Goal: Information Seeking & Learning: Understand process/instructions

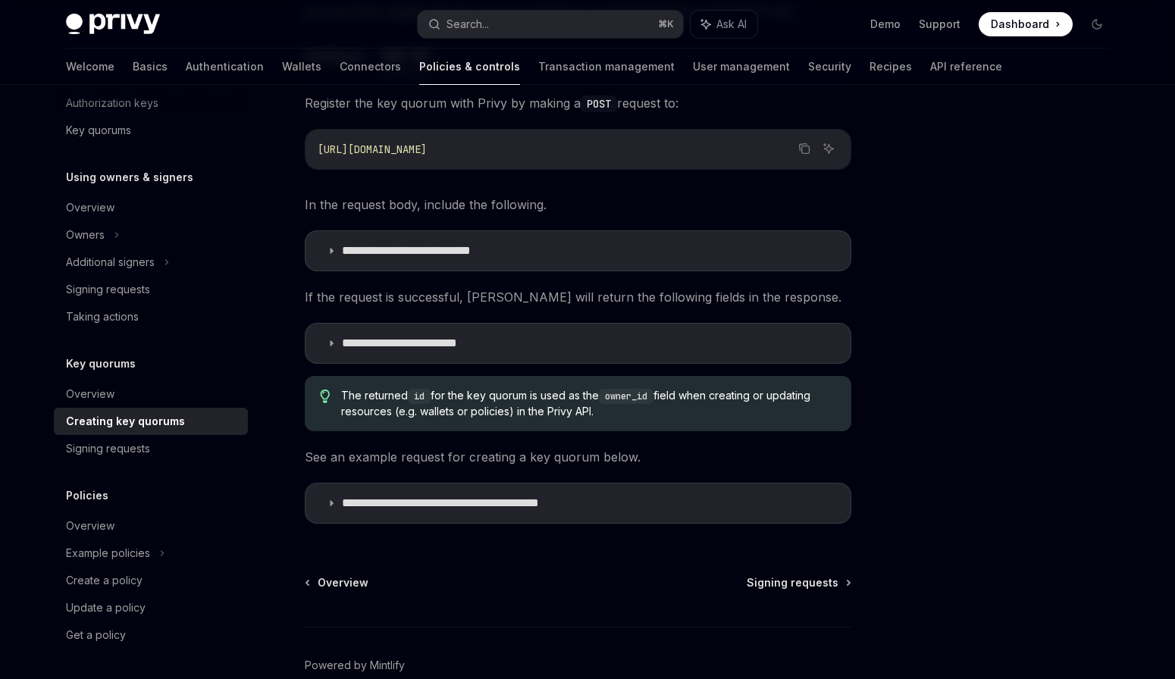
scroll to position [347, 0]
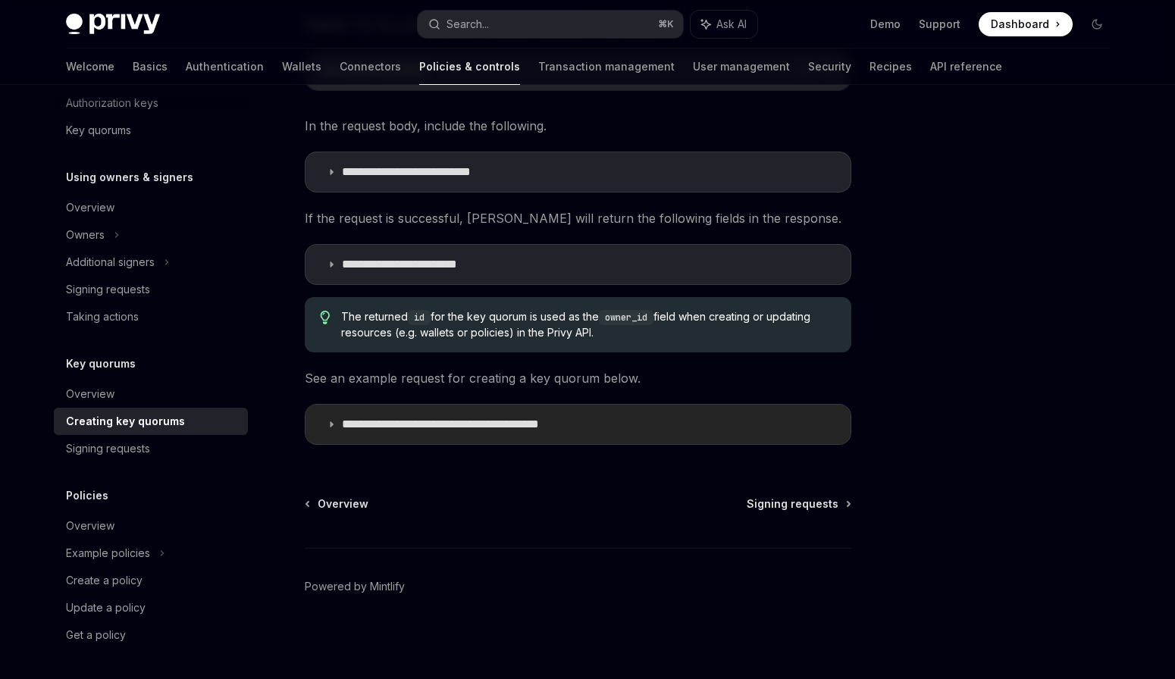
click at [428, 431] on p "**********" at bounding box center [476, 424] width 268 height 15
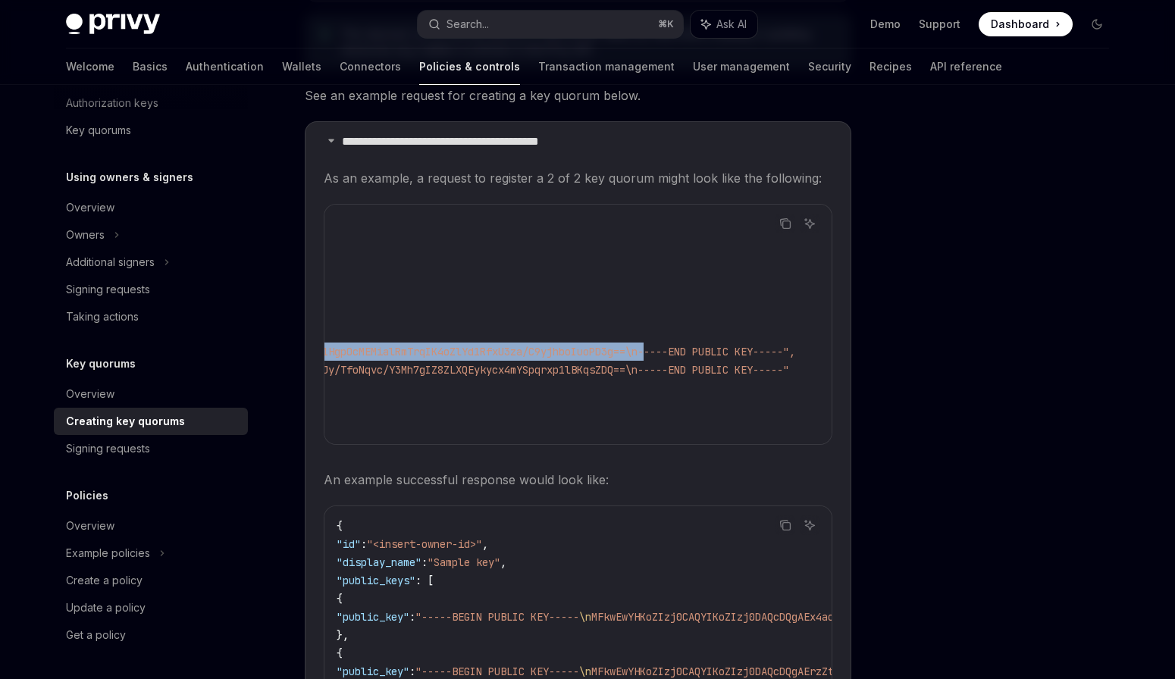
scroll to position [0, 758]
drag, startPoint x: 394, startPoint y: 346, endPoint x: 762, endPoint y: 351, distance: 368.6
click at [762, 351] on span ""-----BEGIN PUBLIC KEY-----\nMFkwEwYHKoZIzj0CAQYIKoZIzj0DAQcDQgAEx4aoeD72yykviK…" at bounding box center [240, 352] width 1110 height 14
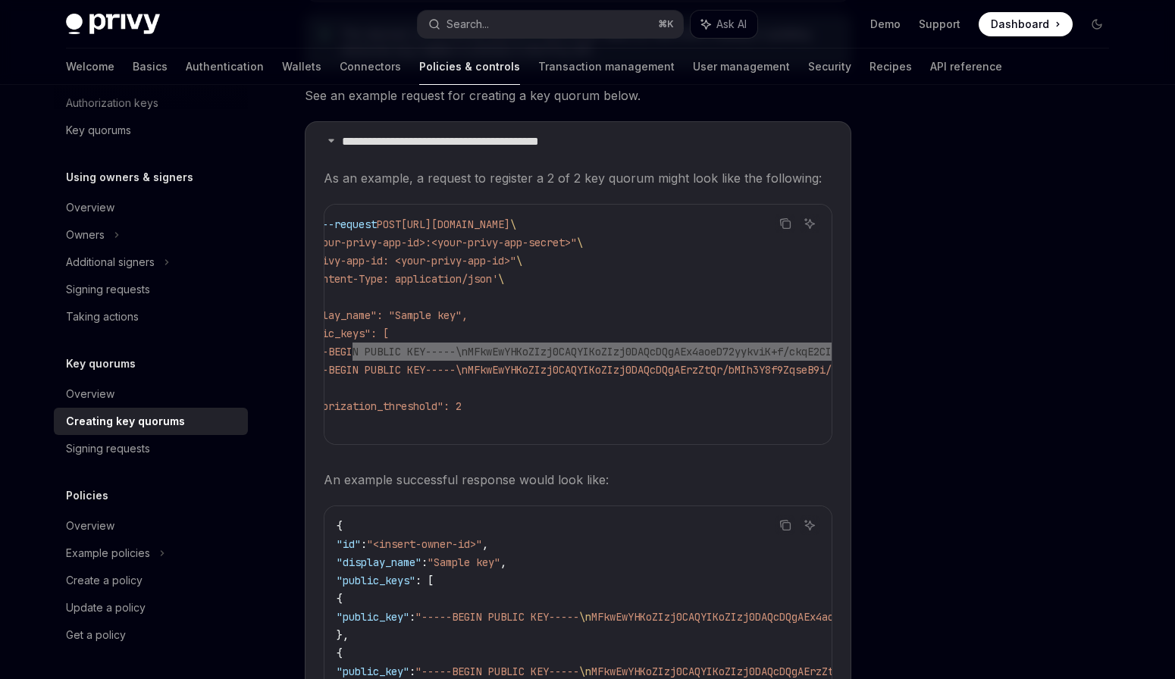
scroll to position [0, 0]
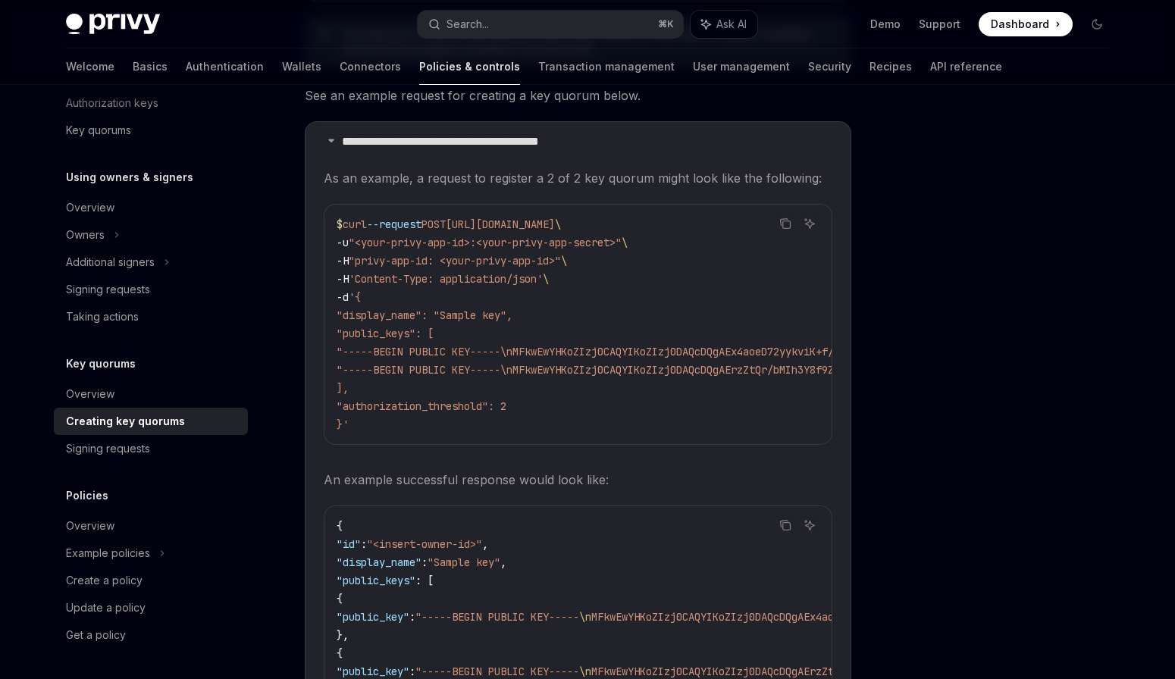
click at [417, 363] on span ""-----BEGIN PUBLIC KEY-----\nMFkwEwYHKoZIzj0CAQYIKoZIzj0DAQcDQgAErzZtQr/bMIh3Y8…" at bounding box center [889, 370] width 1104 height 14
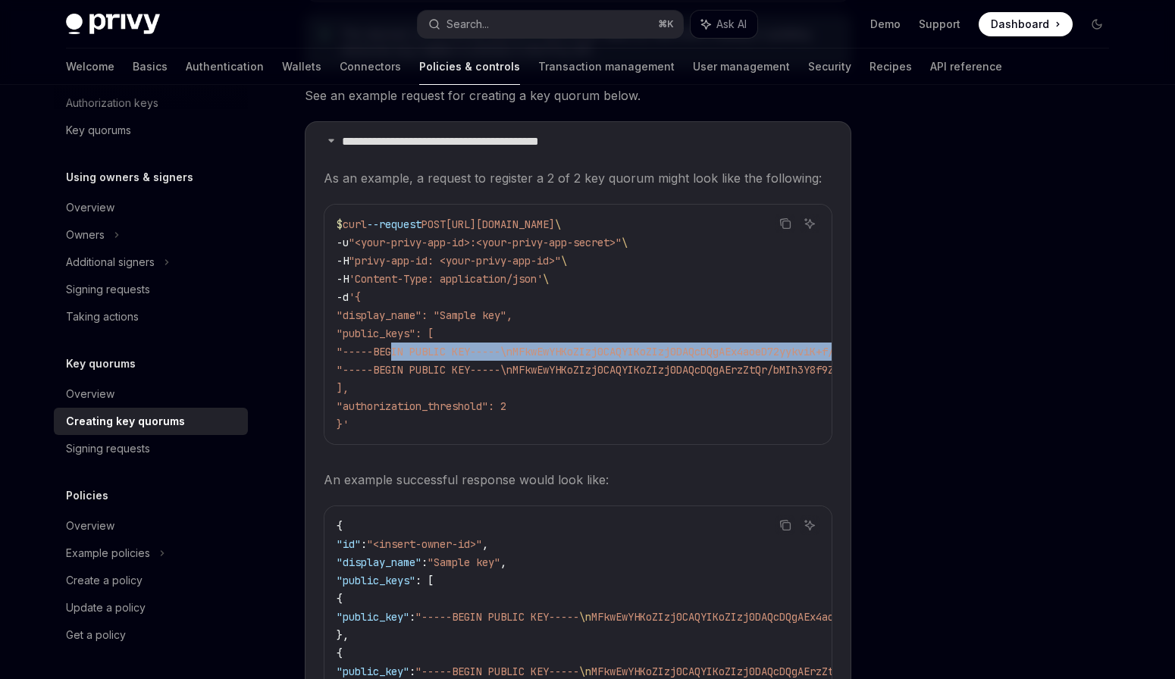
scroll to position [0, 758]
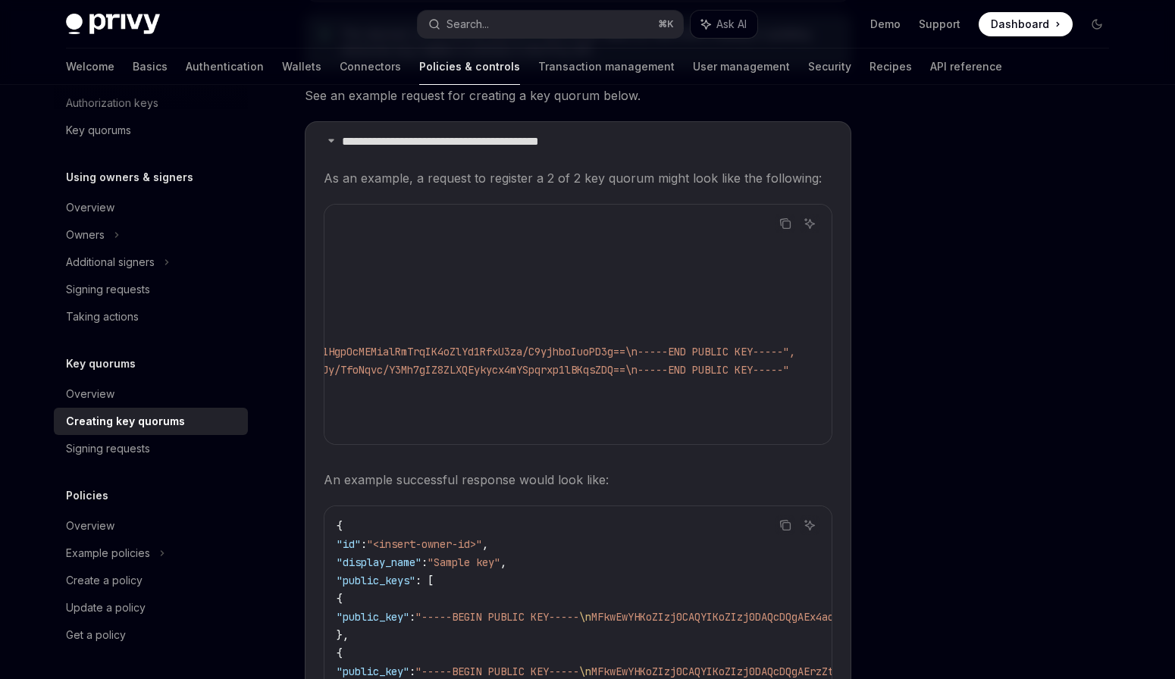
drag, startPoint x: 395, startPoint y: 351, endPoint x: 783, endPoint y: 354, distance: 387.5
click at [783, 354] on span ""-----BEGIN PUBLIC KEY-----\nMFkwEwYHKoZIzj0CAQYIKoZIzj0DAQcDQgAEx4aoeD72yykviK…" at bounding box center [240, 352] width 1110 height 14
copy span "-----BEGIN PUBLIC KEY-----\nMFkwEwYHKoZIzj0CAQYIKoZIzj0DAQcDQgAEx4aoeD72yykviK+…"
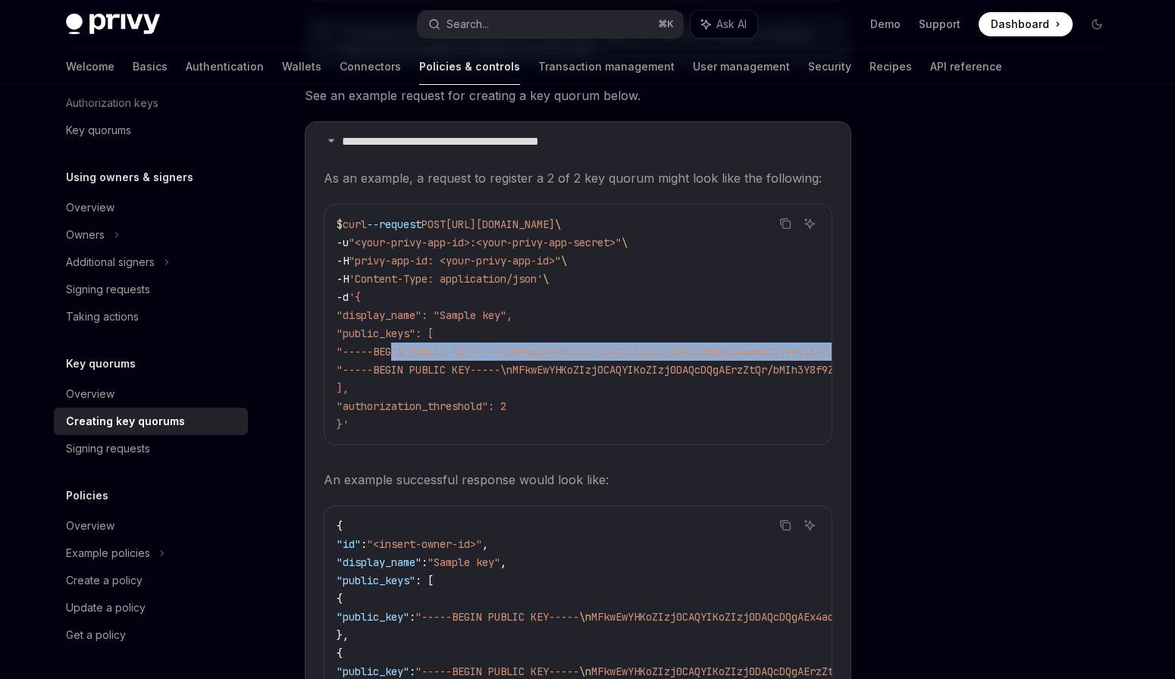
scroll to position [0, 3]
click at [557, 345] on span ""-----BEGIN PUBLIC KEY-----\nMFkwEwYHKoZIzj0CAQYIKoZIzj0DAQcDQgAEx4aoeD72yykviK…" at bounding box center [889, 352] width 1110 height 14
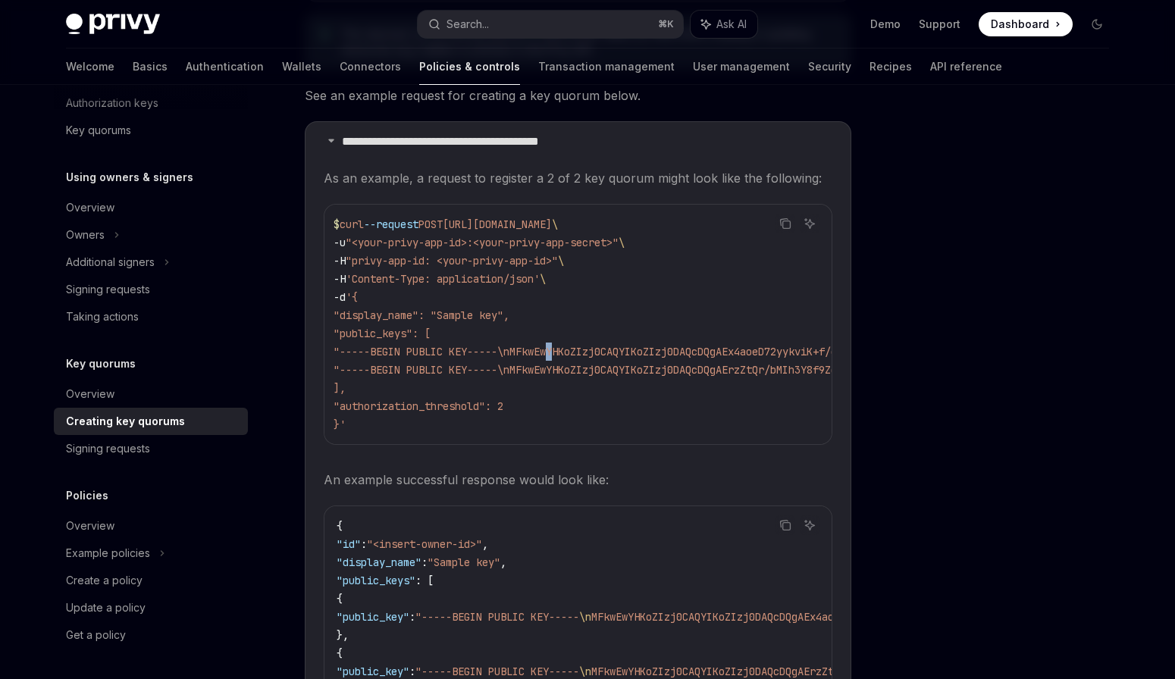
click at [557, 345] on span ""-----BEGIN PUBLIC KEY-----\nMFkwEwYHKoZIzj0CAQYIKoZIzj0DAQcDQgAEx4aoeD72yykviK…" at bounding box center [889, 352] width 1110 height 14
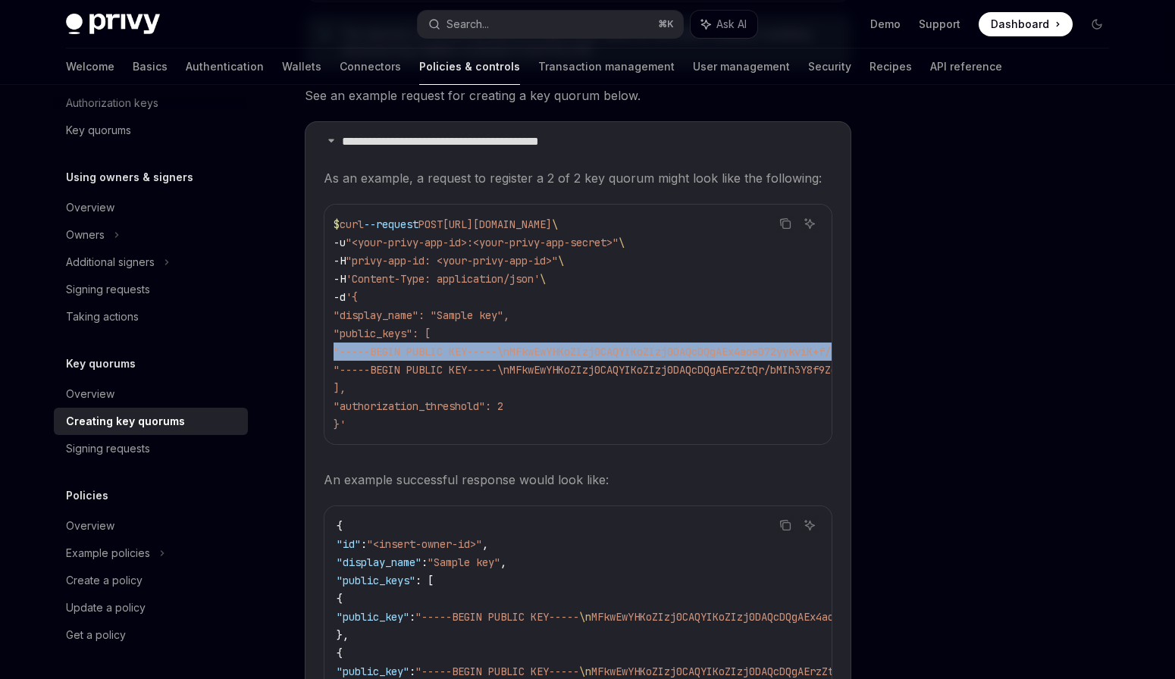
click at [557, 345] on span ""-----BEGIN PUBLIC KEY-----\nMFkwEwYHKoZIzj0CAQYIKoZIzj0DAQcDQgAEx4aoeD72yykviK…" at bounding box center [889, 352] width 1110 height 14
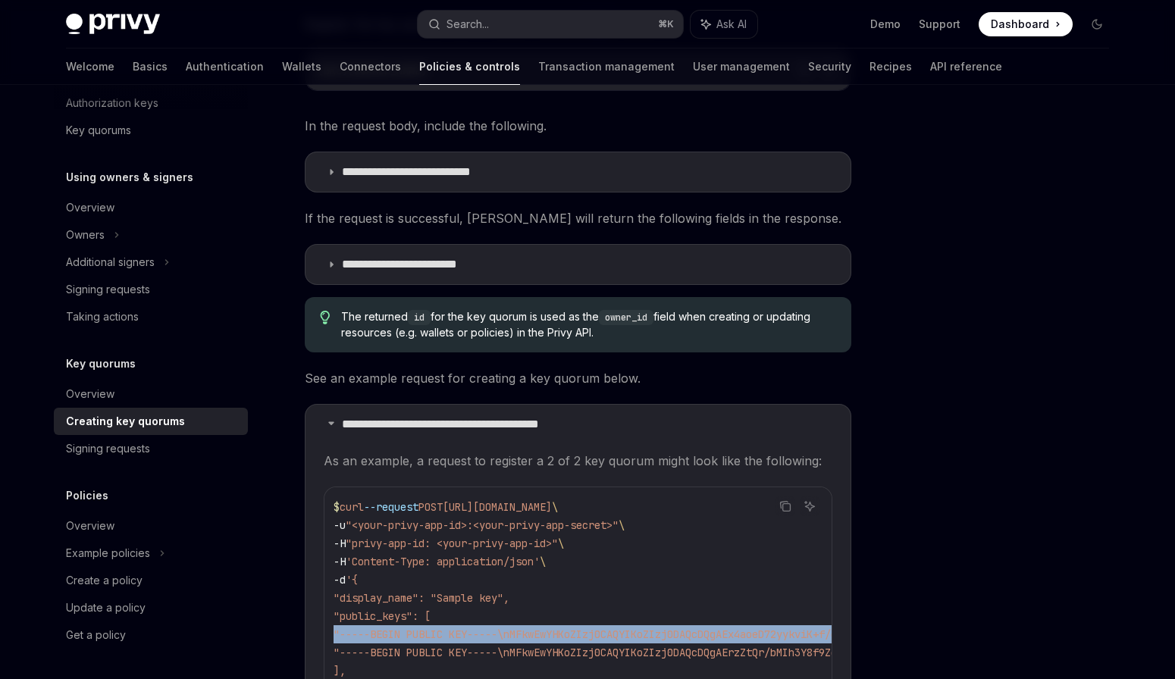
scroll to position [346, 0]
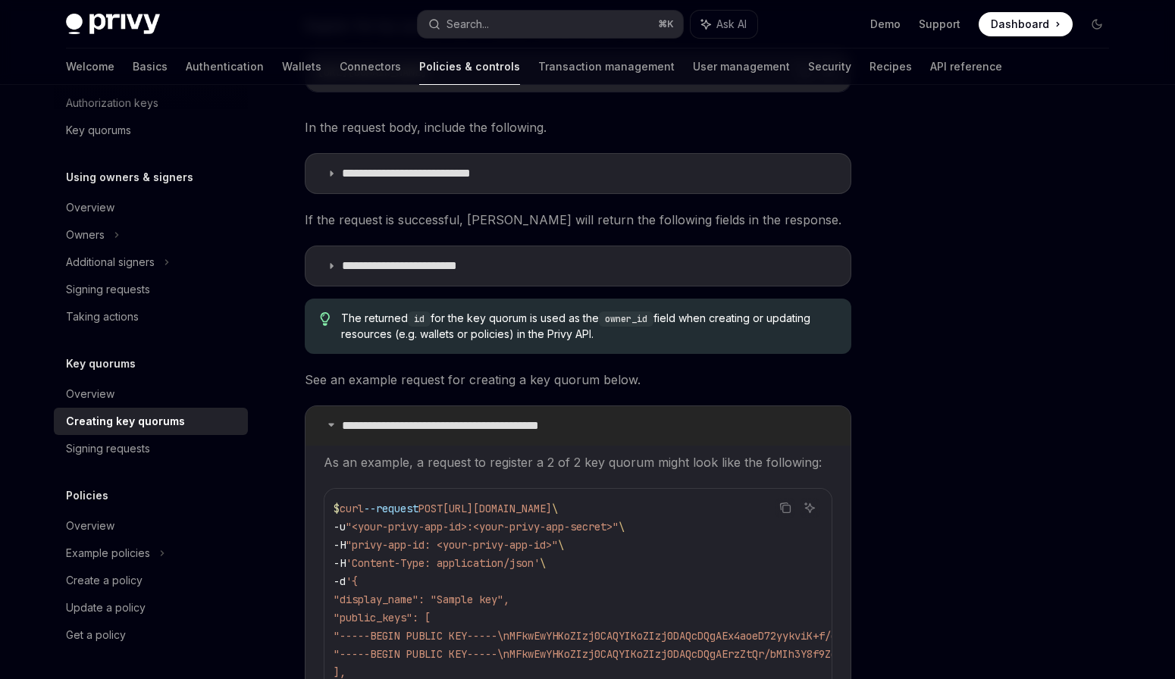
click at [473, 443] on summary "**********" at bounding box center [578, 425] width 545 height 39
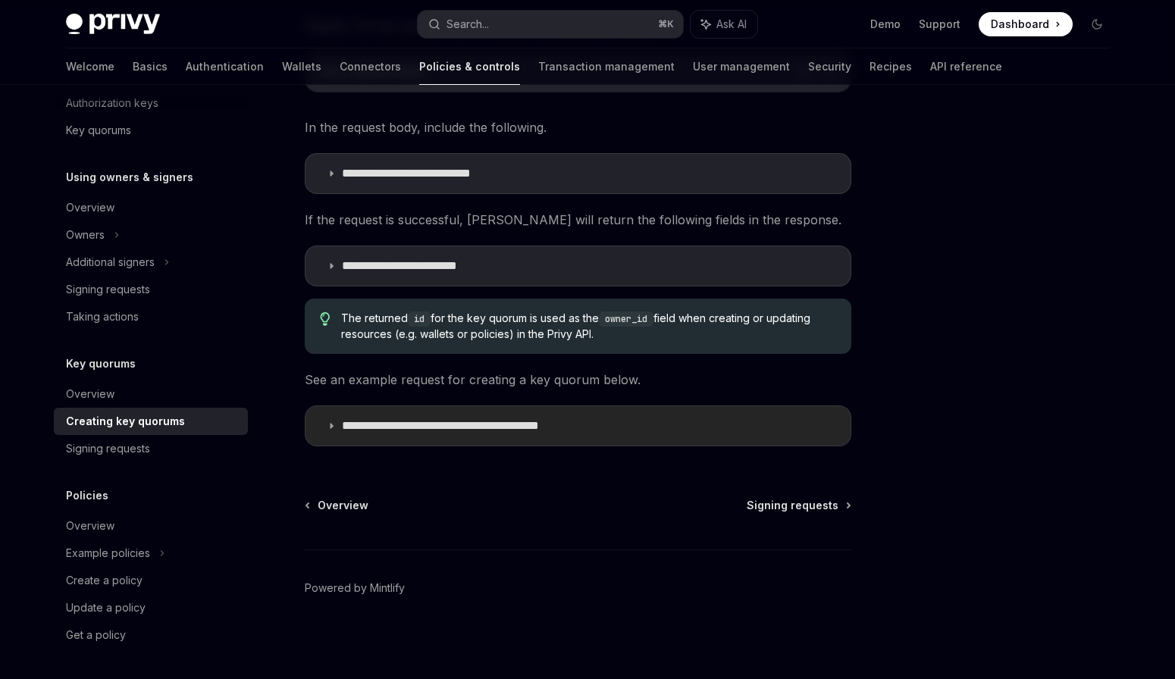
click at [474, 435] on summary "**********" at bounding box center [578, 425] width 545 height 39
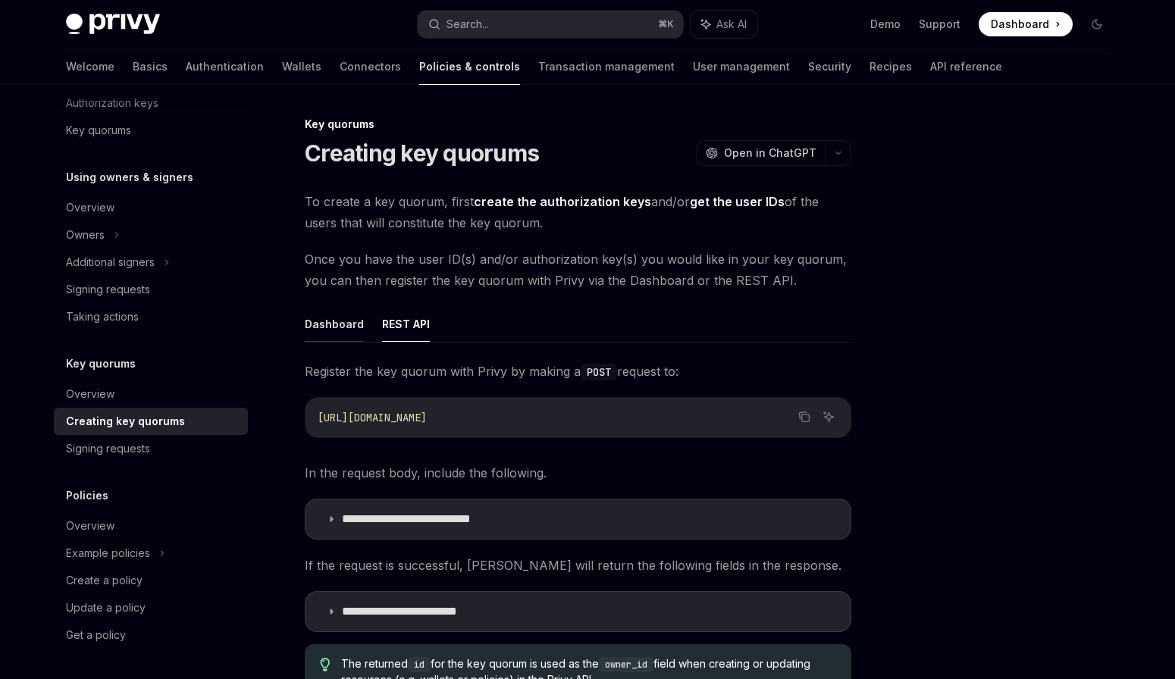
click at [334, 325] on button "Dashboard" at bounding box center [334, 324] width 59 height 36
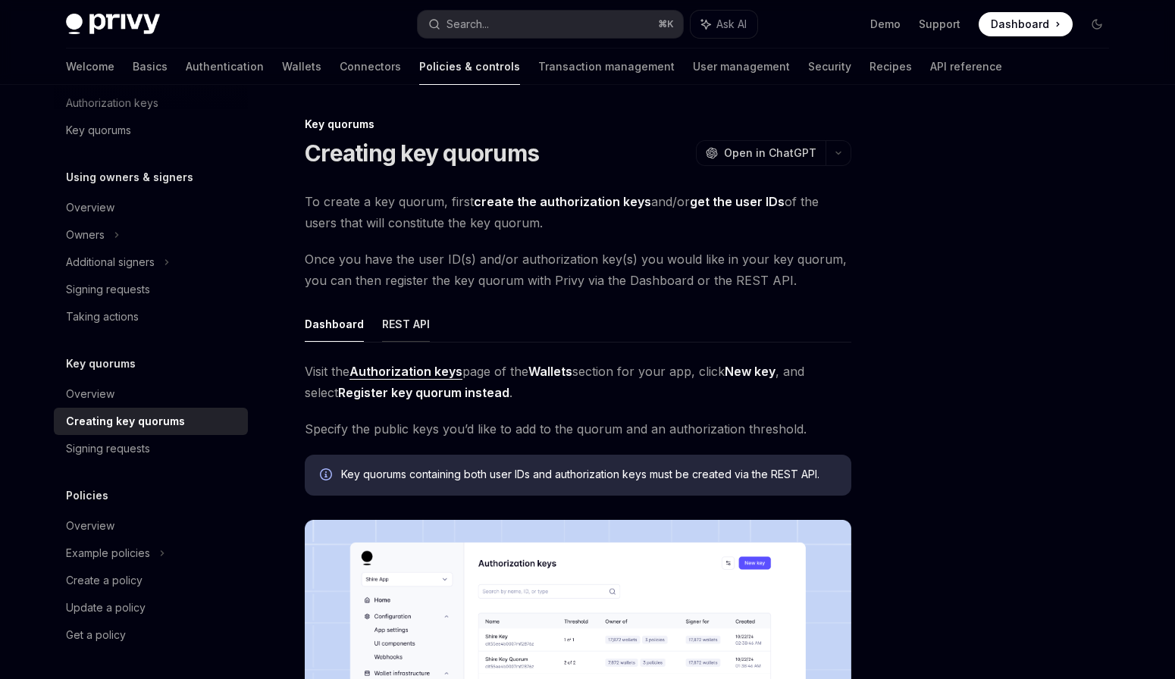
click at [403, 316] on button "REST API" at bounding box center [406, 324] width 48 height 36
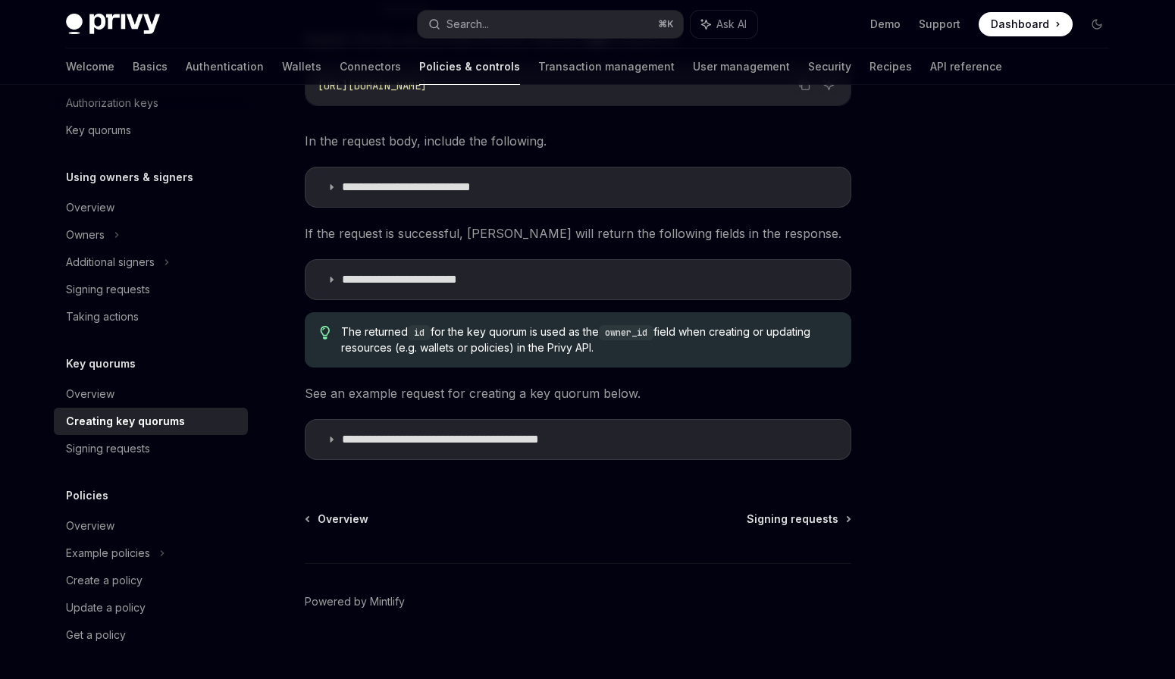
scroll to position [338, 0]
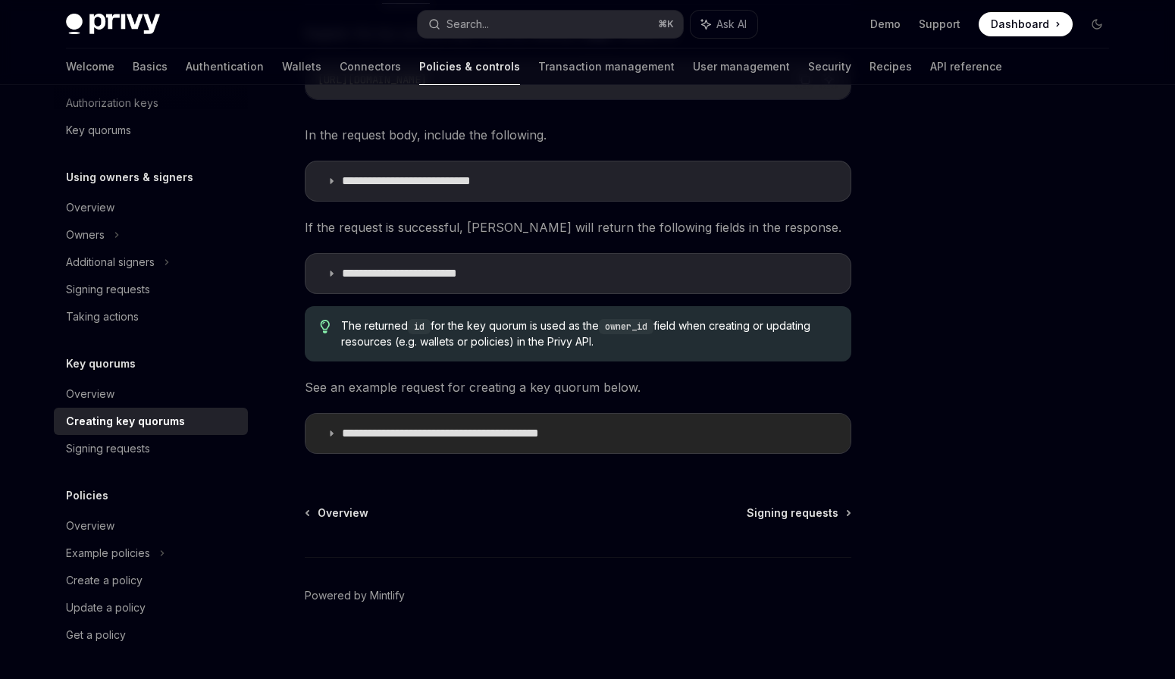
click at [481, 443] on summary "**********" at bounding box center [578, 433] width 545 height 39
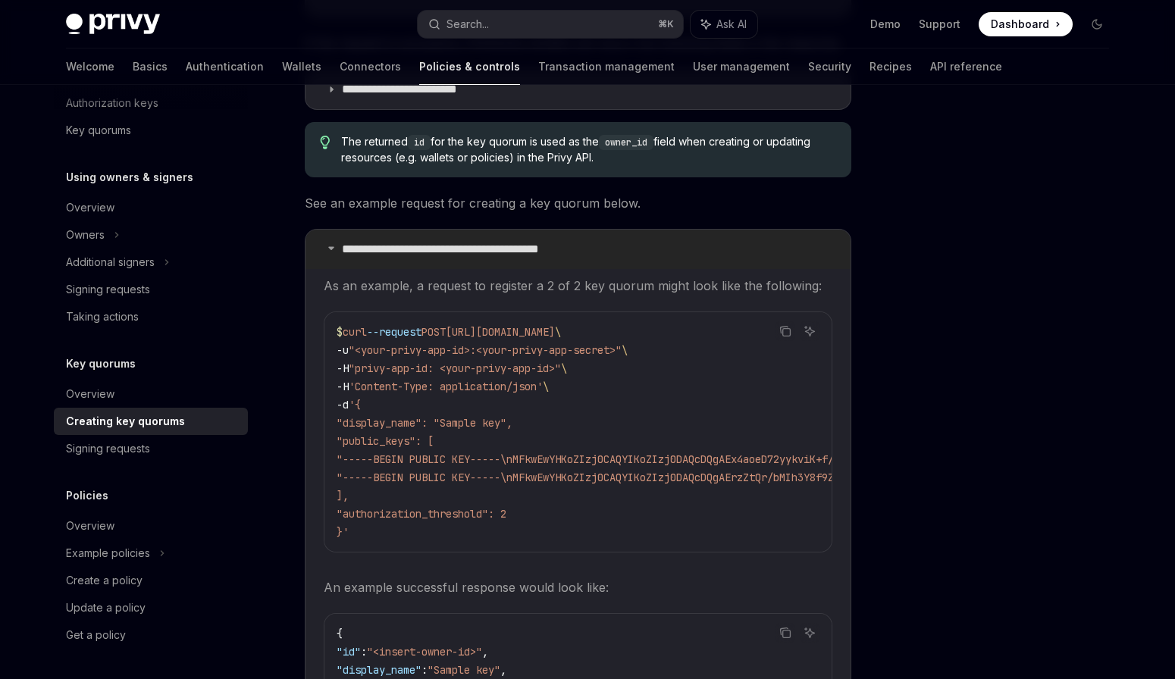
scroll to position [520, 0]
drag, startPoint x: 404, startPoint y: 418, endPoint x: 663, endPoint y: 494, distance: 269.7
click at [663, 494] on code "$ curl --request POST [URL][DOMAIN_NAME] \ -u "<your-privy-app-id>:<your-privy-…" at bounding box center [910, 434] width 1147 height 218
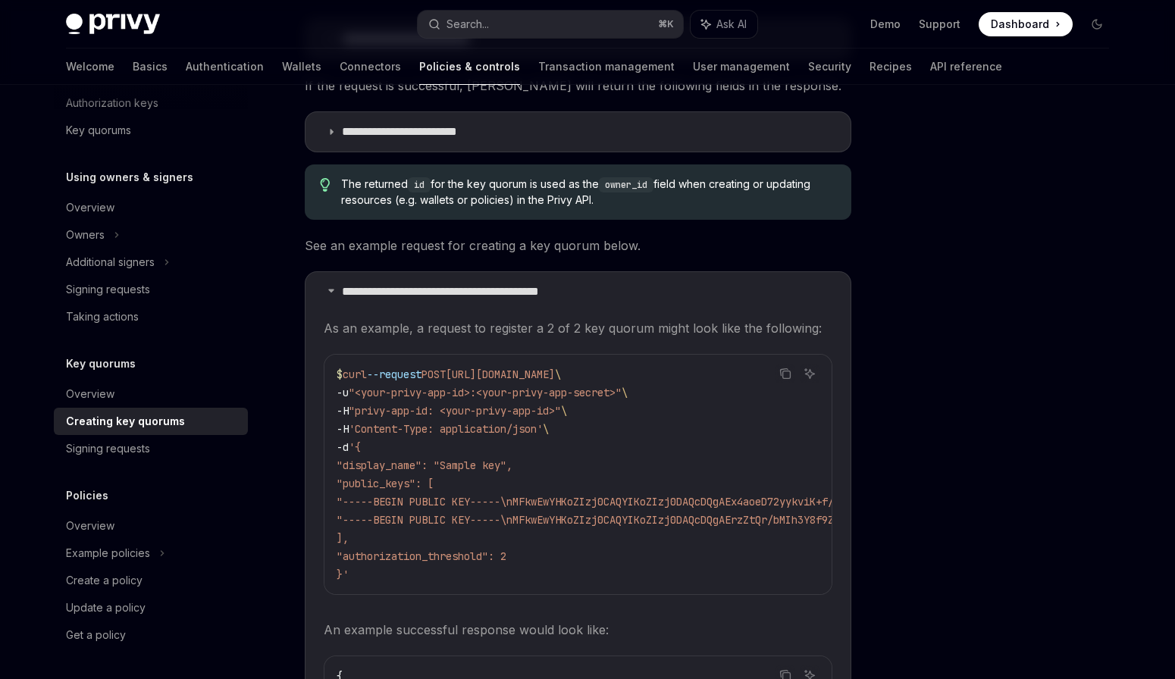
scroll to position [429, 0]
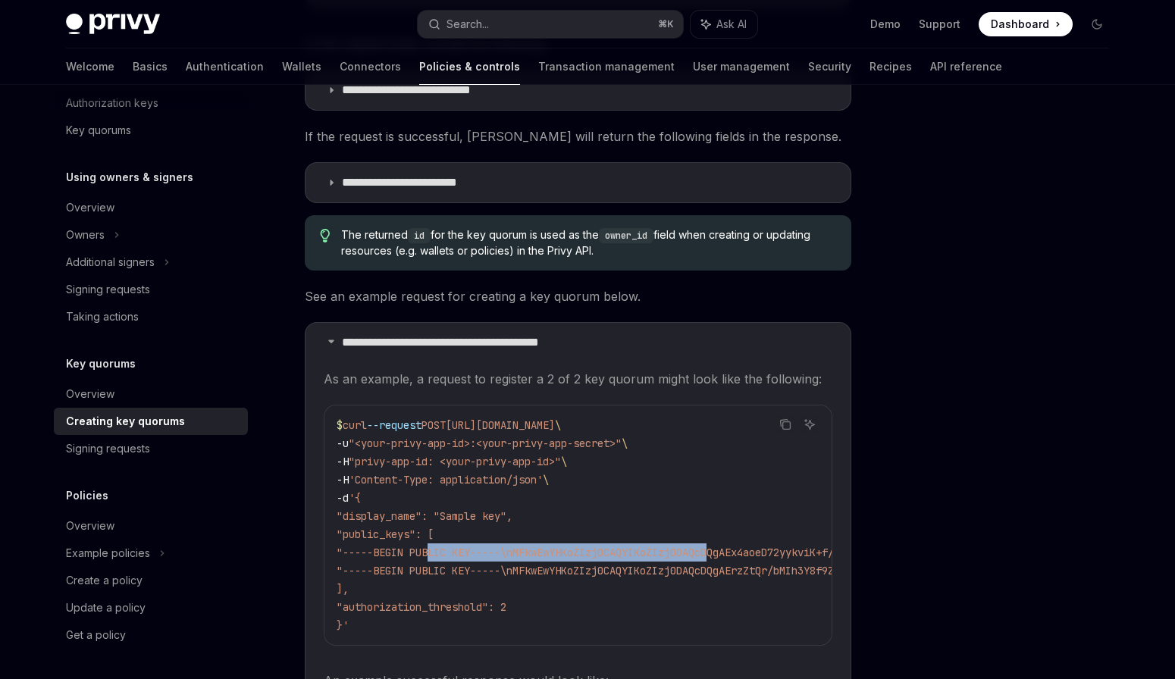
drag, startPoint x: 431, startPoint y: 551, endPoint x: 728, endPoint y: 557, distance: 297.3
click at [728, 557] on span ""-----BEGIN PUBLIC KEY-----\nMFkwEwYHKoZIzj0CAQYIKoZIzj0DAQcDQgAEx4aoeD72yykviK…" at bounding box center [892, 553] width 1110 height 14
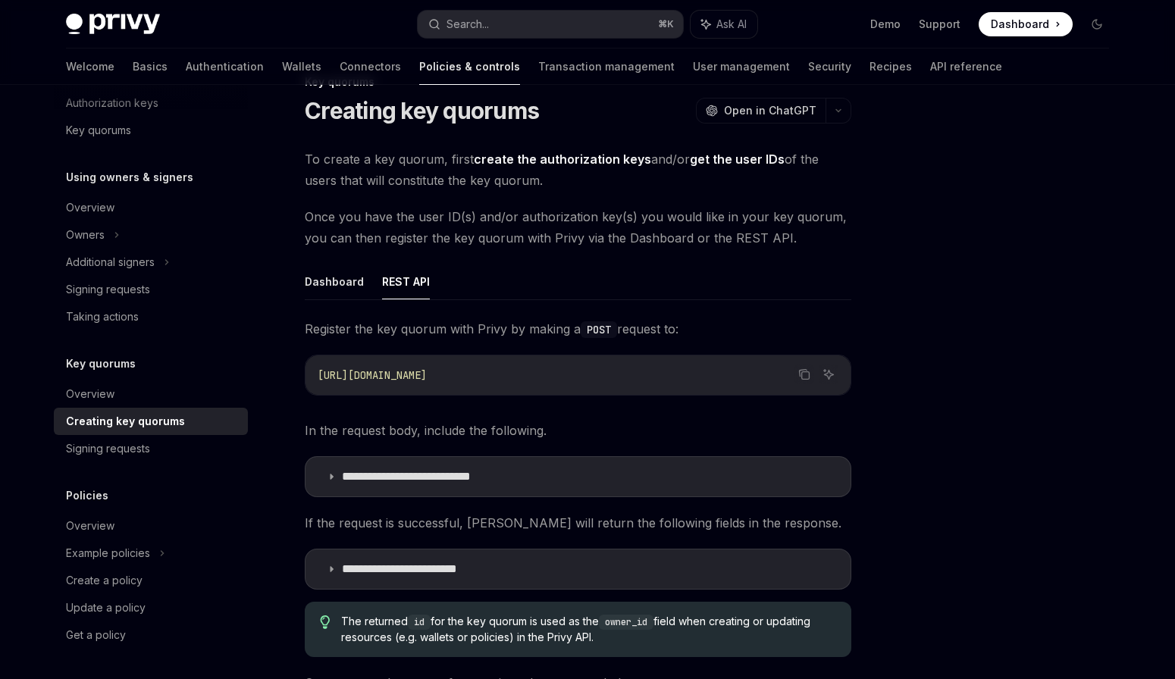
scroll to position [0, 0]
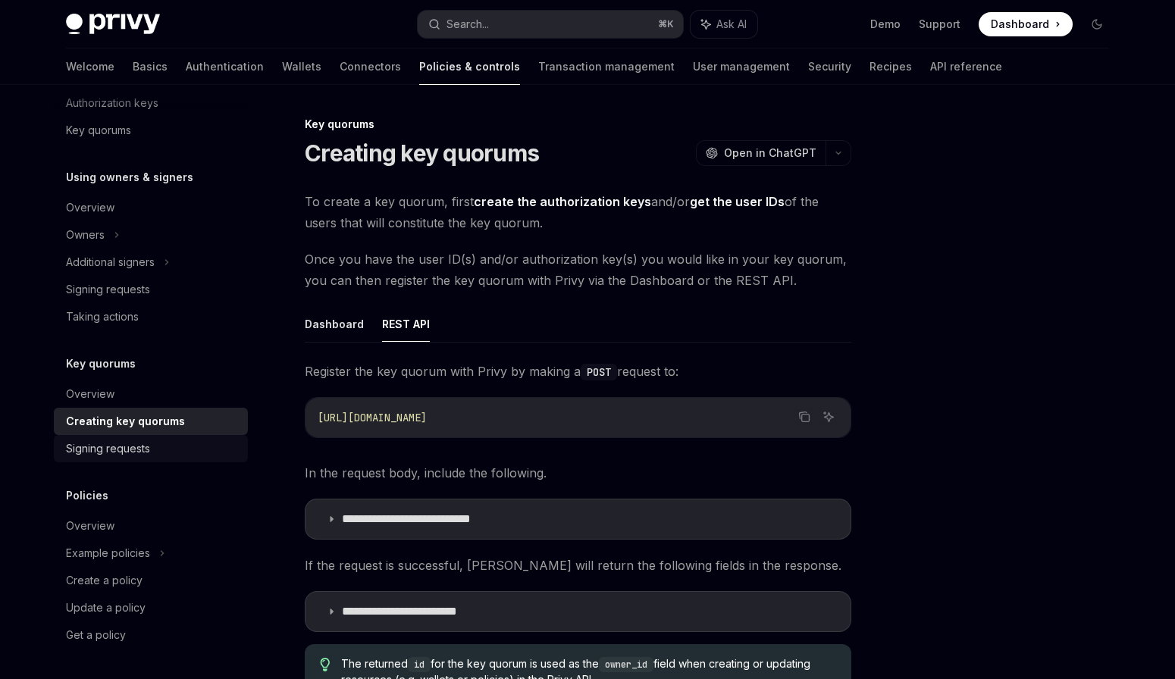
click at [204, 444] on div "Signing requests" at bounding box center [152, 449] width 173 height 18
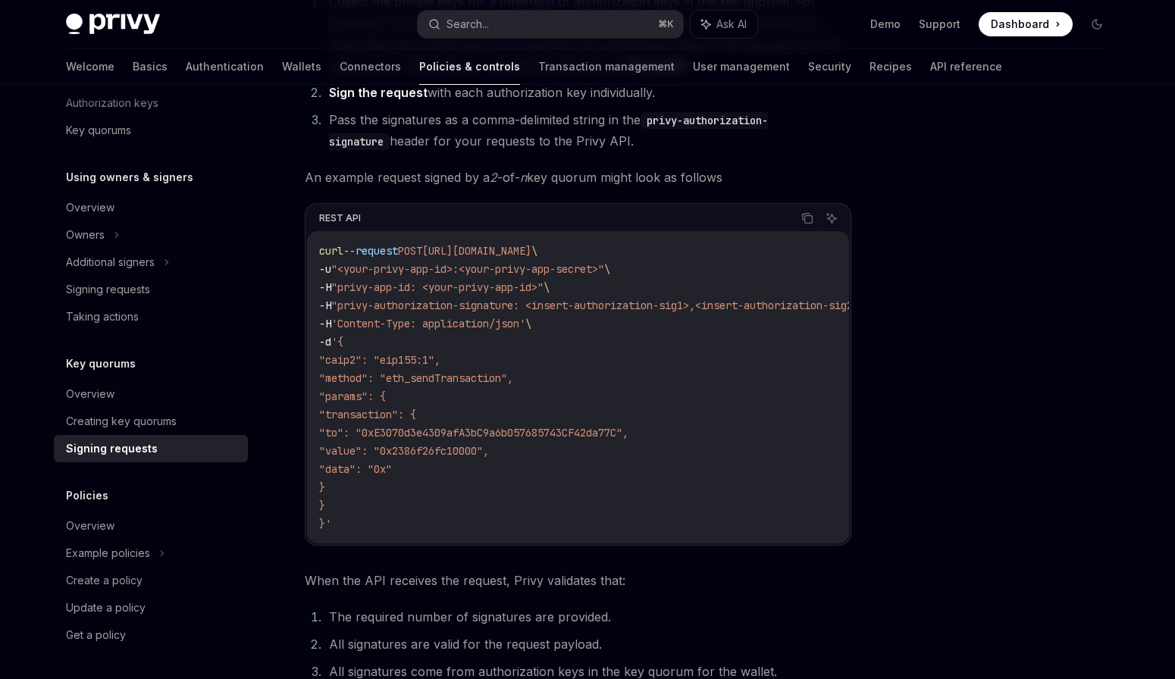
scroll to position [234, 0]
click at [354, 428] on span ""to": "0xE3070d3e4309afA3bC9a6b057685743CF42da77C"," at bounding box center [473, 435] width 309 height 14
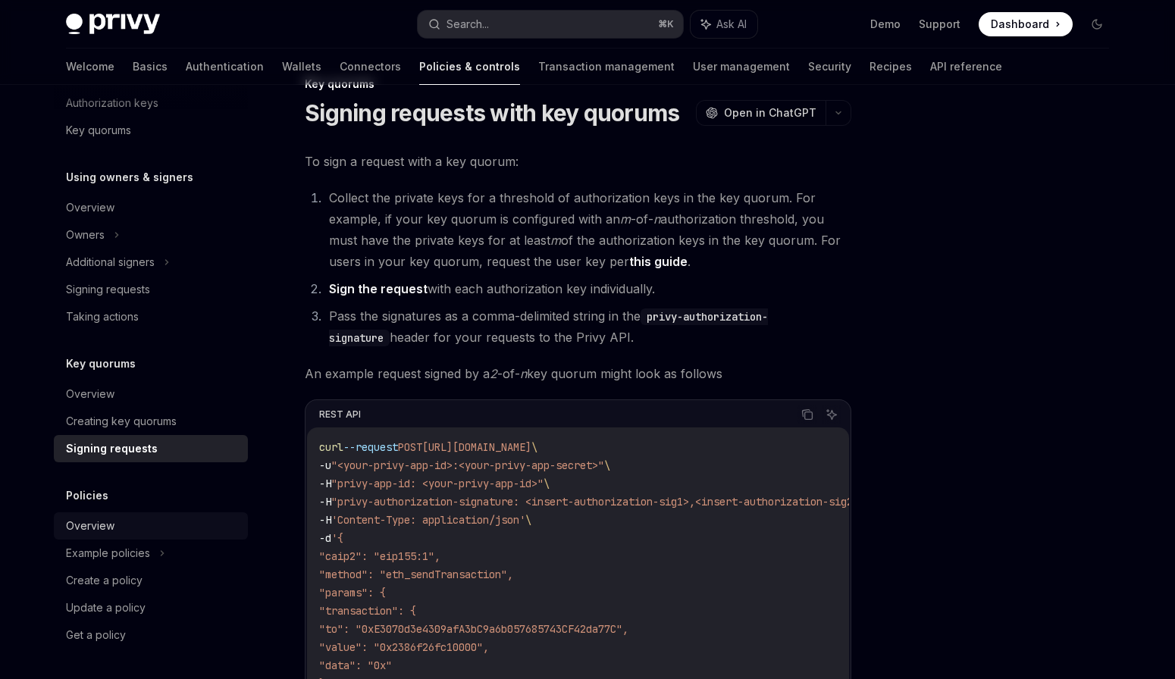
scroll to position [91, 0]
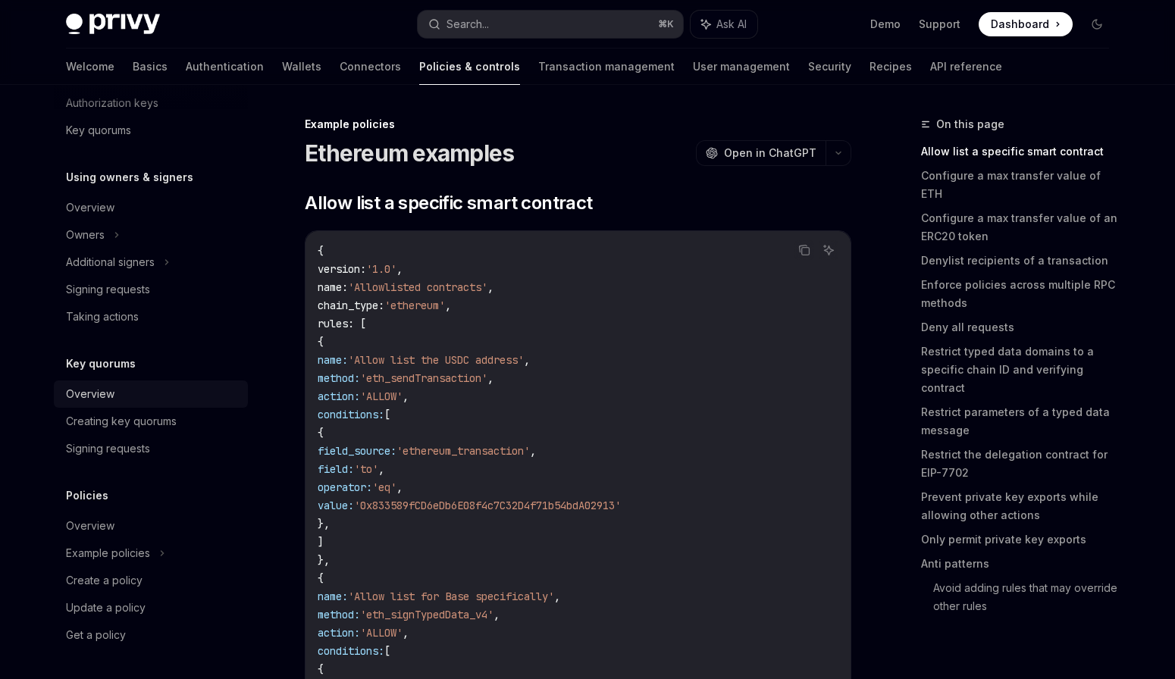
click at [133, 405] on link "Overview" at bounding box center [151, 394] width 194 height 27
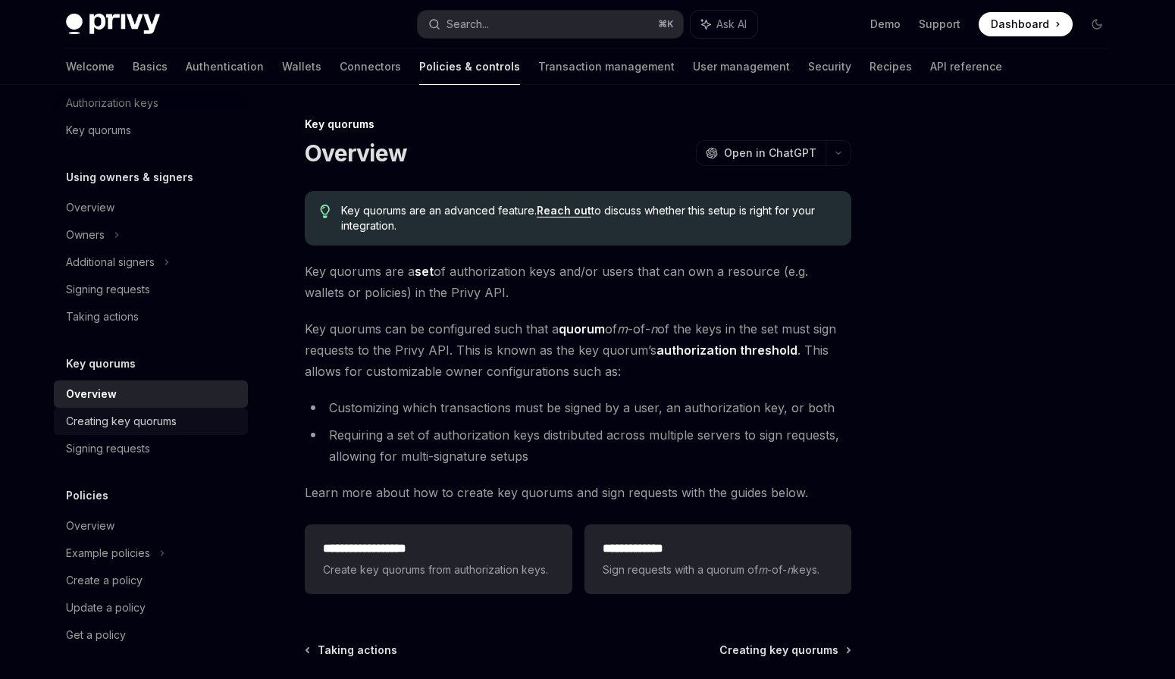
click at [131, 426] on div "Creating key quorums" at bounding box center [121, 422] width 111 height 18
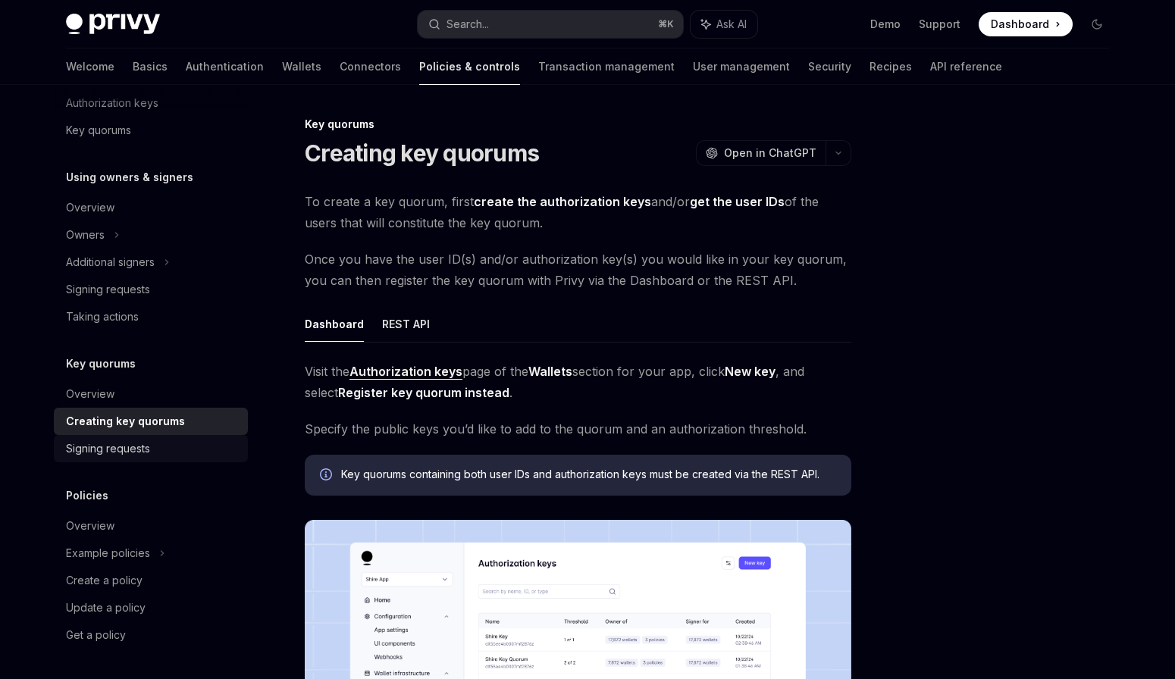
click at [130, 454] on div "Signing requests" at bounding box center [108, 449] width 84 height 18
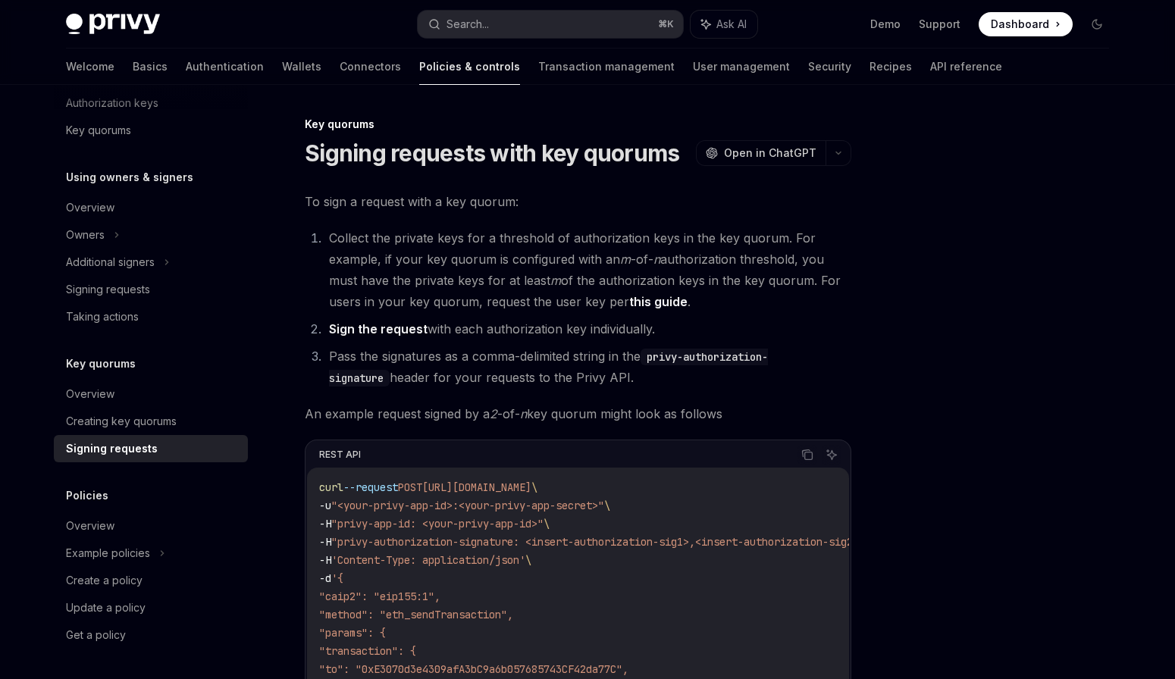
click at [419, 492] on span "POST" at bounding box center [410, 488] width 24 height 14
drag, startPoint x: 74, startPoint y: 368, endPoint x: 202, endPoint y: 483, distance: 172.9
click at [202, 483] on div "Overview Owners & signers Overview Types of owners & signers Configuring your w…" at bounding box center [151, 185] width 194 height 928
click at [148, 201] on div "Overview" at bounding box center [152, 208] width 173 height 18
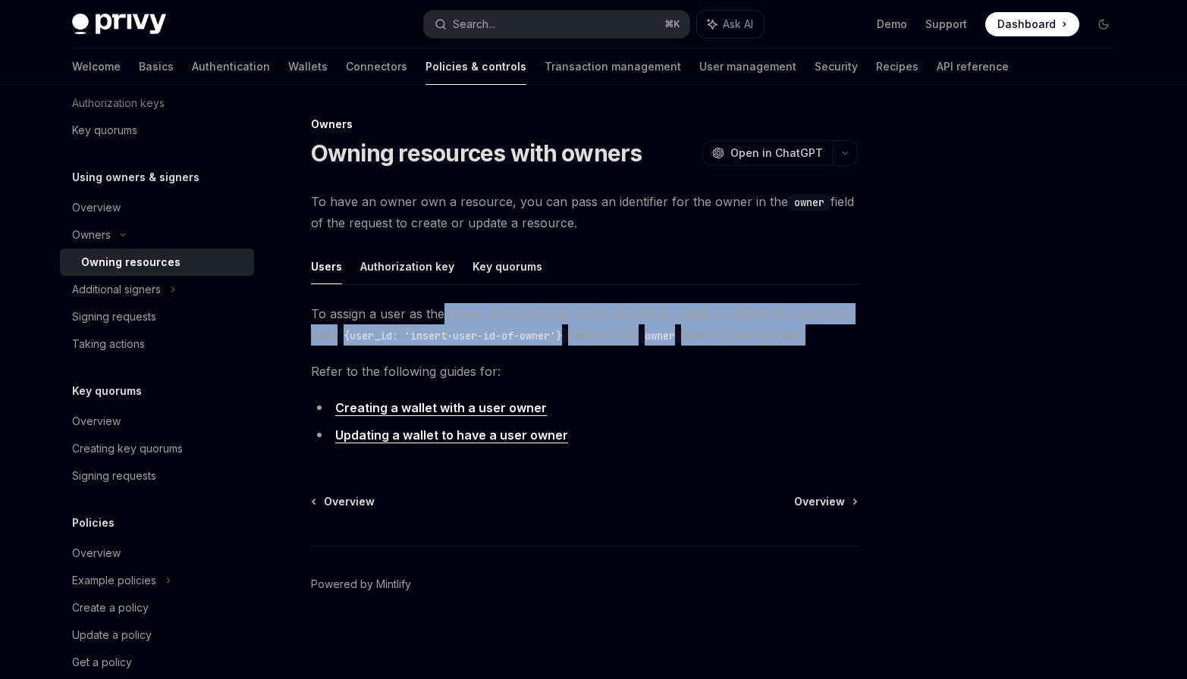
drag, startPoint x: 444, startPoint y: 315, endPoint x: 561, endPoint y: 350, distance: 122.8
click at [561, 350] on div "To assign a user as the owner of a resource, in the request to create or update…" at bounding box center [584, 377] width 547 height 149
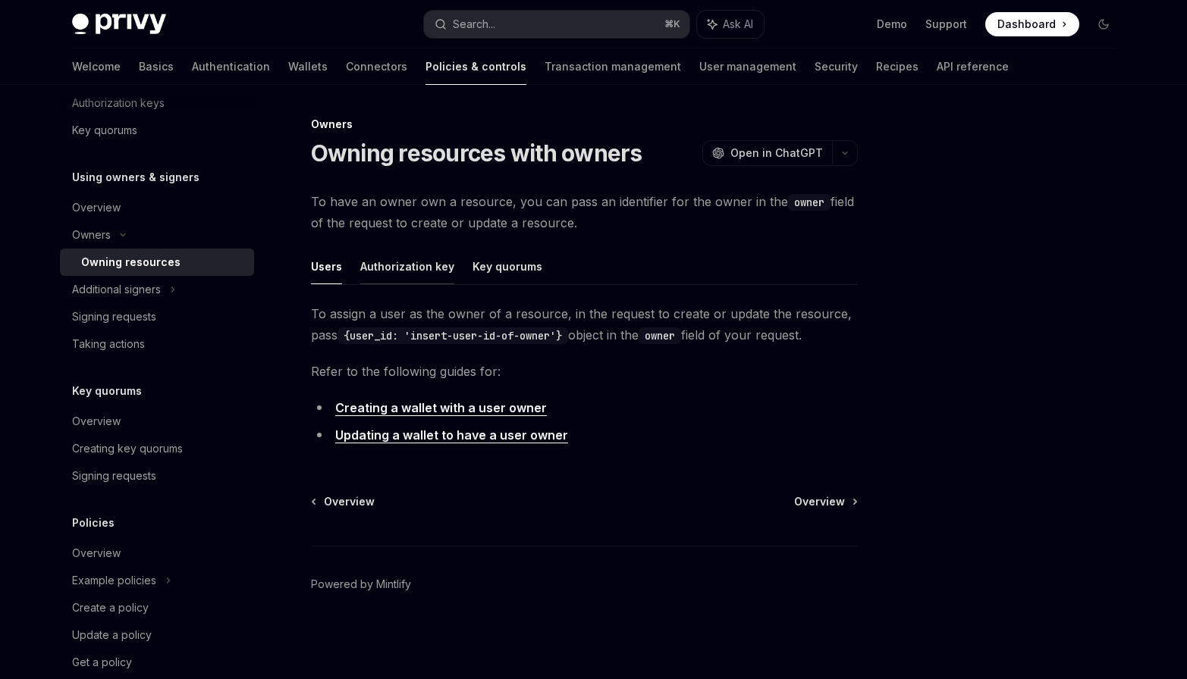
click at [428, 264] on button "Authorization key" at bounding box center [407, 267] width 94 height 36
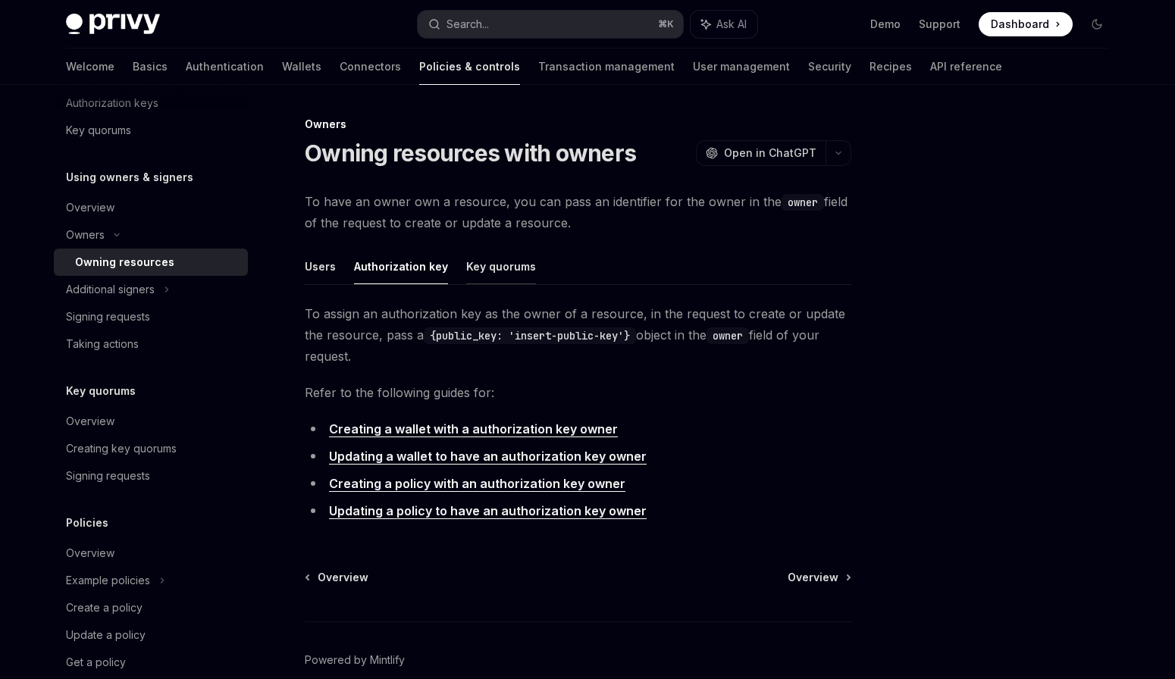
click at [495, 270] on button "Key quorums" at bounding box center [501, 267] width 70 height 36
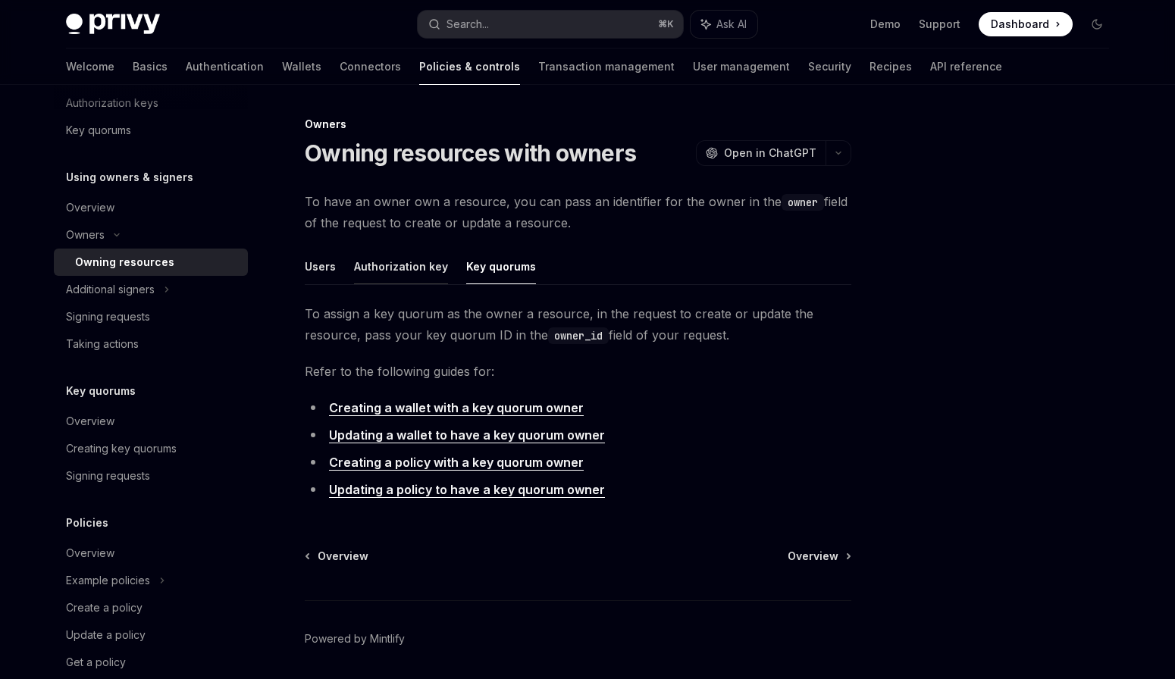
click at [437, 266] on button "Authorization key" at bounding box center [401, 267] width 94 height 36
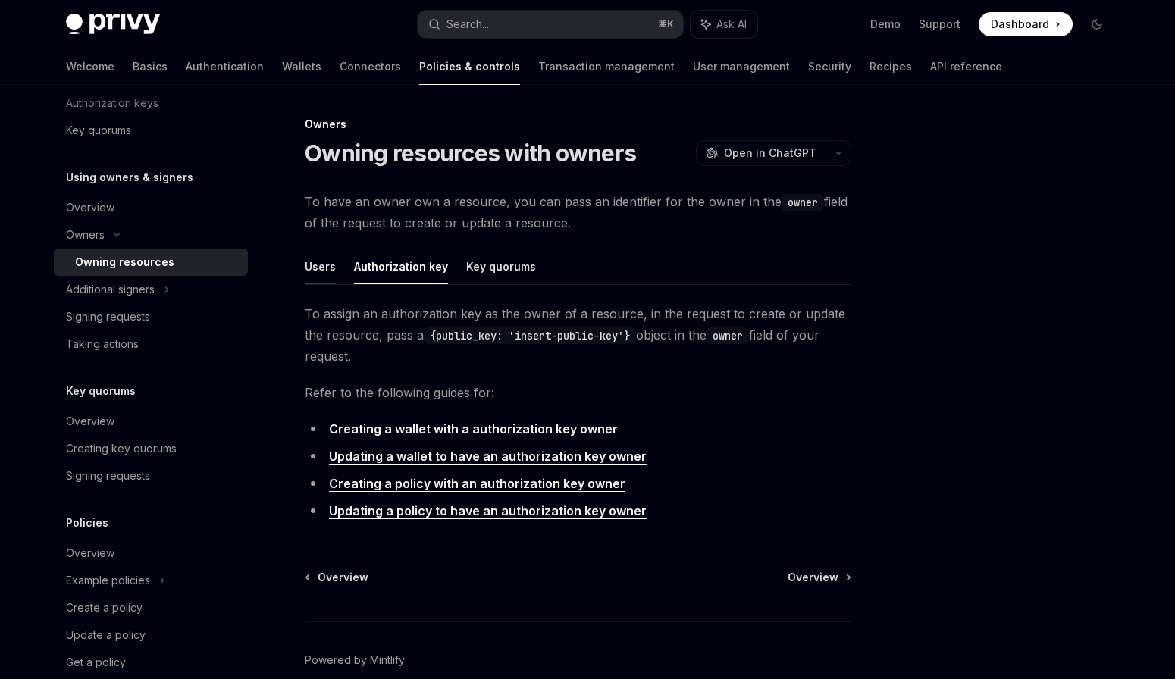
click at [320, 262] on button "Users" at bounding box center [320, 267] width 31 height 36
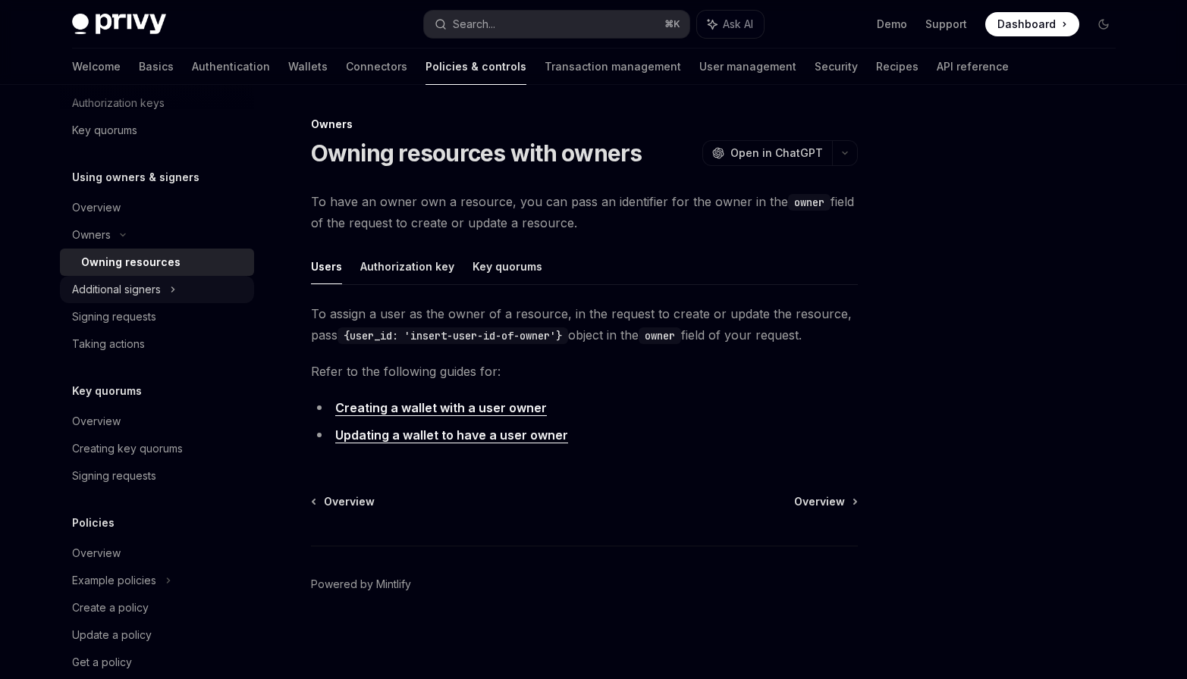
click at [184, 282] on div "Additional signers" at bounding box center [157, 289] width 194 height 27
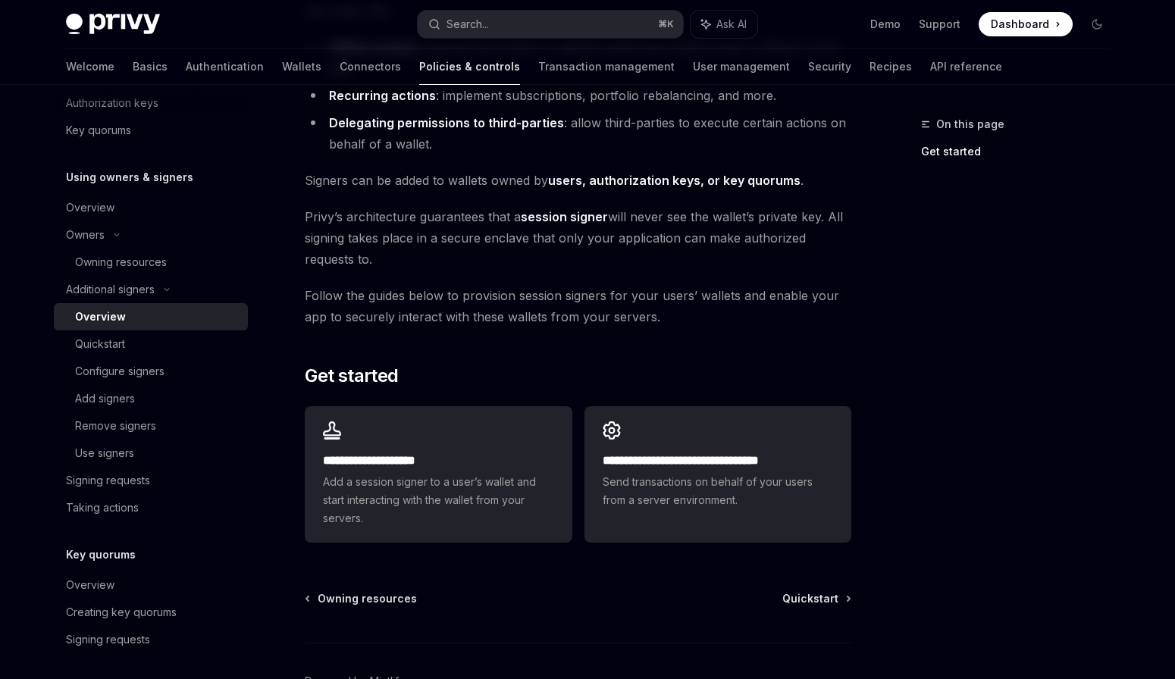
scroll to position [146, 0]
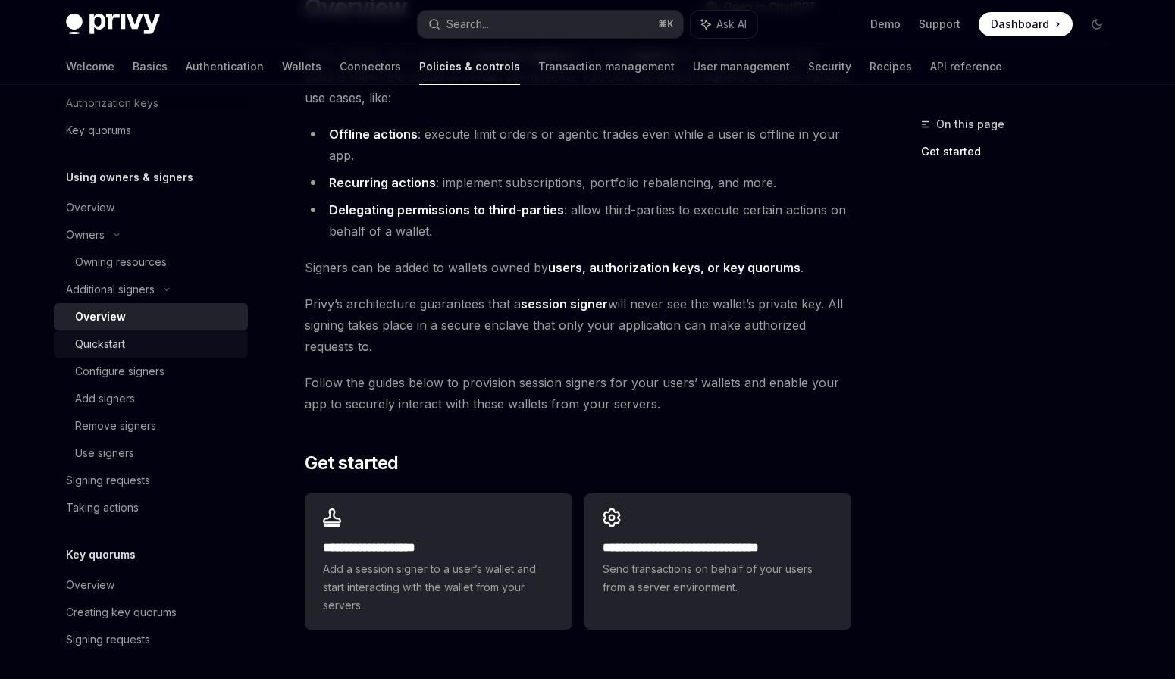
click at [160, 351] on div "Quickstart" at bounding box center [157, 344] width 164 height 18
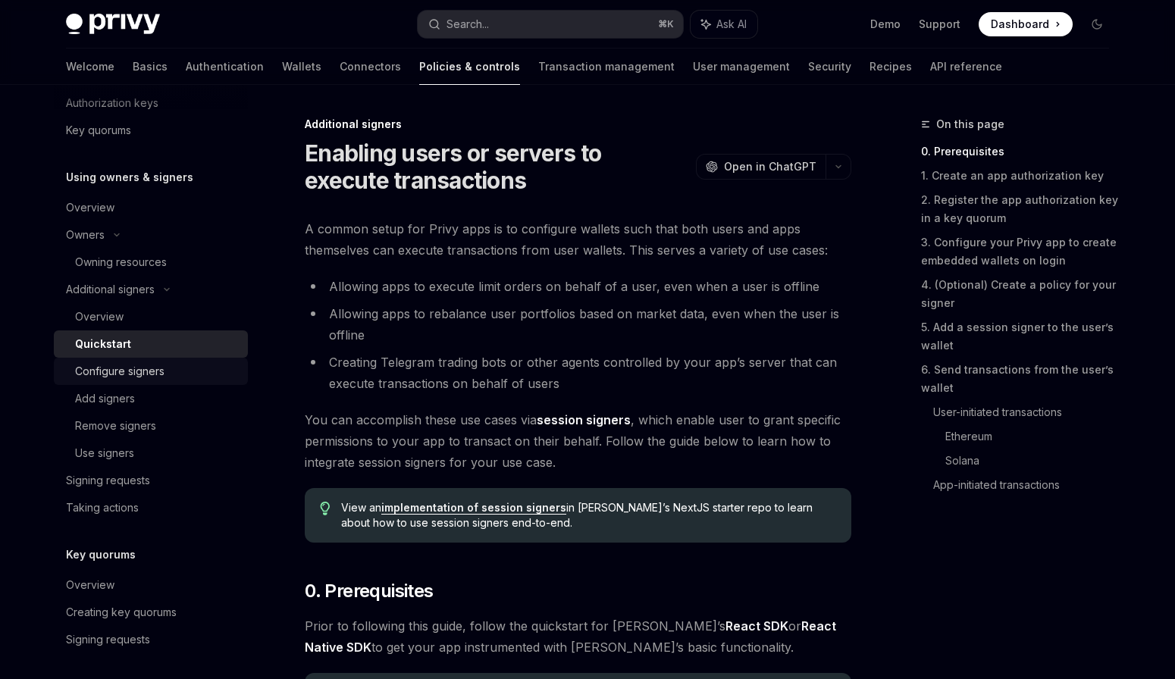
click at [167, 376] on div "Configure signers" at bounding box center [157, 371] width 164 height 18
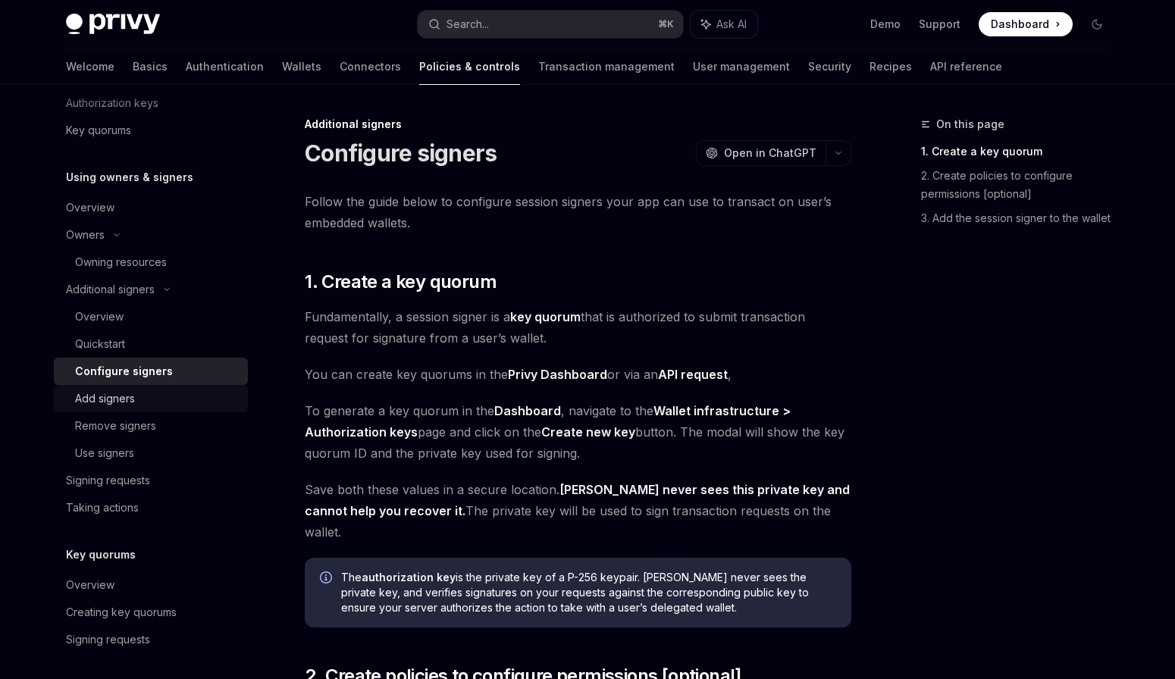
click at [180, 403] on div "Add signers" at bounding box center [157, 399] width 164 height 18
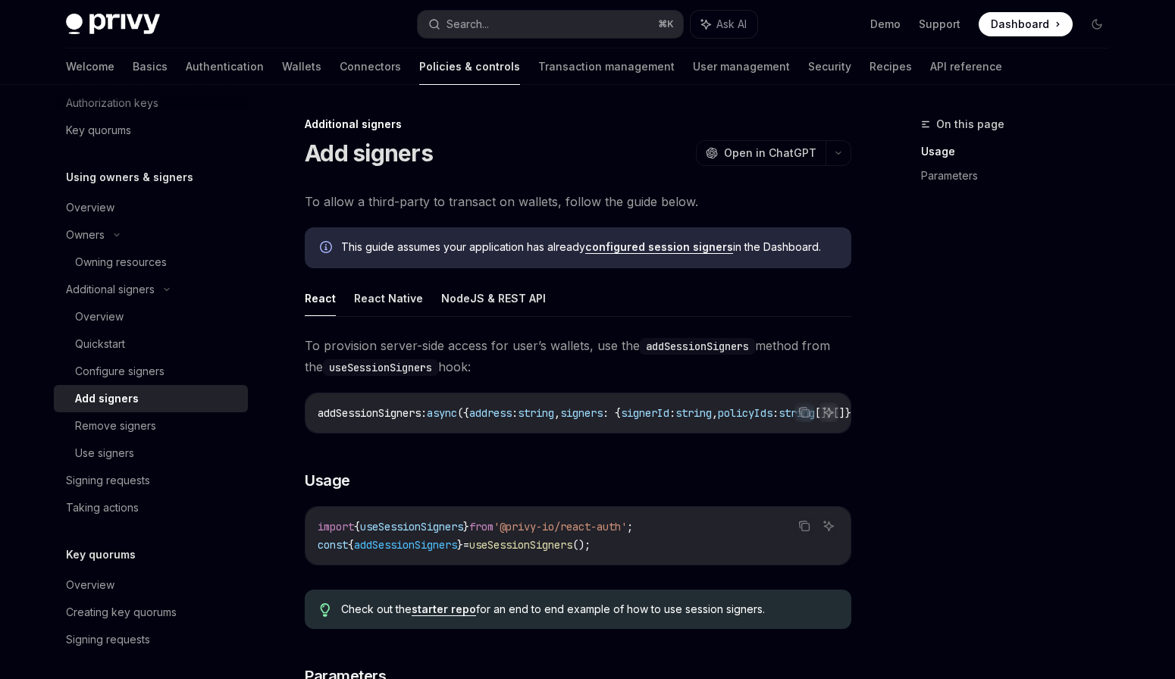
drag, startPoint x: 356, startPoint y: 431, endPoint x: 494, endPoint y: 431, distance: 138.0
click at [494, 431] on div "addSessionSigners : async ({ address : string , signers : { signerId : string ,…" at bounding box center [578, 413] width 545 height 39
drag, startPoint x: 494, startPoint y: 431, endPoint x: 466, endPoint y: 428, distance: 29.1
click at [469, 428] on div "addSessionSigners : async ({ address : string , signers : { signerId : string ,…" at bounding box center [578, 413] width 545 height 39
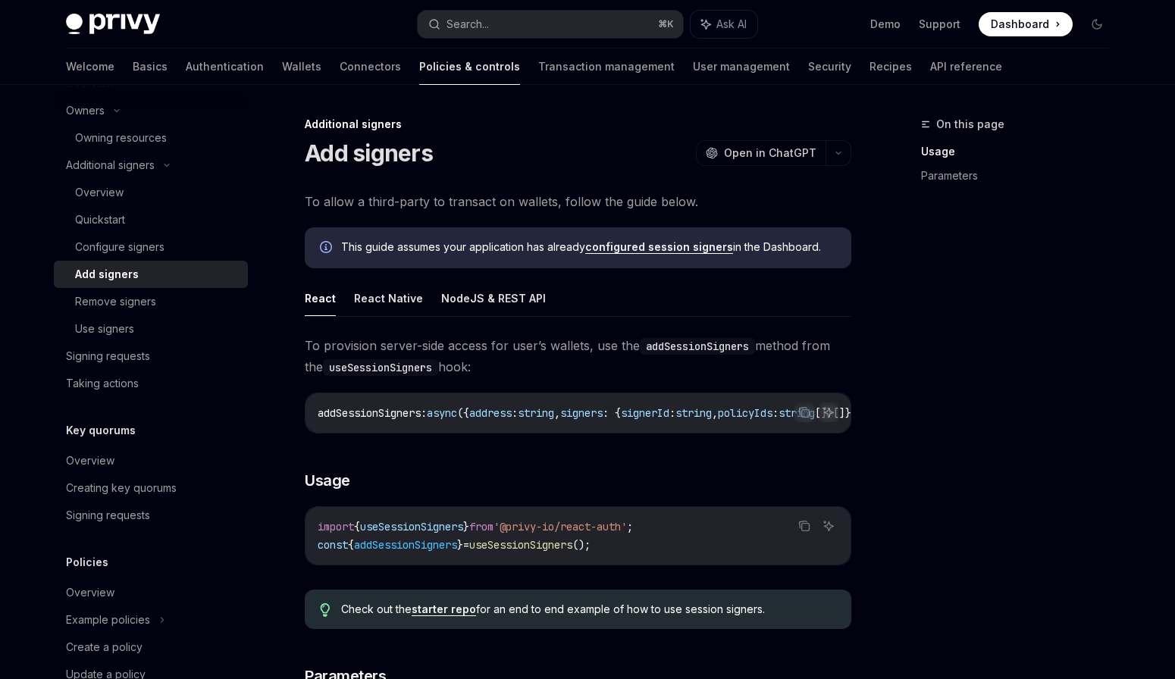
scroll to position [570, 0]
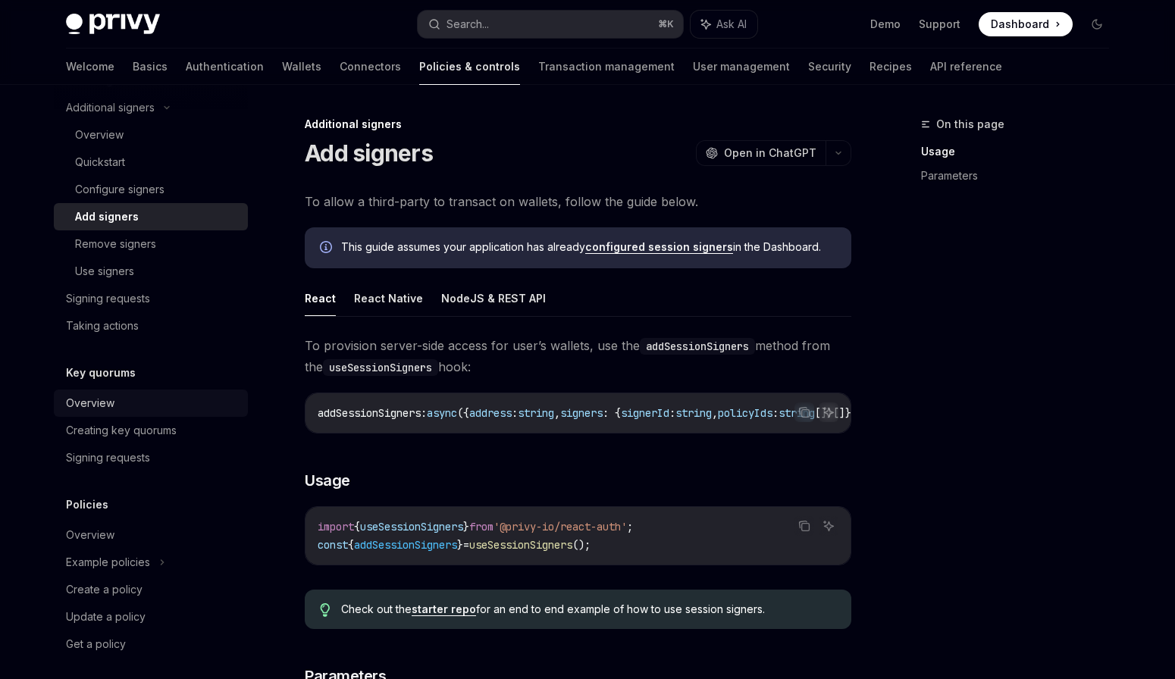
click at [149, 400] on div "Overview" at bounding box center [152, 403] width 173 height 18
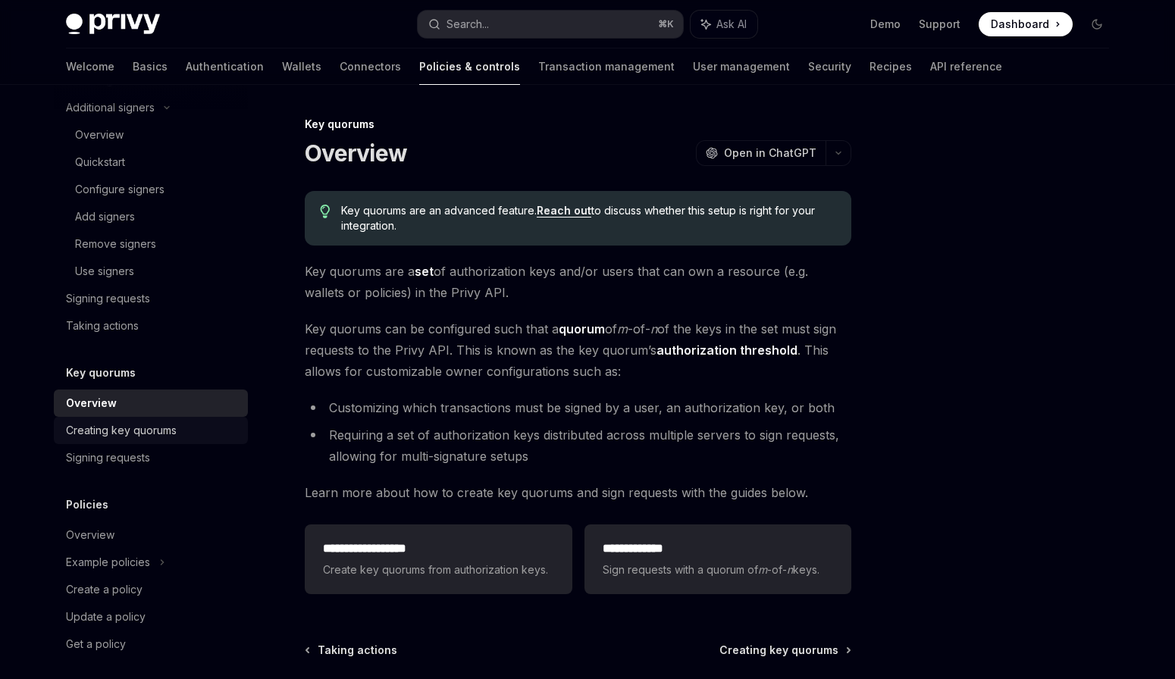
click at [158, 422] on div "Creating key quorums" at bounding box center [121, 431] width 111 height 18
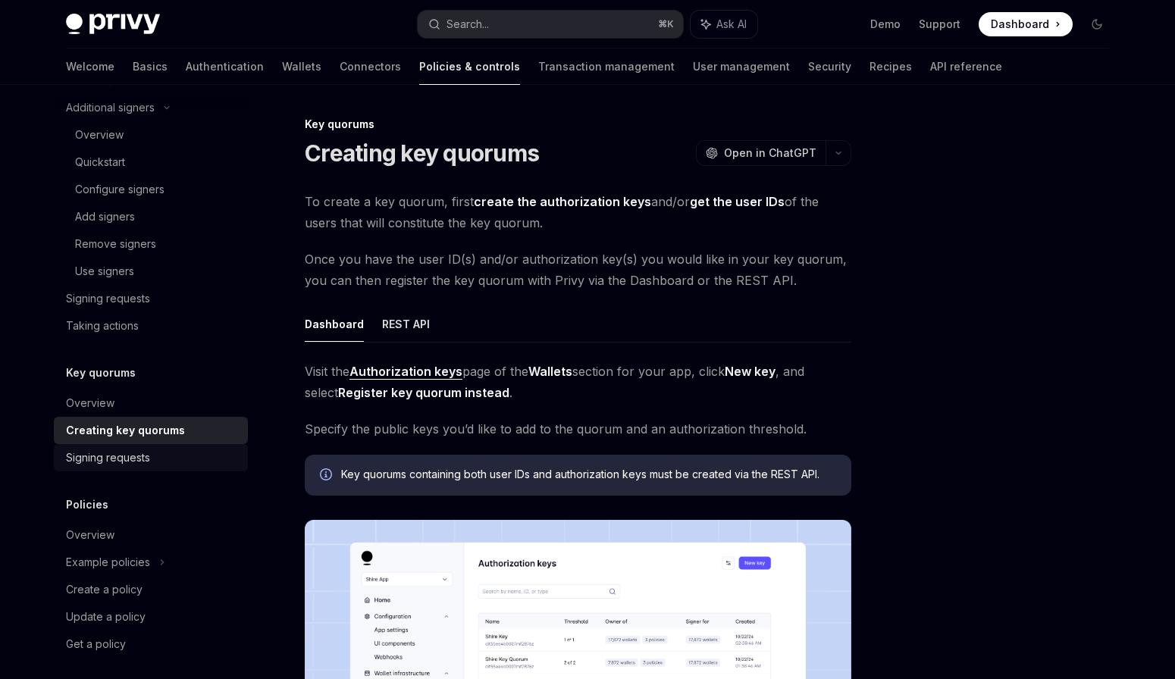
click at [118, 456] on div "Signing requests" at bounding box center [108, 458] width 84 height 18
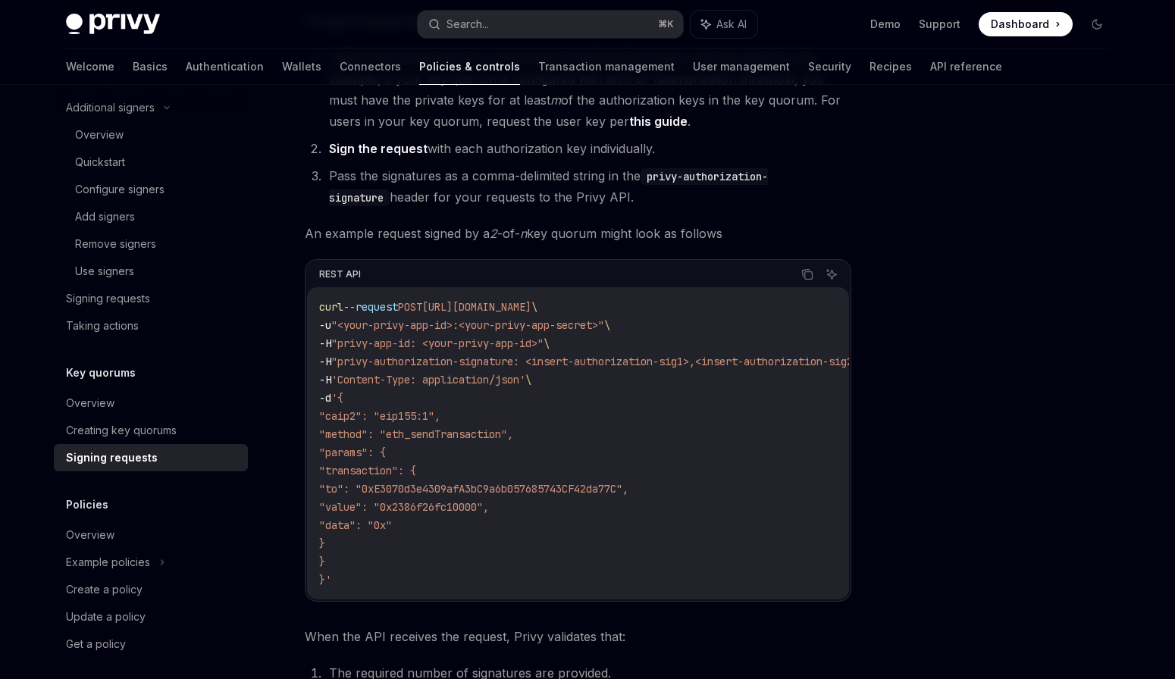
scroll to position [182, 0]
drag, startPoint x: 346, startPoint y: 433, endPoint x: 484, endPoint y: 425, distance: 138.2
click at [484, 426] on span ""method": "eth_sendTransaction"," at bounding box center [416, 433] width 194 height 14
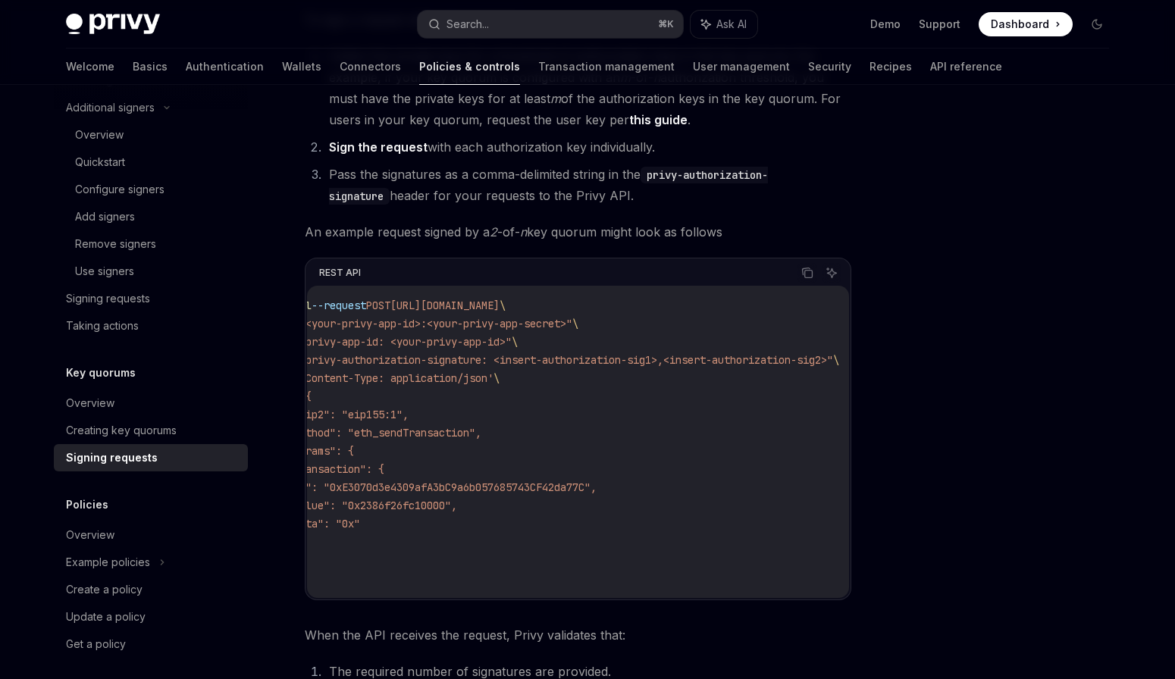
scroll to position [0, 0]
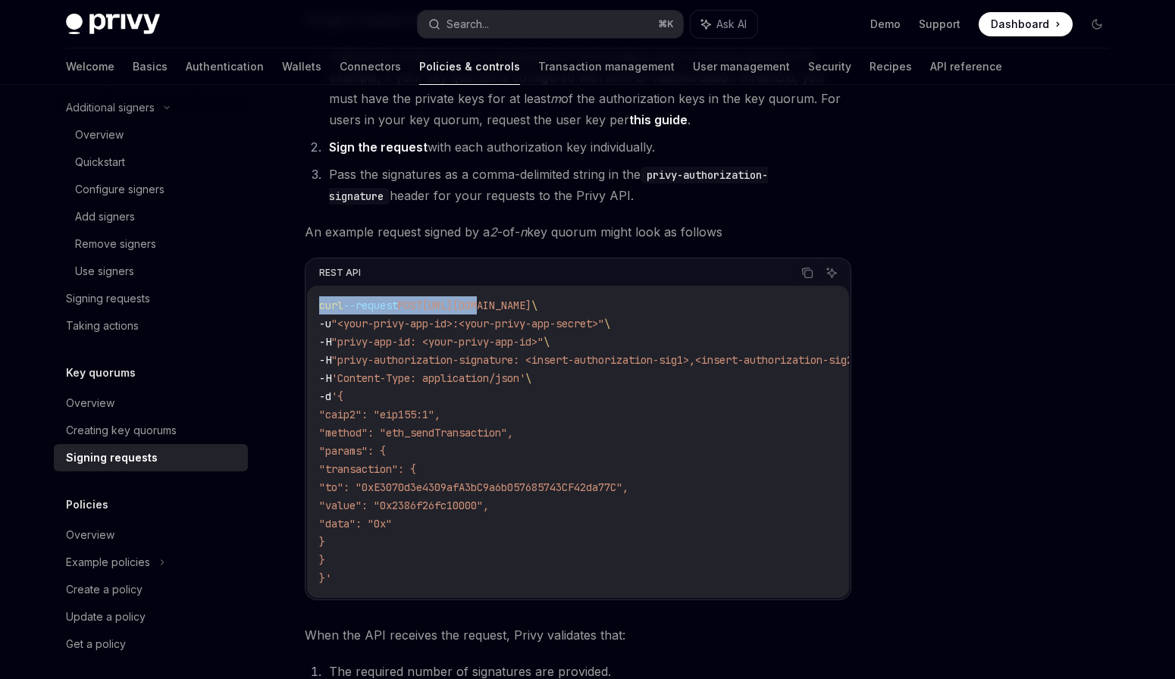
drag, startPoint x: 495, startPoint y: 309, endPoint x: 695, endPoint y: 285, distance: 200.8
click at [695, 286] on div "curl --request POST [URL][DOMAIN_NAME] \ -u "<your-privy-app-id>:<your-privy-ap…" at bounding box center [578, 442] width 542 height 312
click at [532, 300] on span "[URL][DOMAIN_NAME]" at bounding box center [476, 306] width 109 height 14
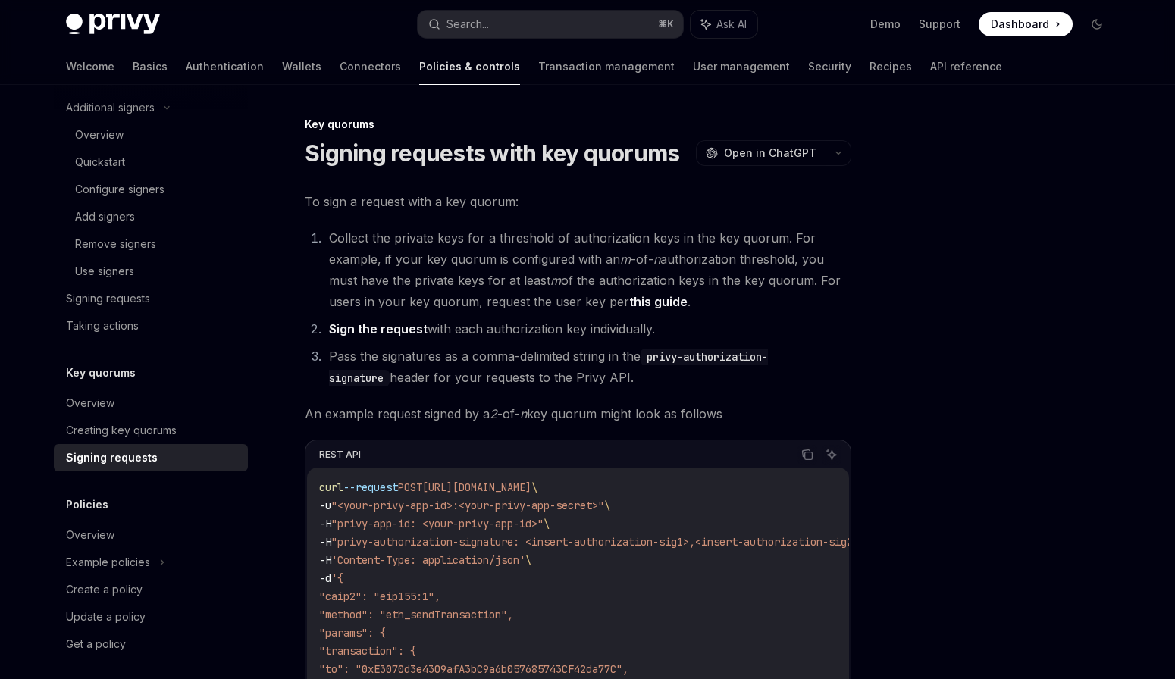
click at [710, 319] on li "Sign the request with each authorization key individually." at bounding box center [588, 329] width 527 height 21
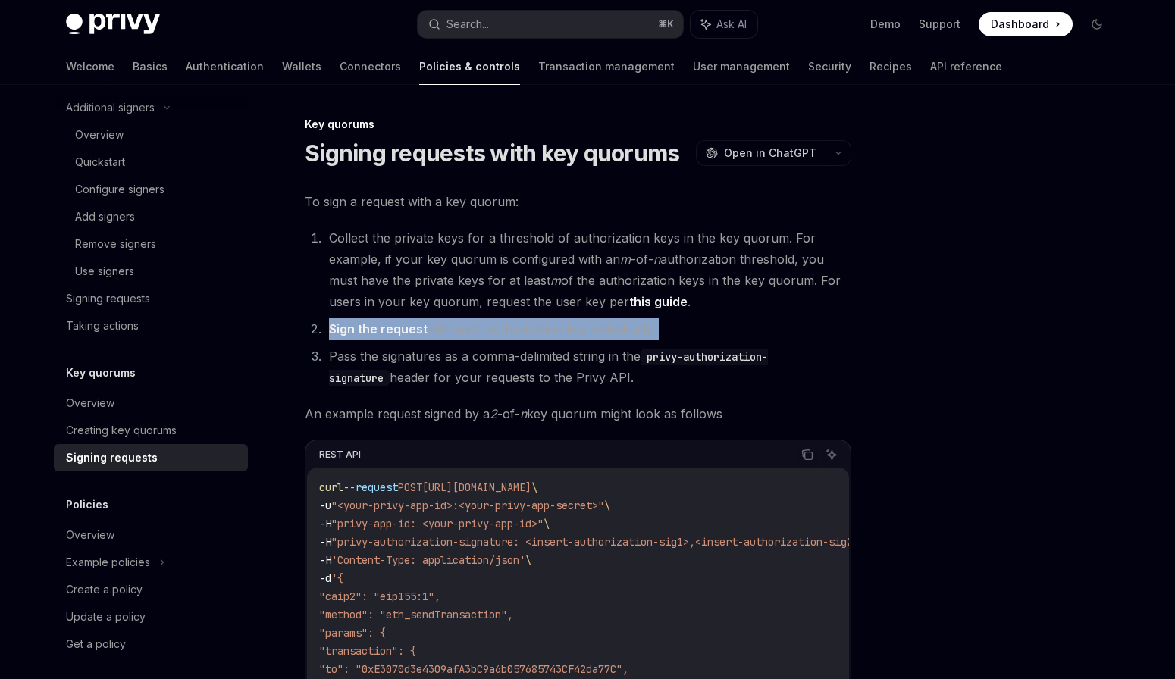
click at [710, 319] on li "Sign the request with each authorization key individually." at bounding box center [588, 329] width 527 height 21
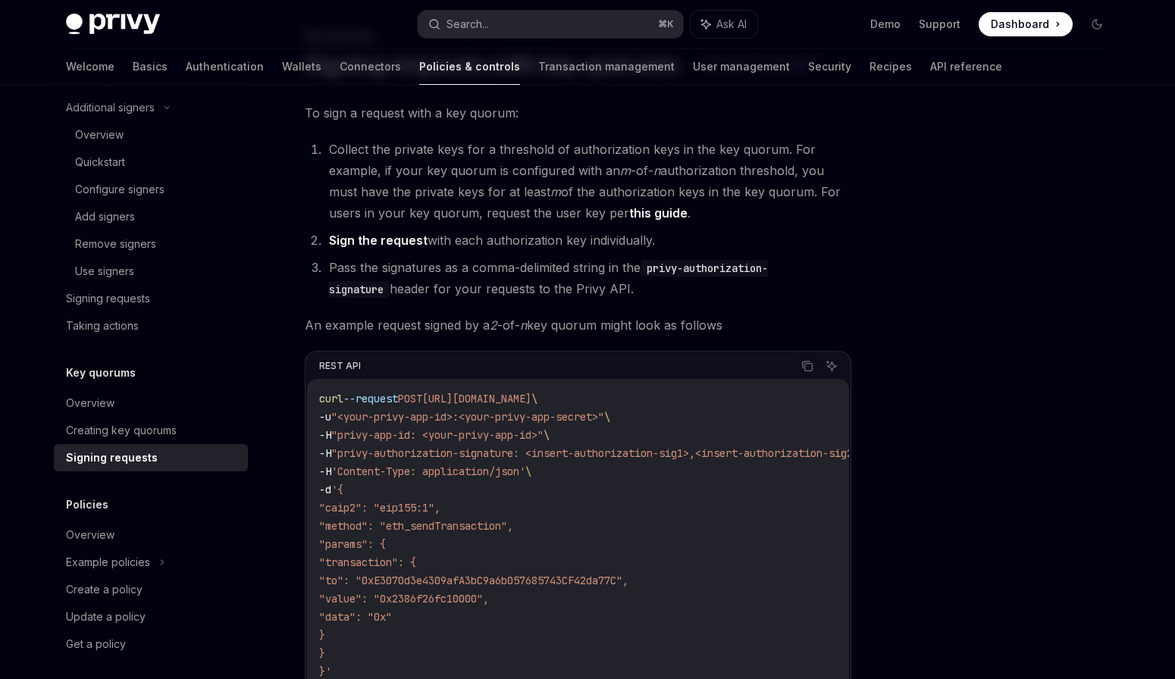
scroll to position [91, 0]
click at [710, 319] on span "An example request signed by a 2 -of- n key quorum might look as follows" at bounding box center [578, 322] width 547 height 21
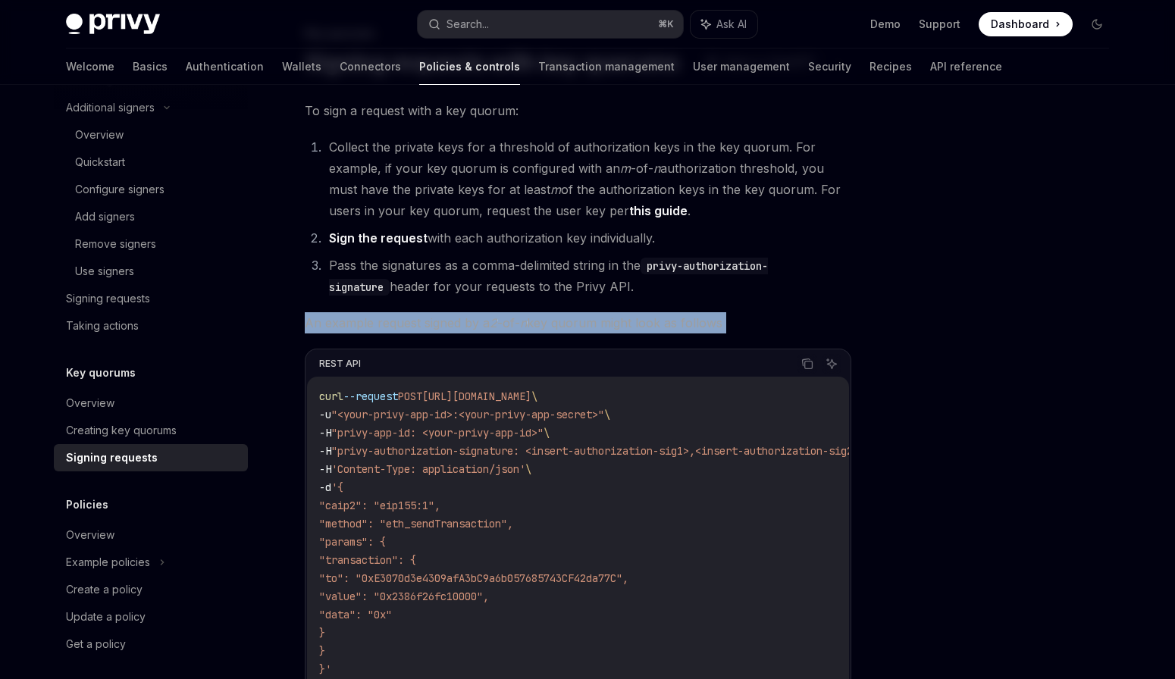
click at [710, 319] on span "An example request signed by a 2 -of- n key quorum might look as follows" at bounding box center [578, 322] width 547 height 21
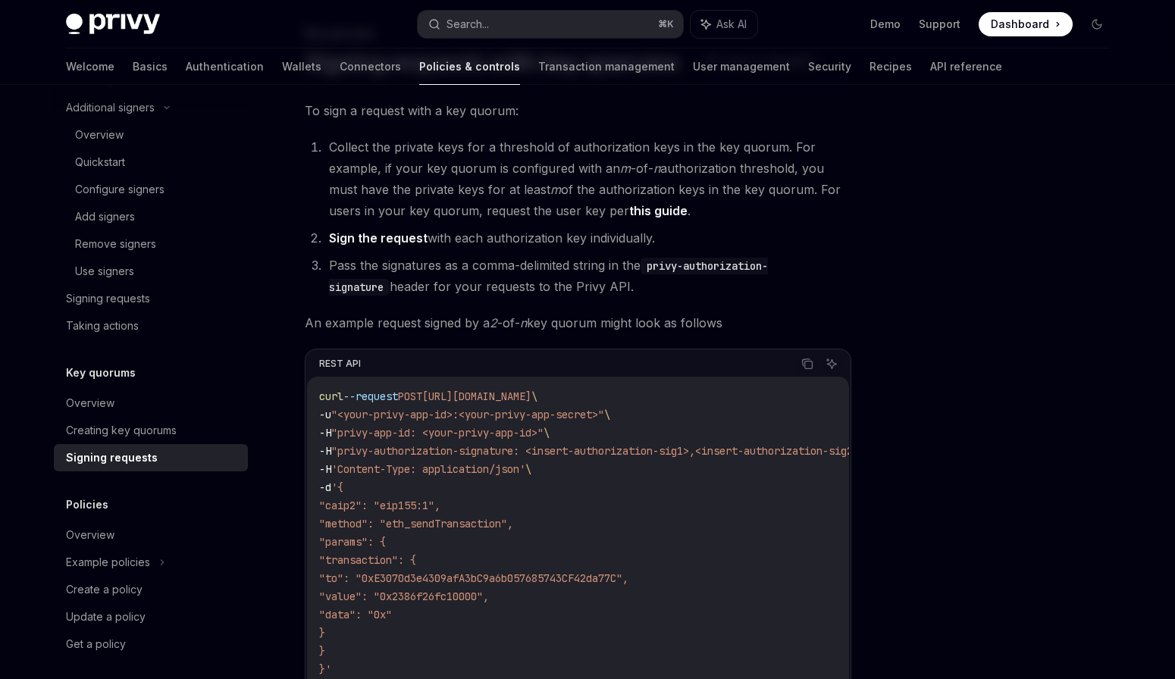
click at [710, 319] on span "An example request signed by a 2 -of- n key quorum might look as follows" at bounding box center [578, 322] width 547 height 21
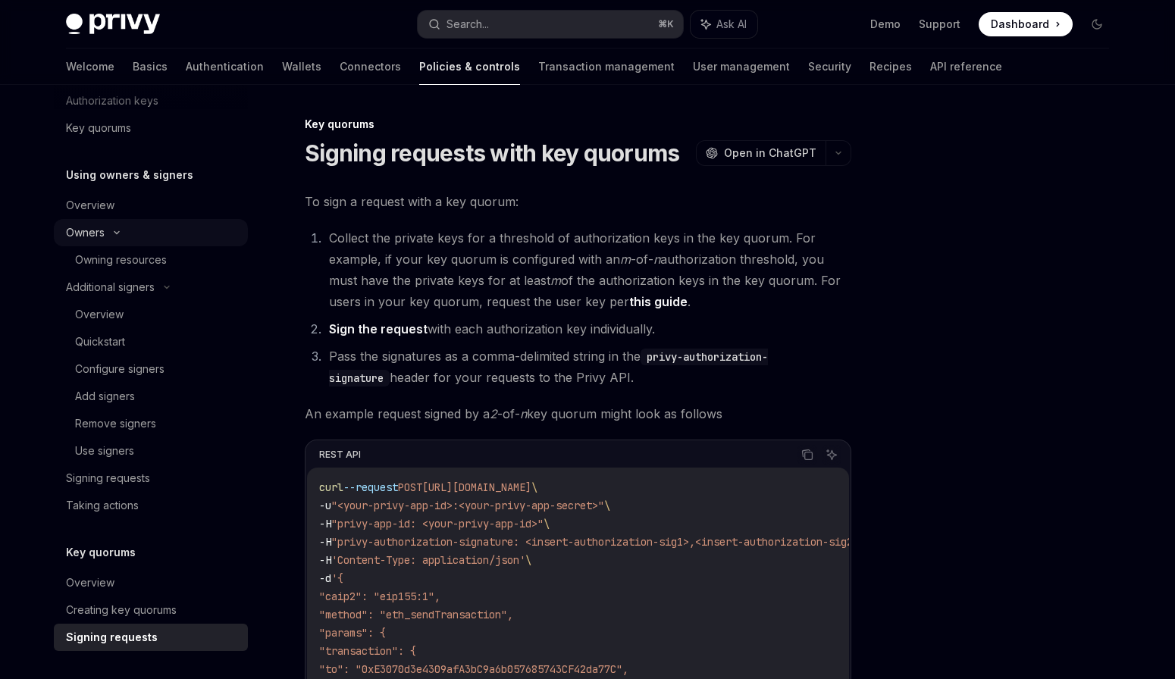
scroll to position [388, 0]
click at [143, 213] on div "Overview" at bounding box center [152, 208] width 173 height 18
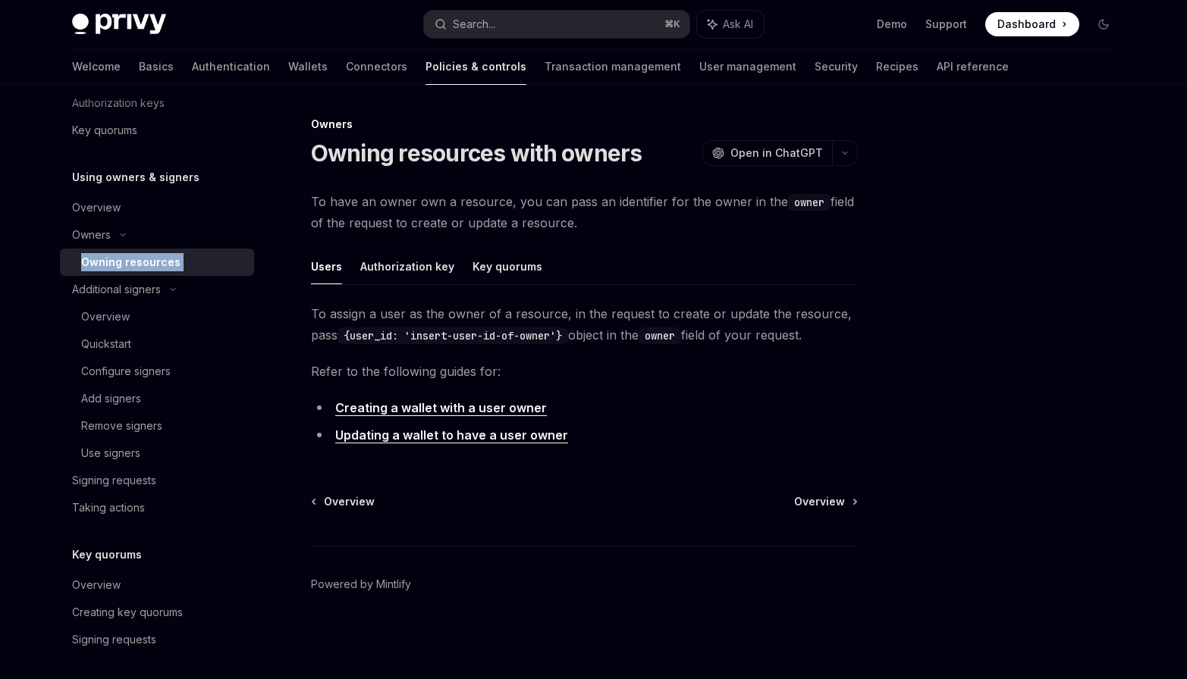
drag, startPoint x: 162, startPoint y: 246, endPoint x: 165, endPoint y: 259, distance: 12.5
click at [165, 259] on div "Owning resources" at bounding box center [130, 262] width 99 height 18
click at [170, 300] on div "Additional signers" at bounding box center [157, 289] width 194 height 27
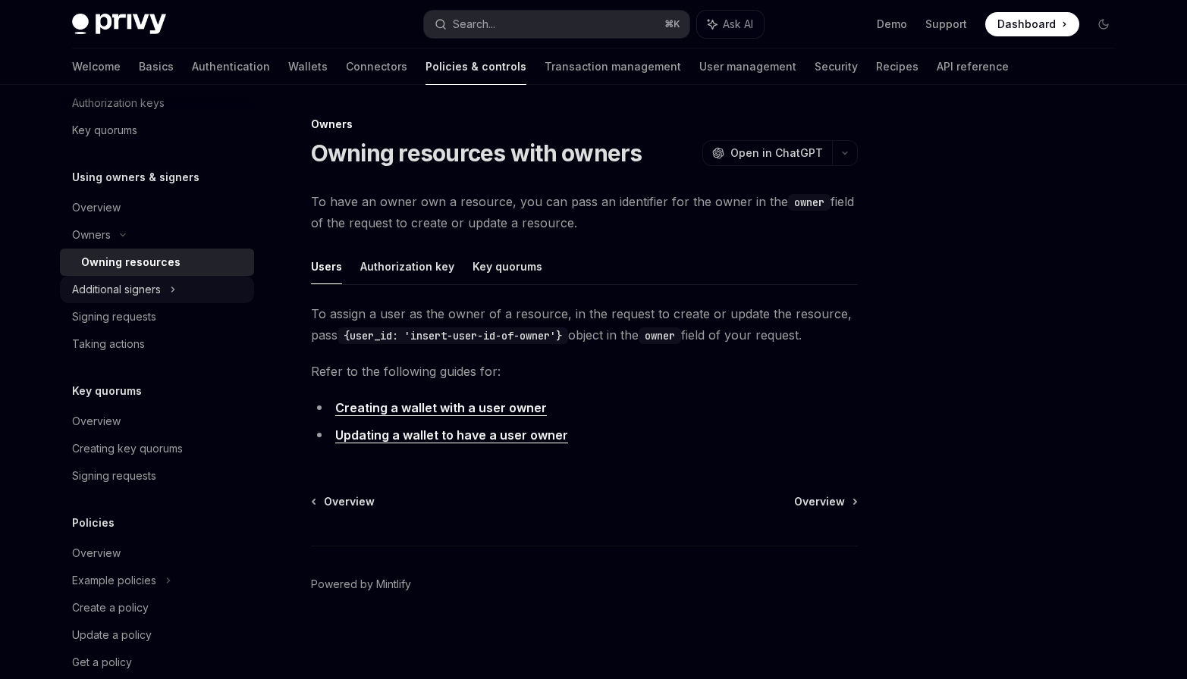
click at [170, 300] on div "Additional signers" at bounding box center [157, 289] width 194 height 27
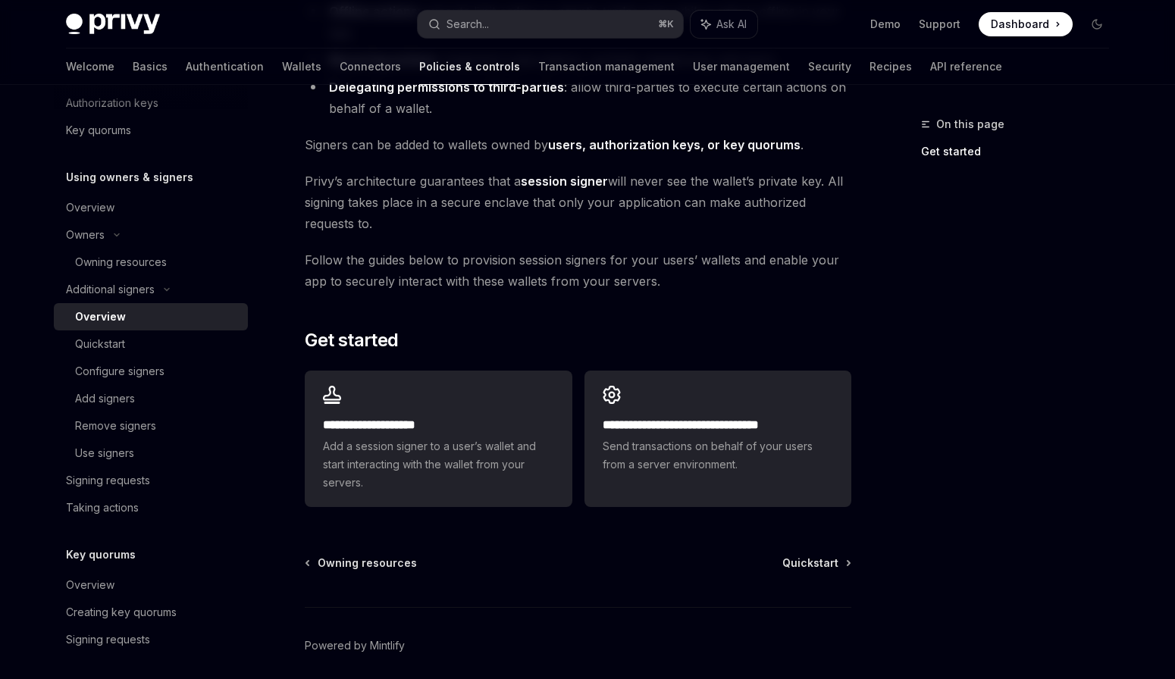
scroll to position [273, 0]
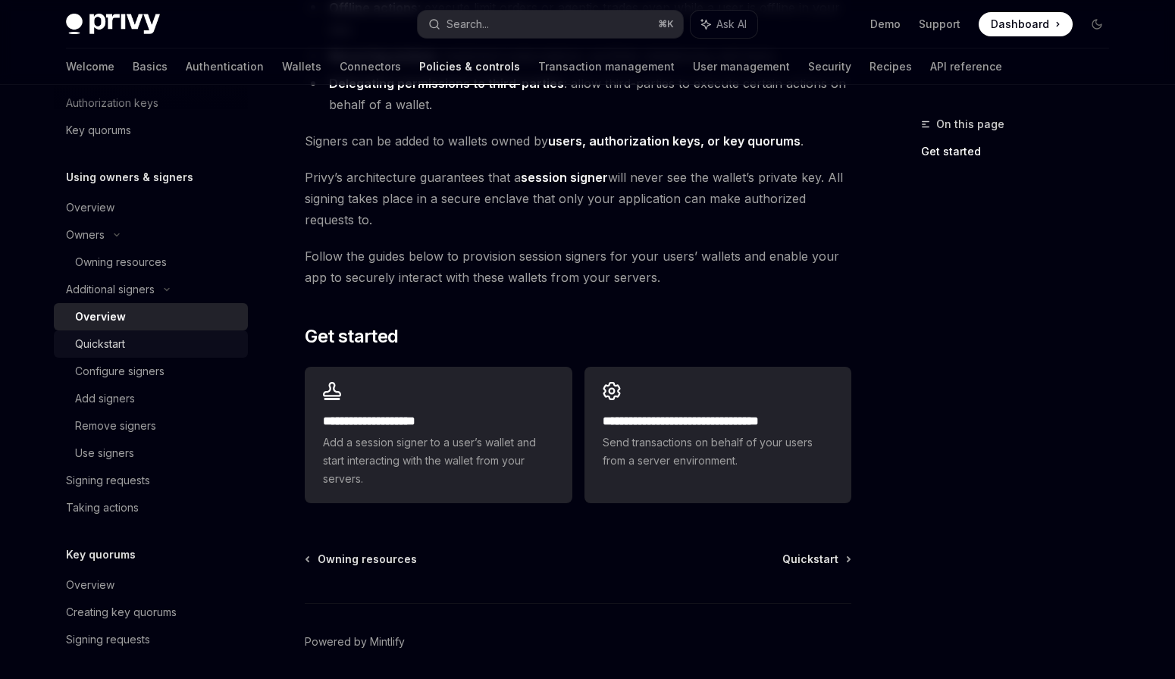
click at [193, 331] on link "Quickstart" at bounding box center [151, 344] width 194 height 27
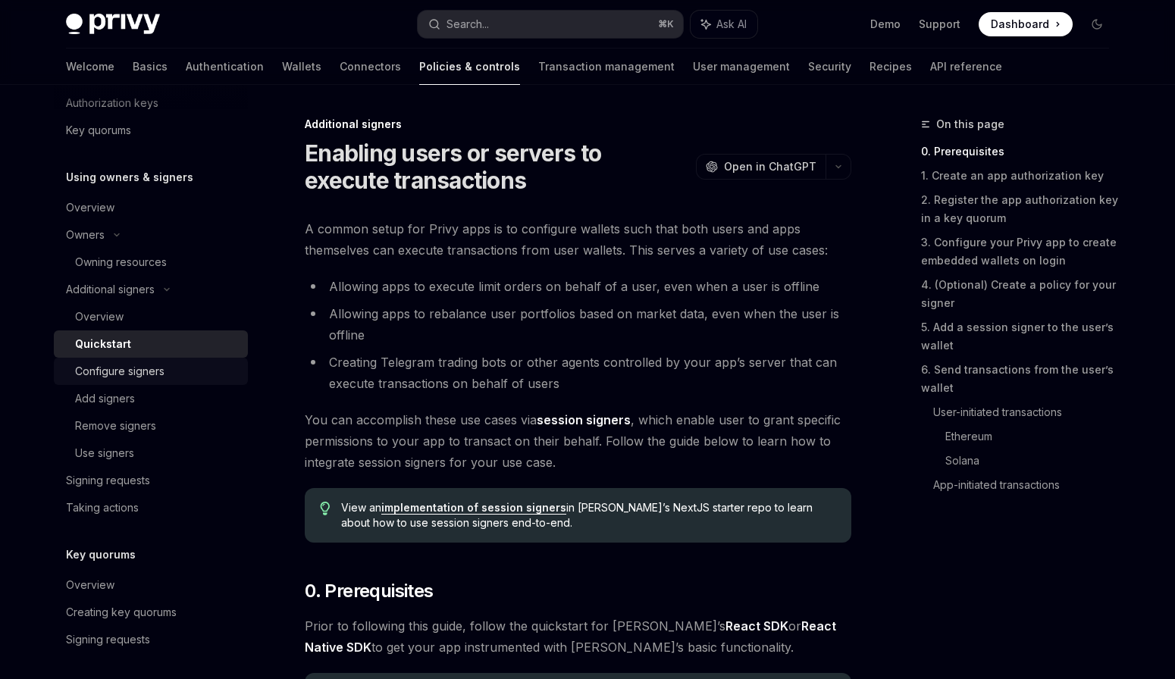
click at [187, 369] on div "Configure signers" at bounding box center [157, 371] width 164 height 18
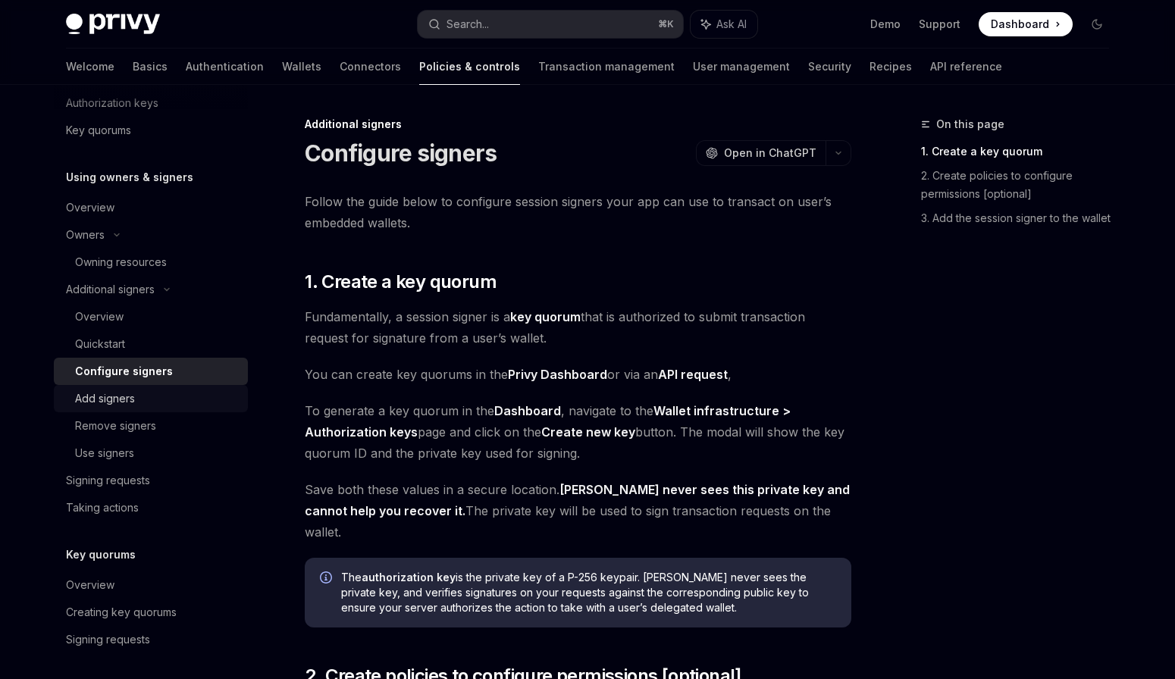
click at [184, 385] on link "Add signers" at bounding box center [151, 398] width 194 height 27
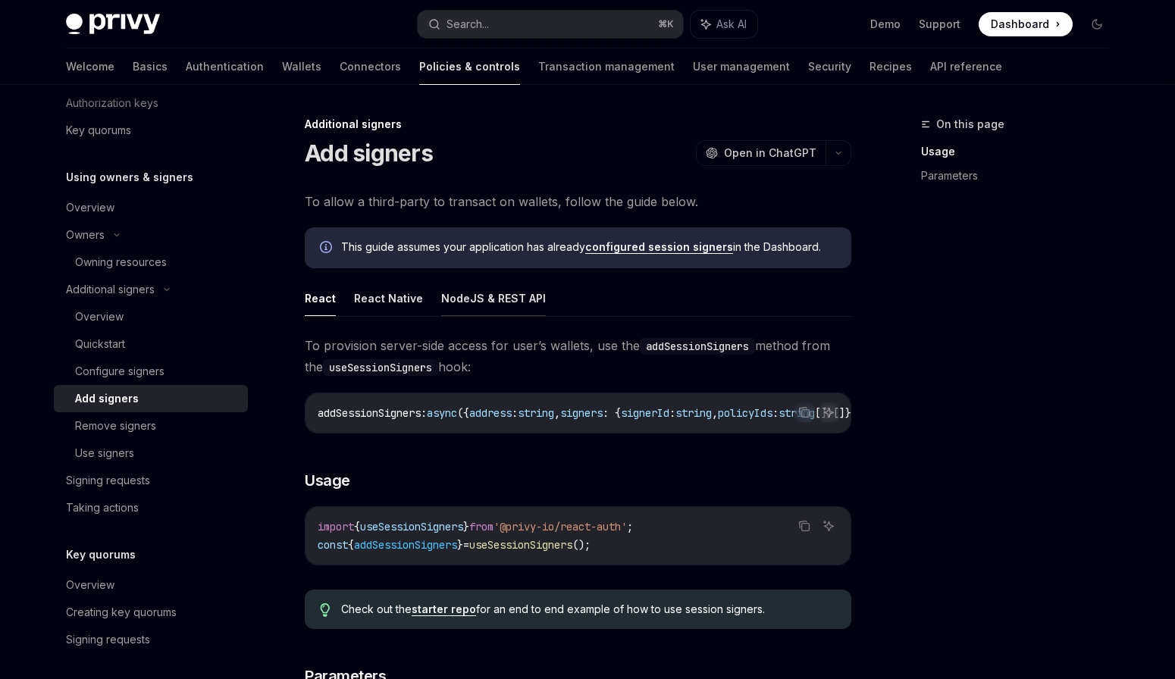
click at [494, 305] on button "NodeJS & REST API" at bounding box center [493, 299] width 105 height 36
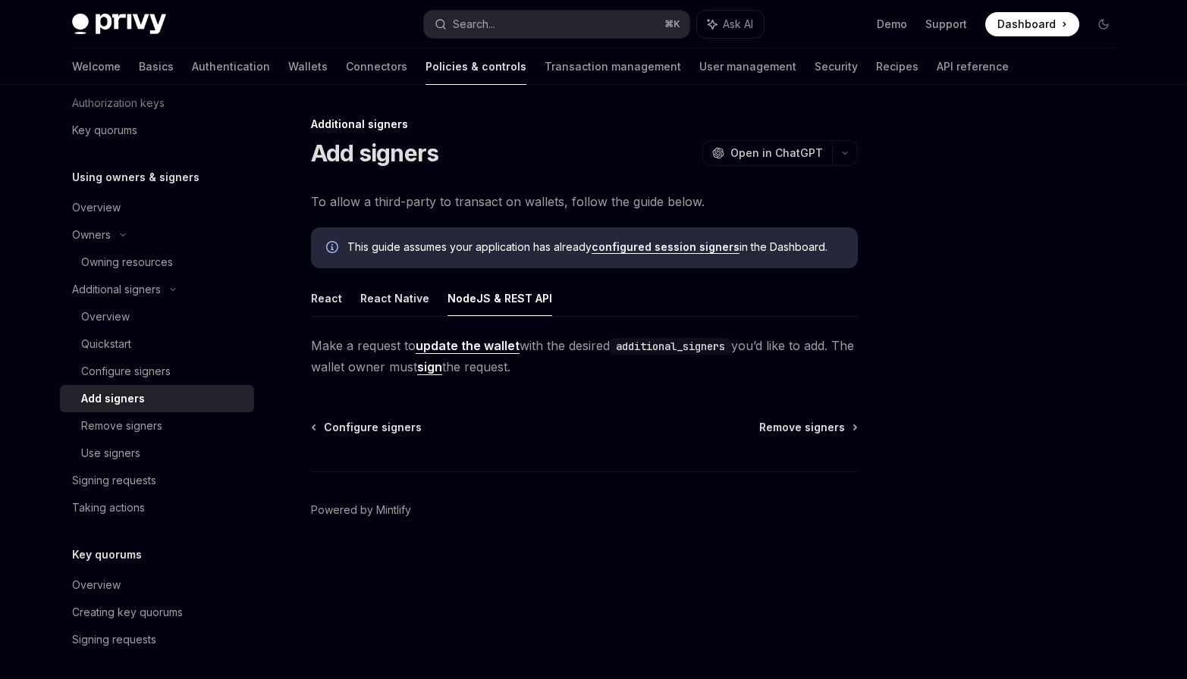
click at [501, 353] on link "update the wallet" at bounding box center [468, 346] width 104 height 16
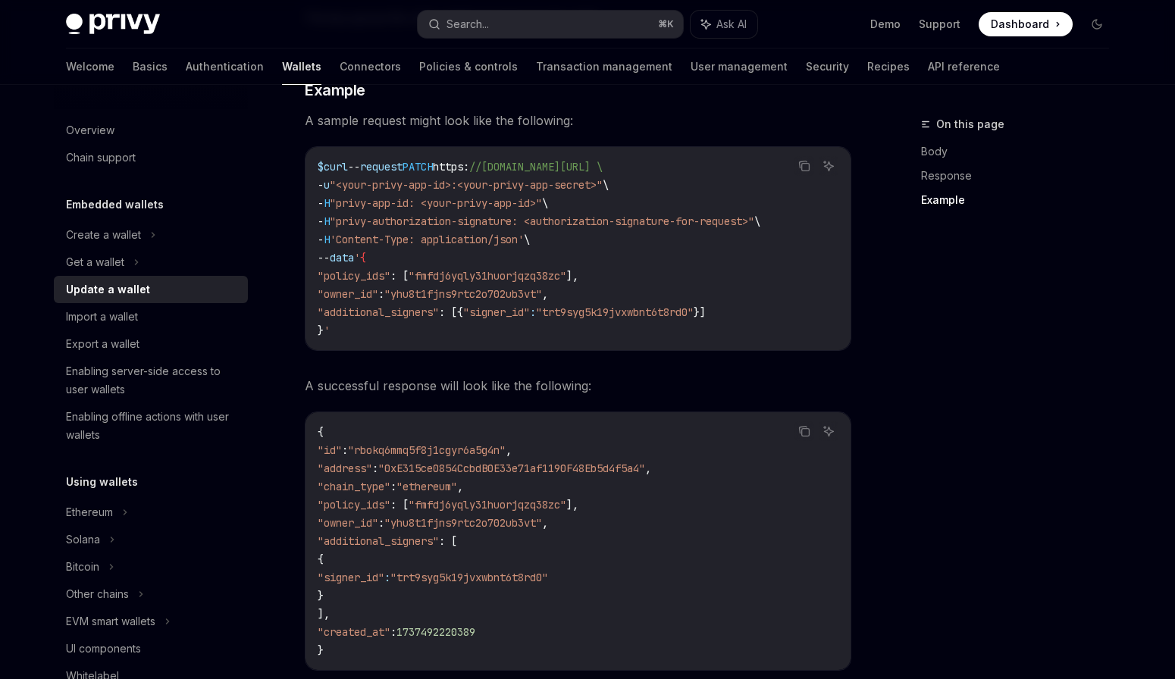
scroll to position [1558, 0]
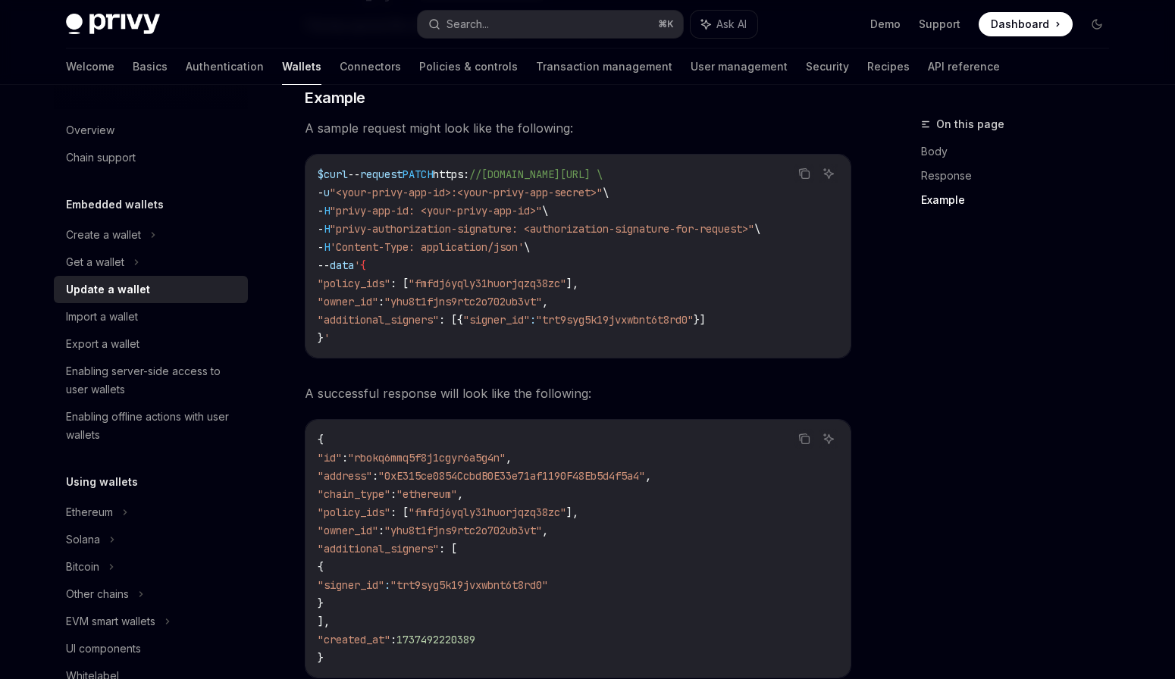
scroll to position [378, 0]
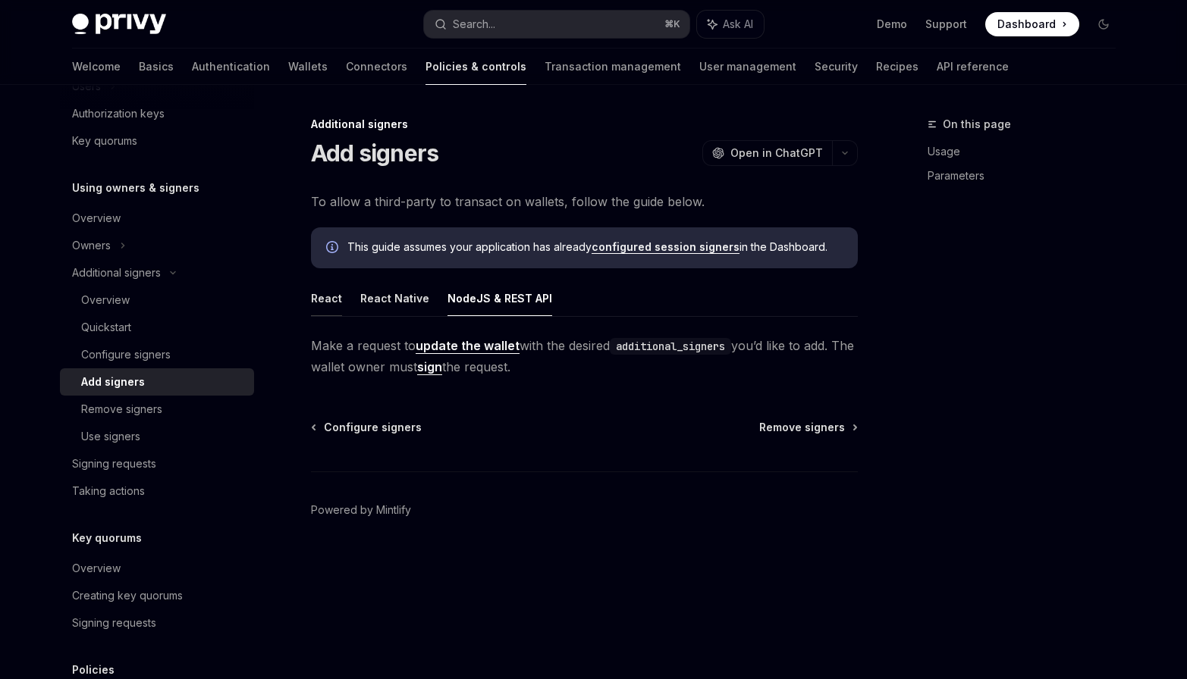
click at [337, 315] on button "React" at bounding box center [326, 299] width 31 height 36
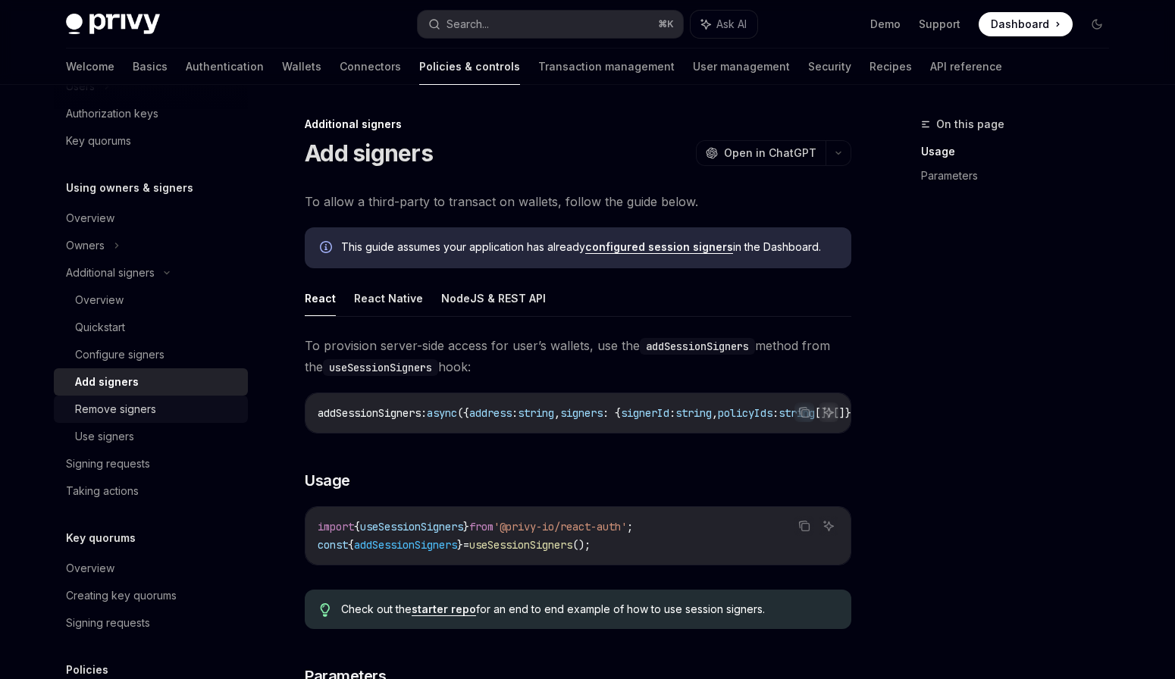
click at [183, 402] on div "Remove signers" at bounding box center [157, 409] width 164 height 18
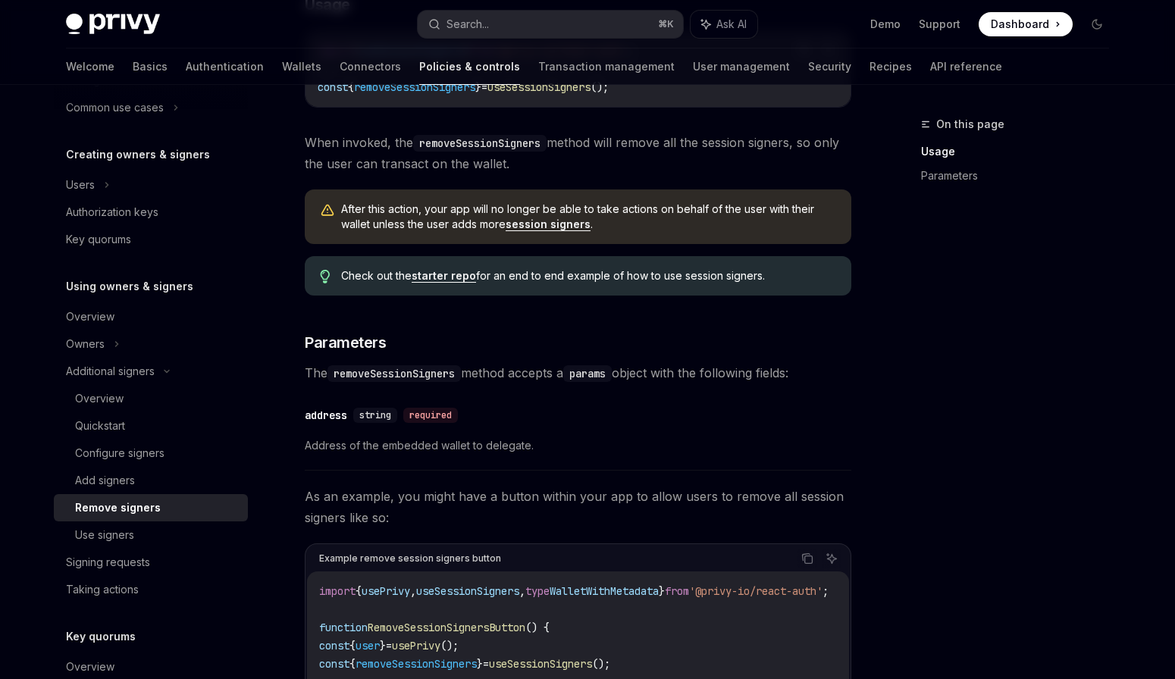
scroll to position [455, 0]
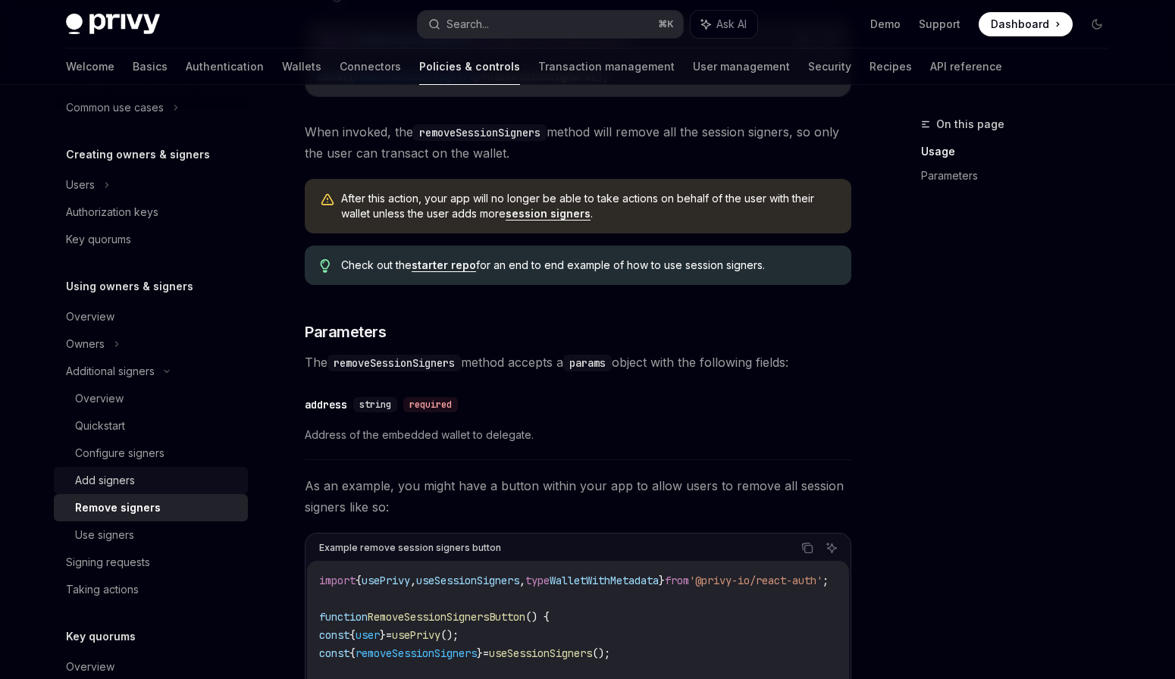
click at [101, 475] on div "Add signers" at bounding box center [105, 481] width 60 height 18
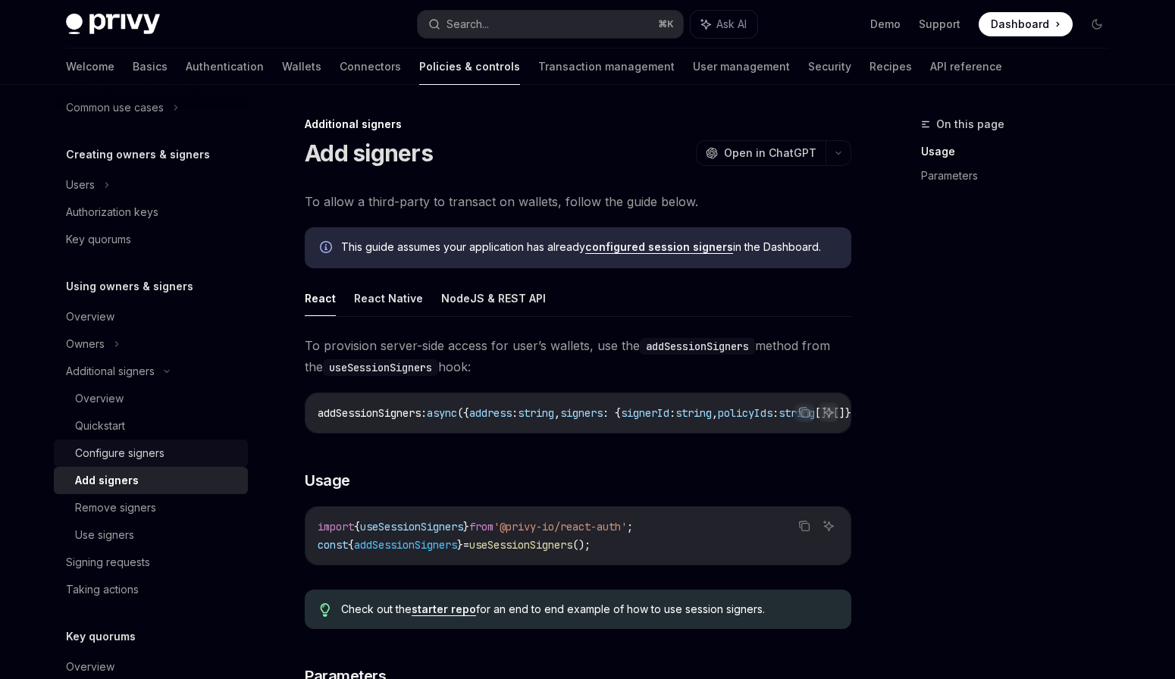
click at [197, 440] on link "Configure signers" at bounding box center [151, 453] width 194 height 27
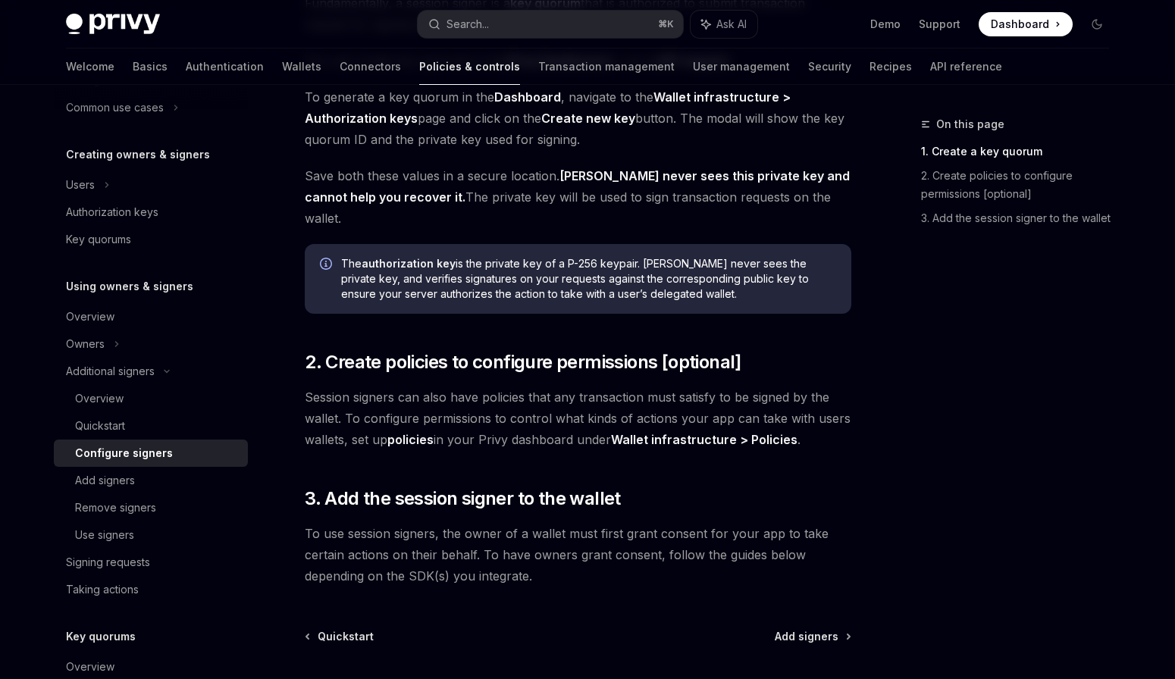
scroll to position [364, 0]
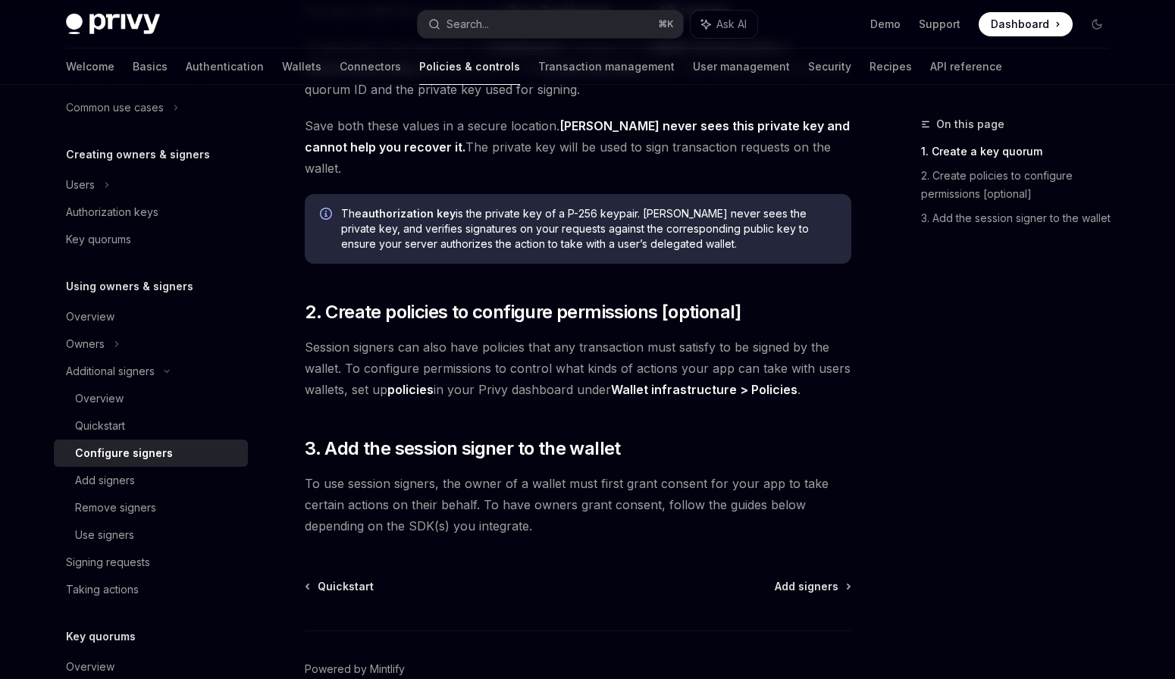
click at [435, 473] on span "To use session signers, the owner of a wallet must first grant consent for your…" at bounding box center [578, 505] width 547 height 64
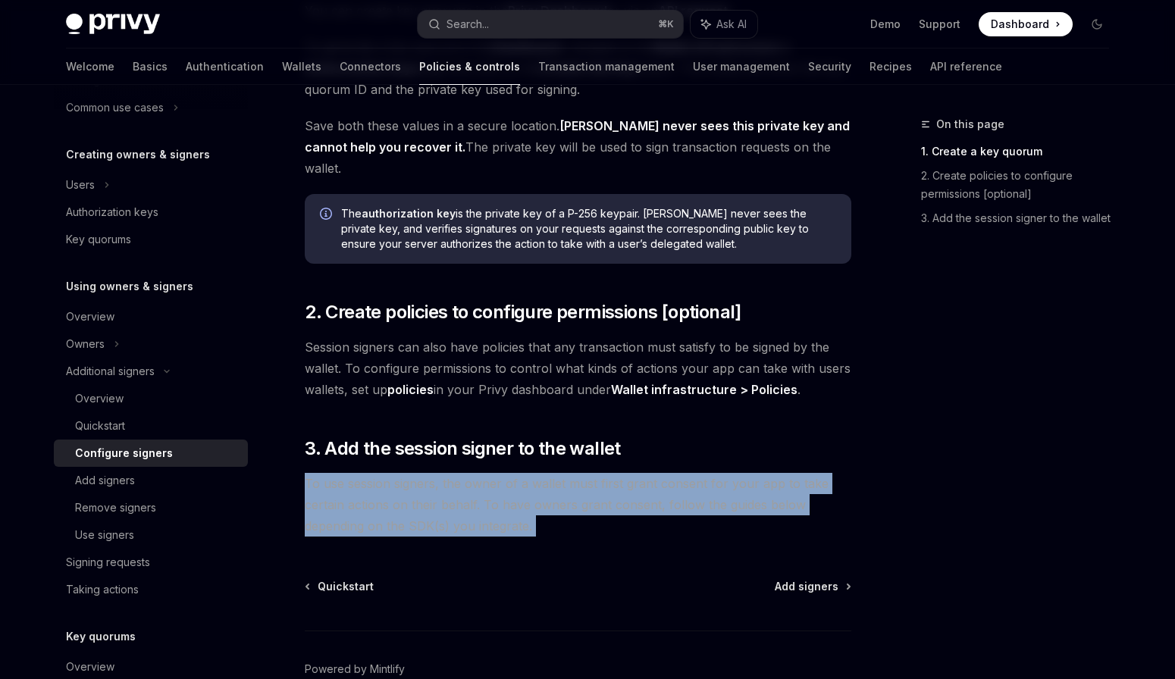
click at [435, 473] on span "To use session signers, the owner of a wallet must first grant consent for your…" at bounding box center [578, 505] width 547 height 64
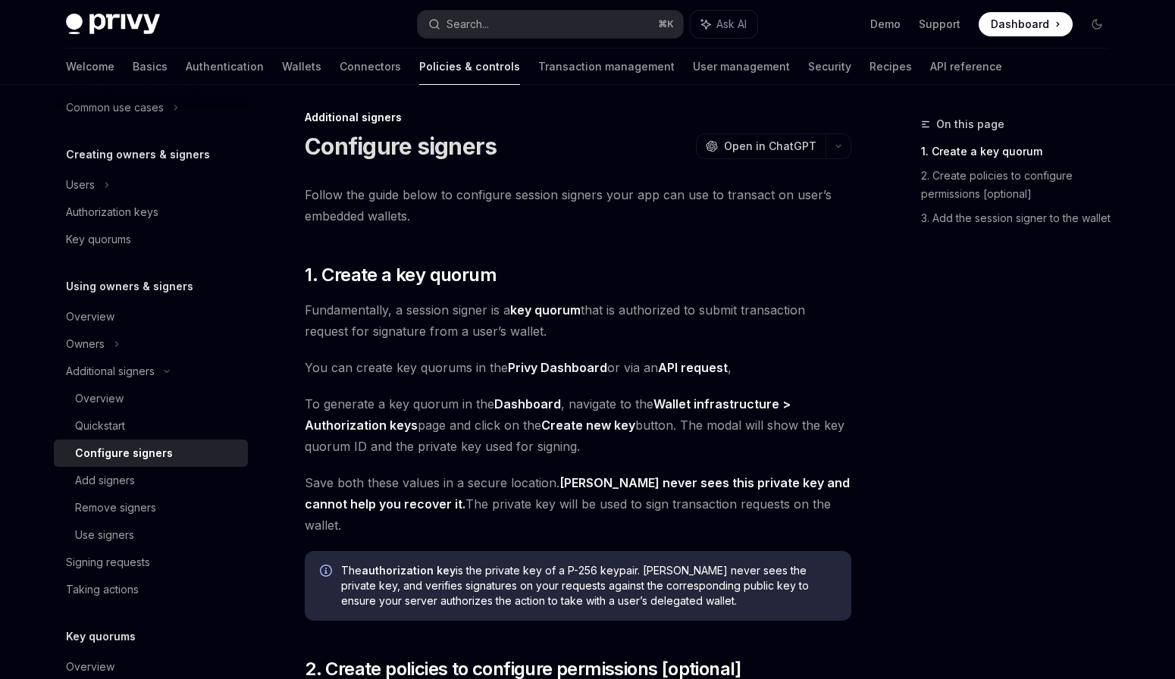
scroll to position [0, 0]
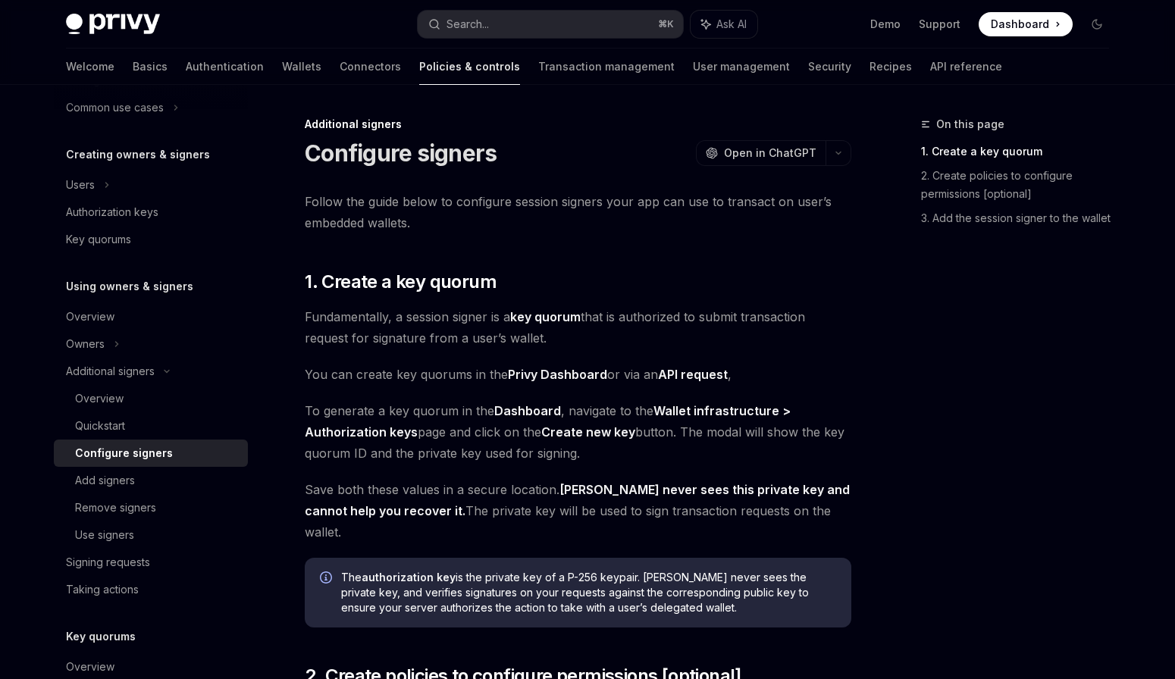
click at [435, 466] on div "Follow the guide below to configure session signers your app can use to transac…" at bounding box center [578, 546] width 547 height 710
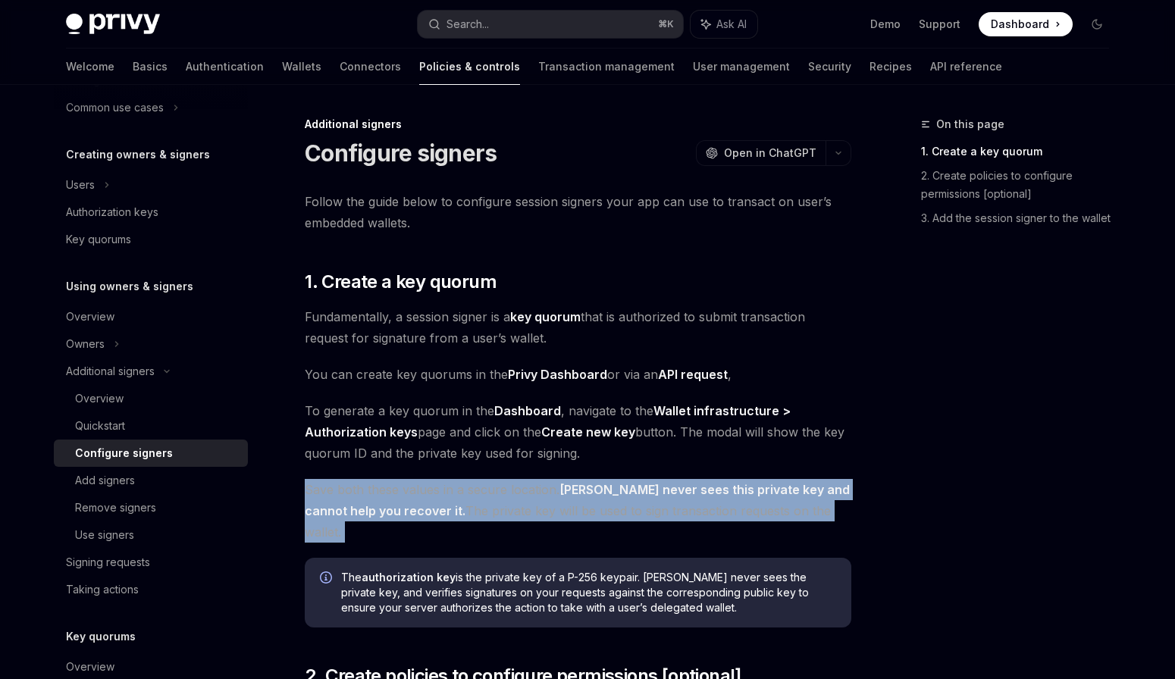
click at [435, 466] on div "Follow the guide below to configure session signers your app can use to transac…" at bounding box center [578, 546] width 547 height 710
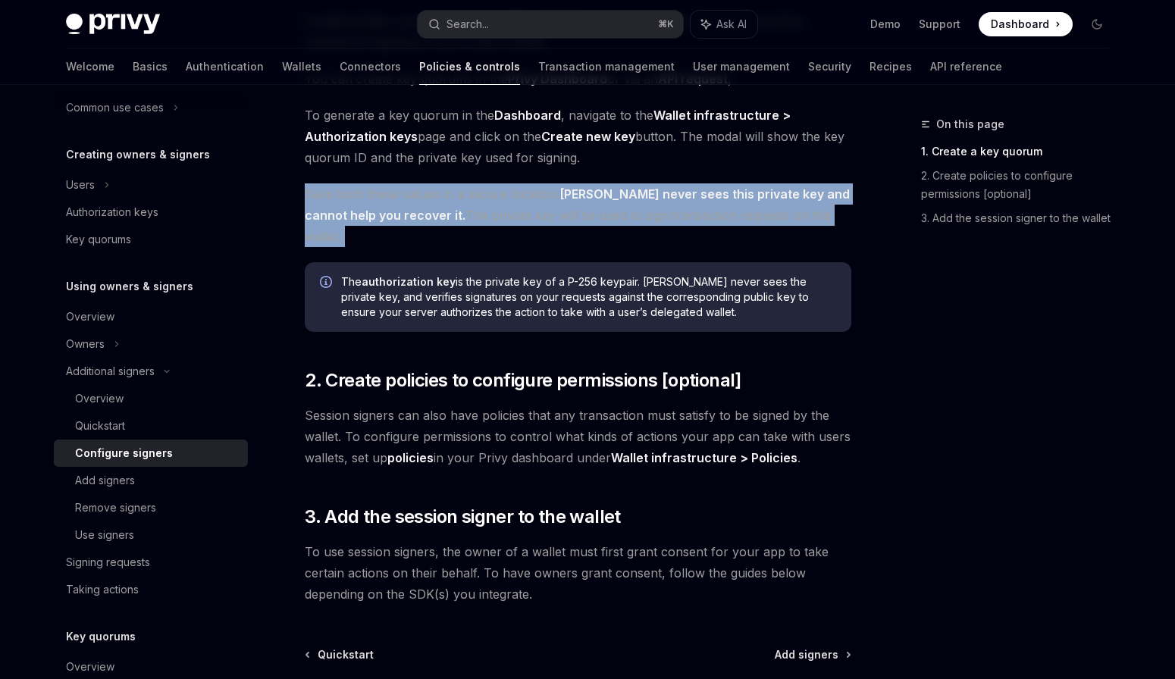
scroll to position [364, 0]
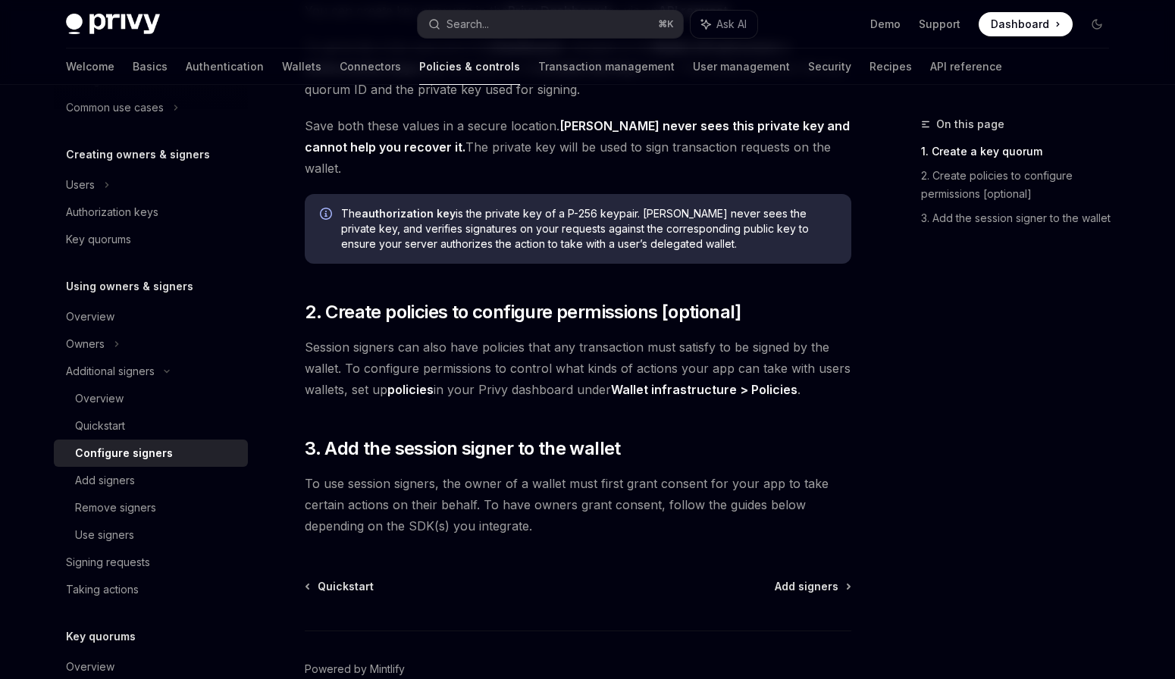
click at [435, 473] on span "To use session signers, the owner of a wallet must first grant consent for your…" at bounding box center [578, 505] width 547 height 64
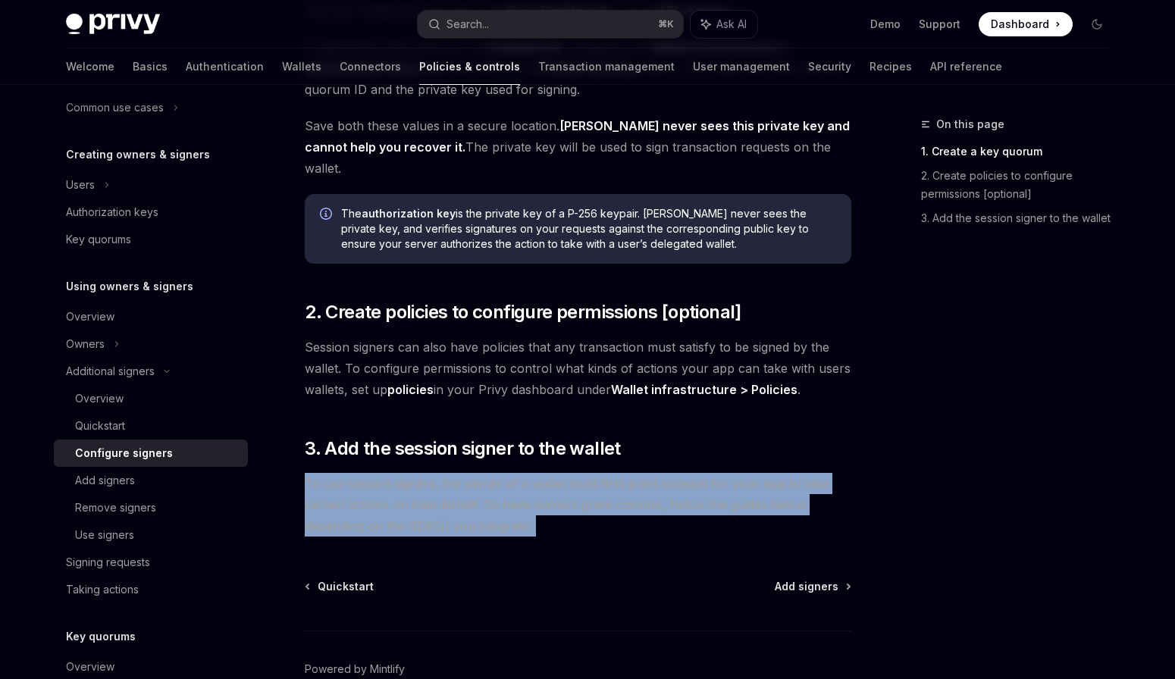
click at [435, 473] on span "To use session signers, the owner of a wallet must first grant consent for your…" at bounding box center [578, 505] width 547 height 64
click at [447, 474] on span "To use session signers, the owner of a wallet must first grant consent for your…" at bounding box center [578, 505] width 547 height 64
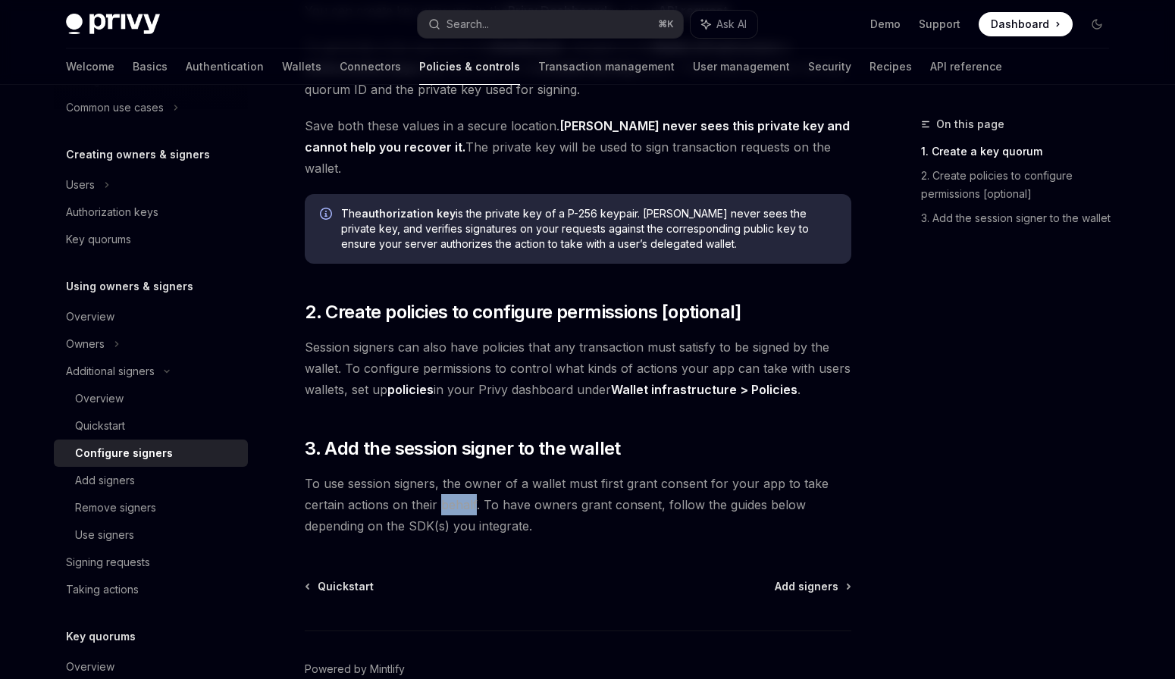
click at [447, 474] on span "To use session signers, the owner of a wallet must first grant consent for your…" at bounding box center [578, 505] width 547 height 64
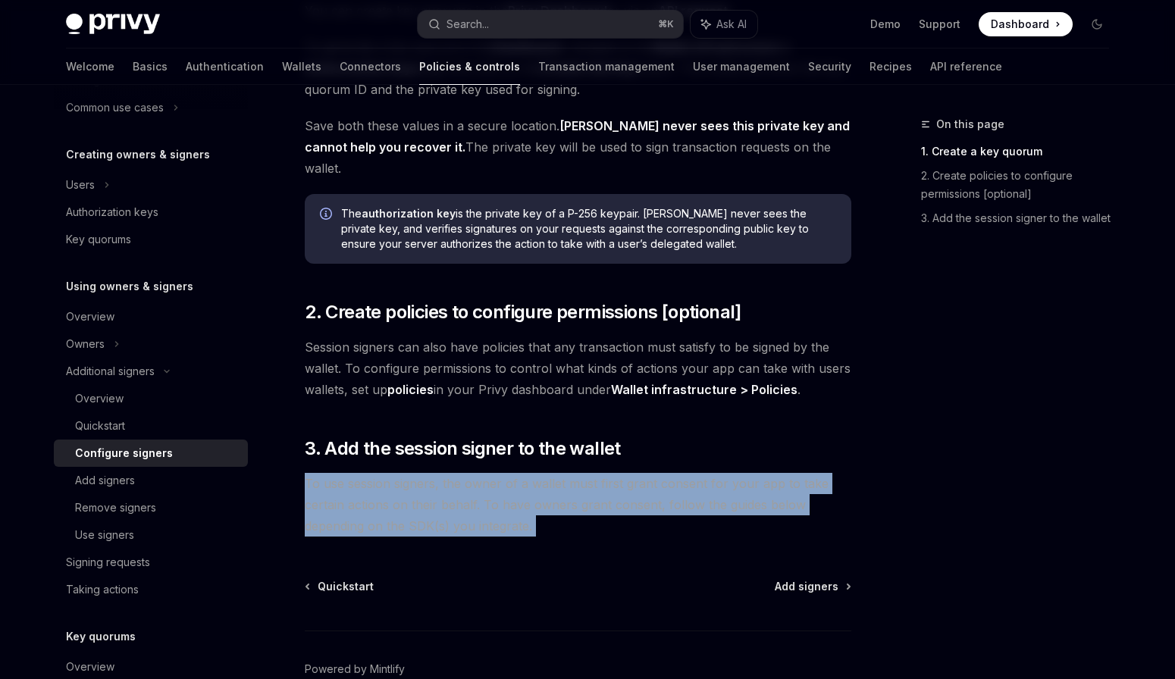
click at [447, 474] on span "To use session signers, the owner of a wallet must first grant consent for your…" at bounding box center [578, 505] width 547 height 64
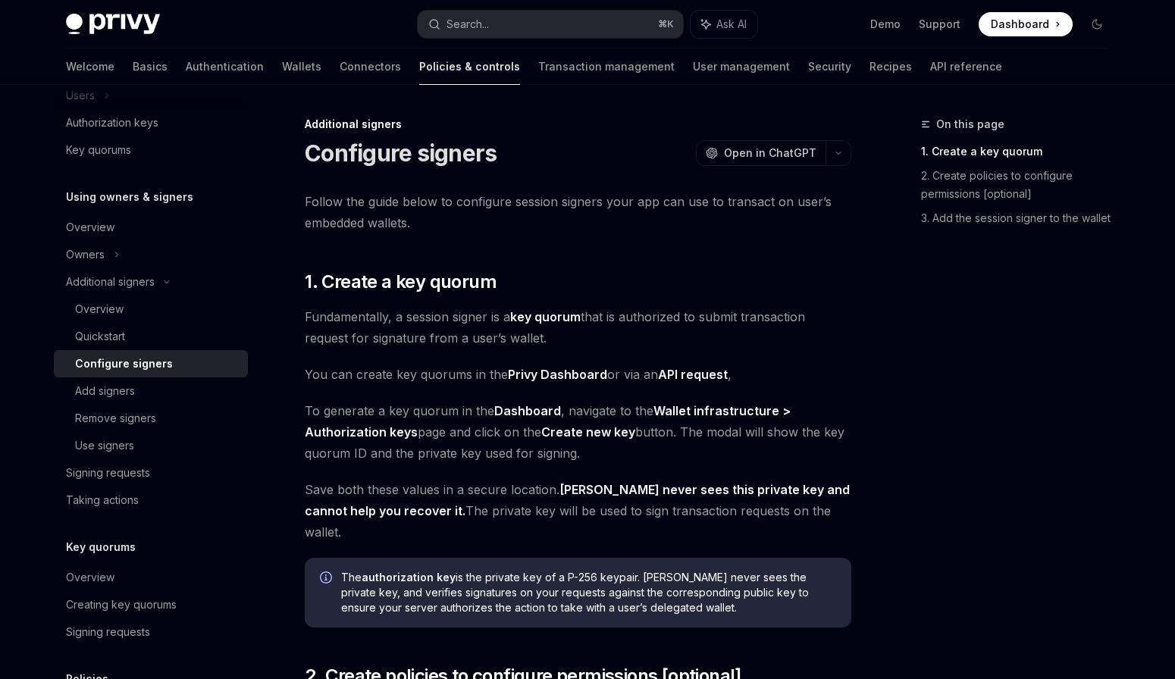
scroll to position [370, 0]
click at [609, 243] on div "Follow the guide below to configure session signers your app can use to transac…" at bounding box center [578, 546] width 547 height 710
click at [96, 400] on link "Add signers" at bounding box center [151, 389] width 194 height 27
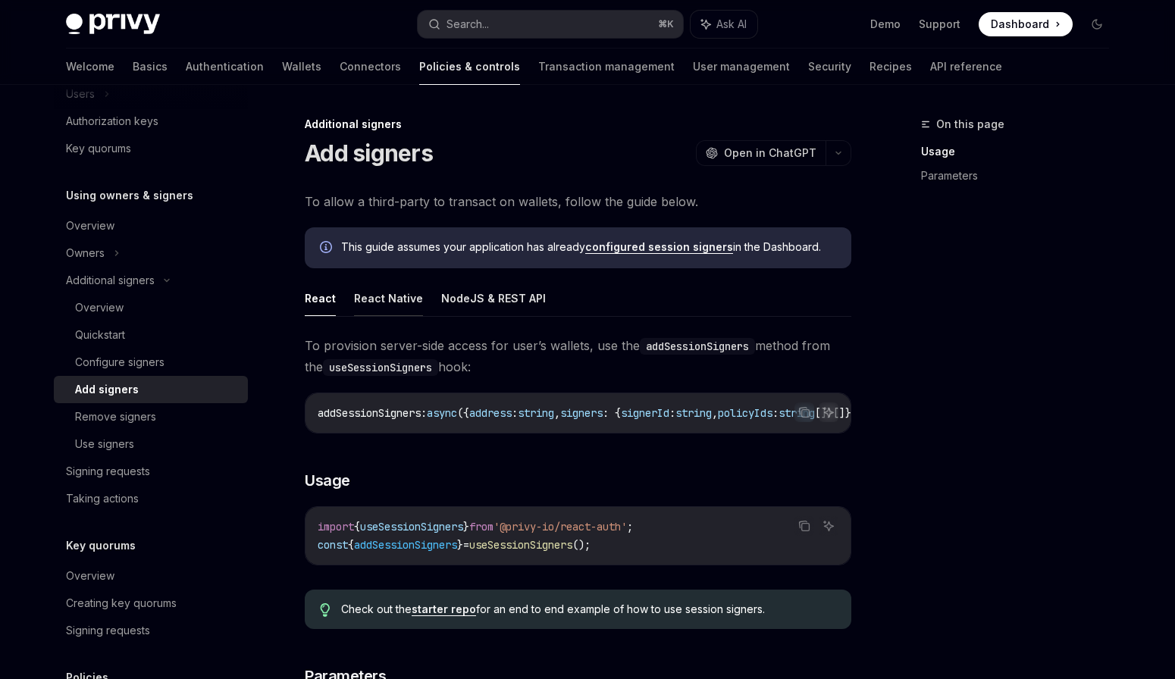
click at [408, 313] on button "React Native" at bounding box center [388, 299] width 69 height 36
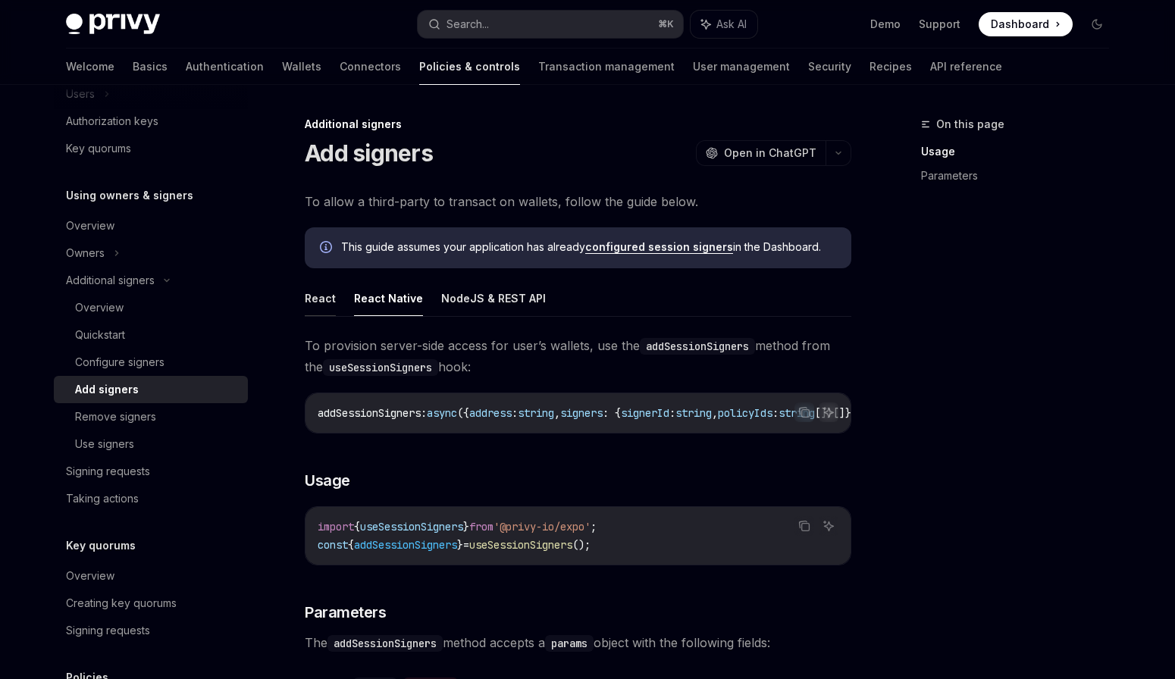
click at [331, 311] on button "React" at bounding box center [320, 299] width 31 height 36
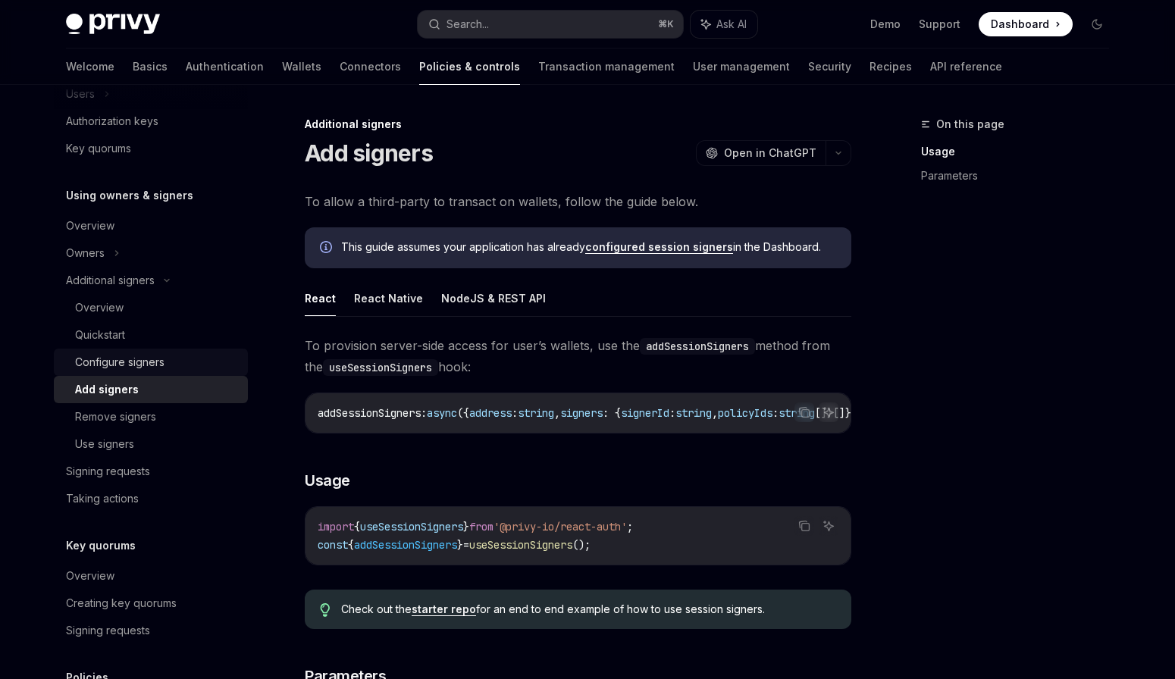
click at [162, 365] on div "Configure signers" at bounding box center [119, 362] width 89 height 18
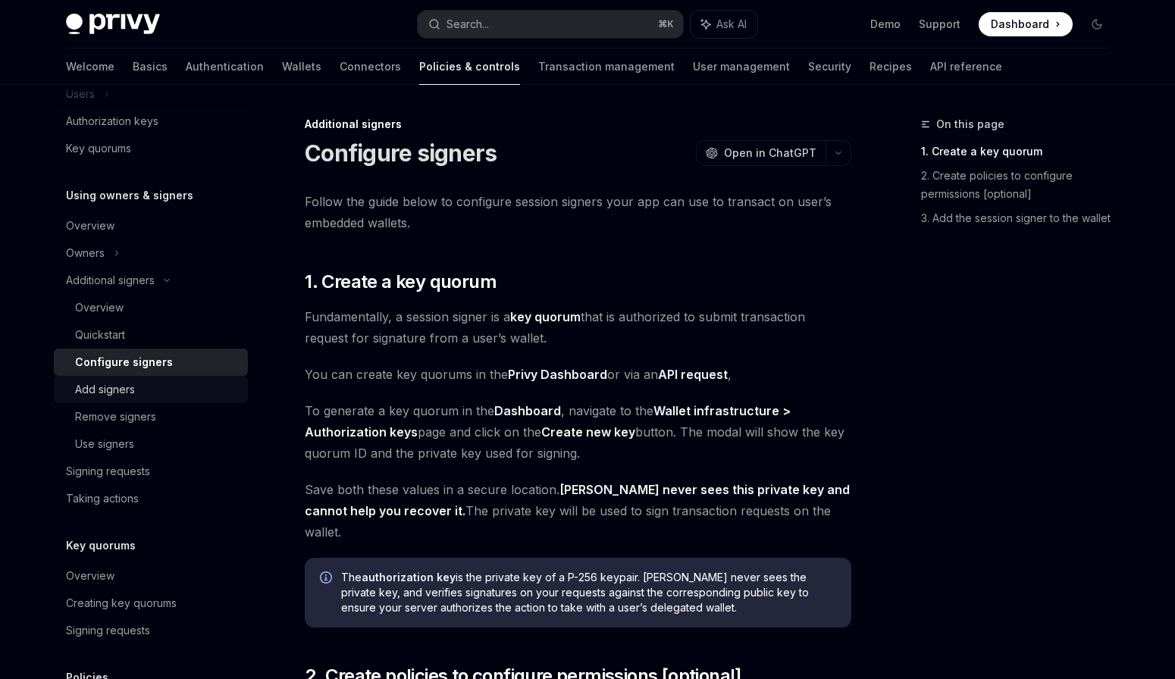
click at [169, 381] on div "Add signers" at bounding box center [157, 390] width 164 height 18
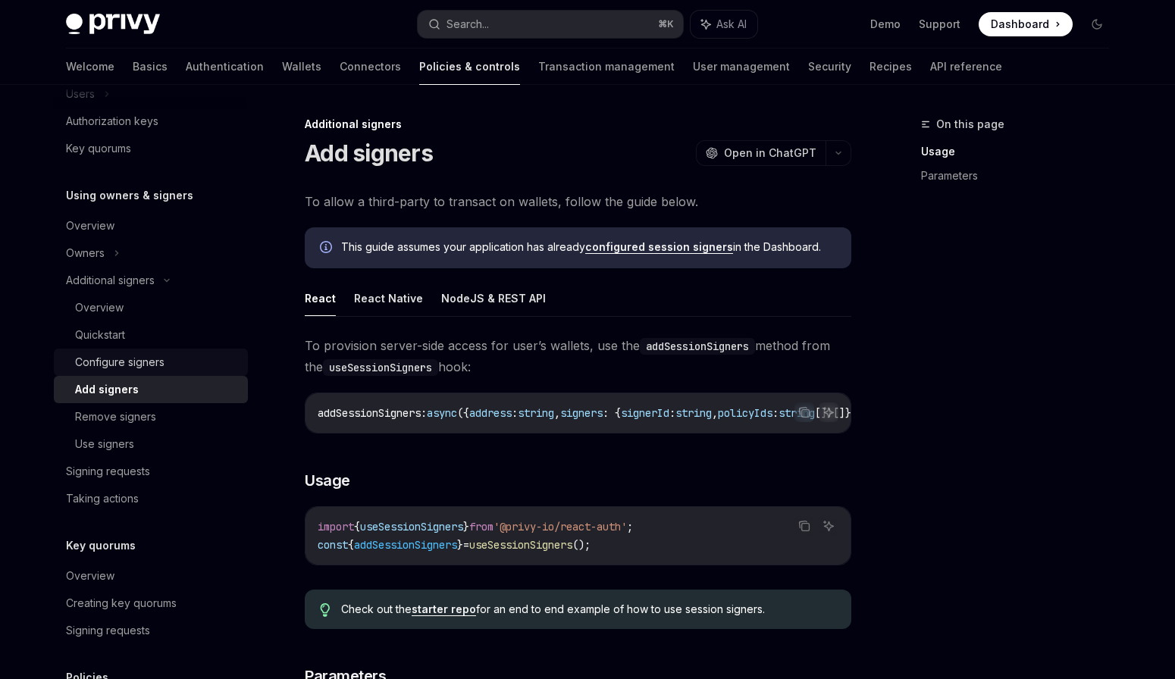
click at [173, 357] on div "Configure signers" at bounding box center [157, 362] width 164 height 18
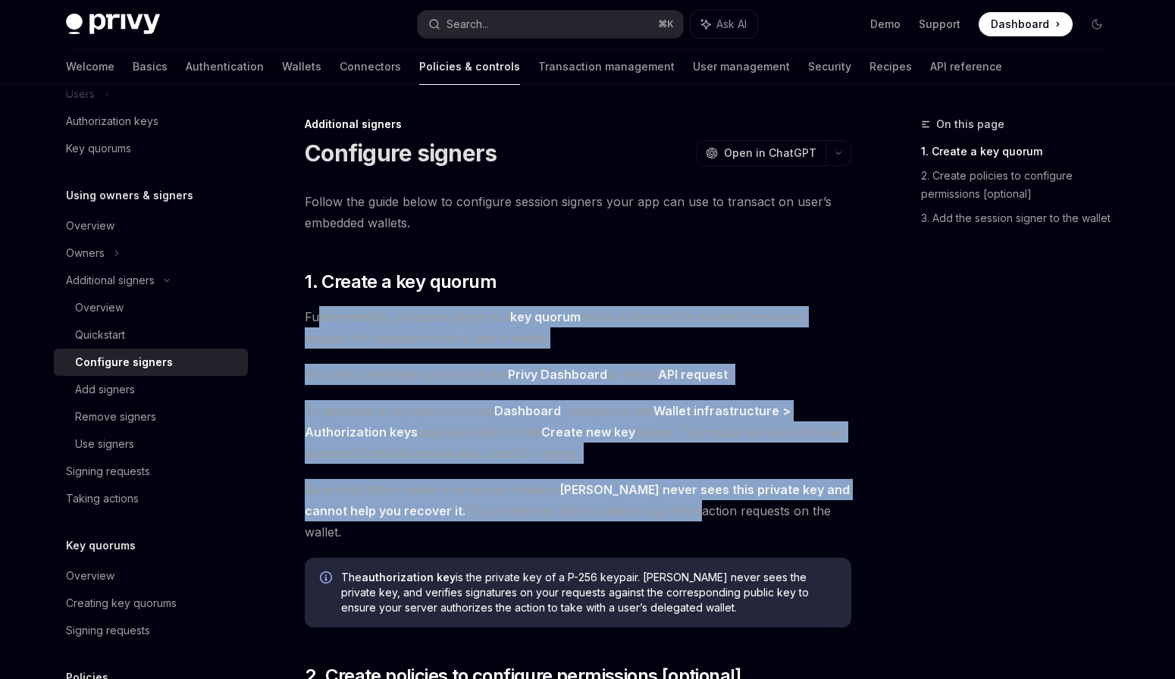
drag, startPoint x: 321, startPoint y: 312, endPoint x: 620, endPoint y: 516, distance: 362.8
click at [620, 516] on div "Follow the guide below to configure session signers your app can use to transac…" at bounding box center [578, 546] width 547 height 710
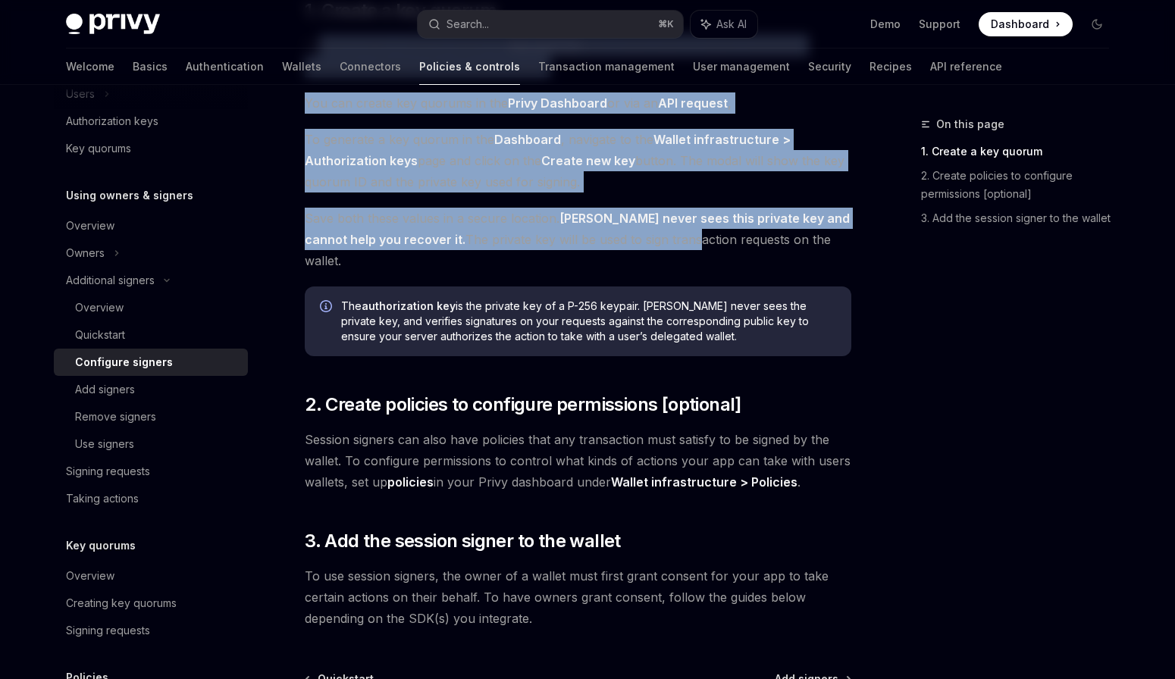
scroll to position [273, 0]
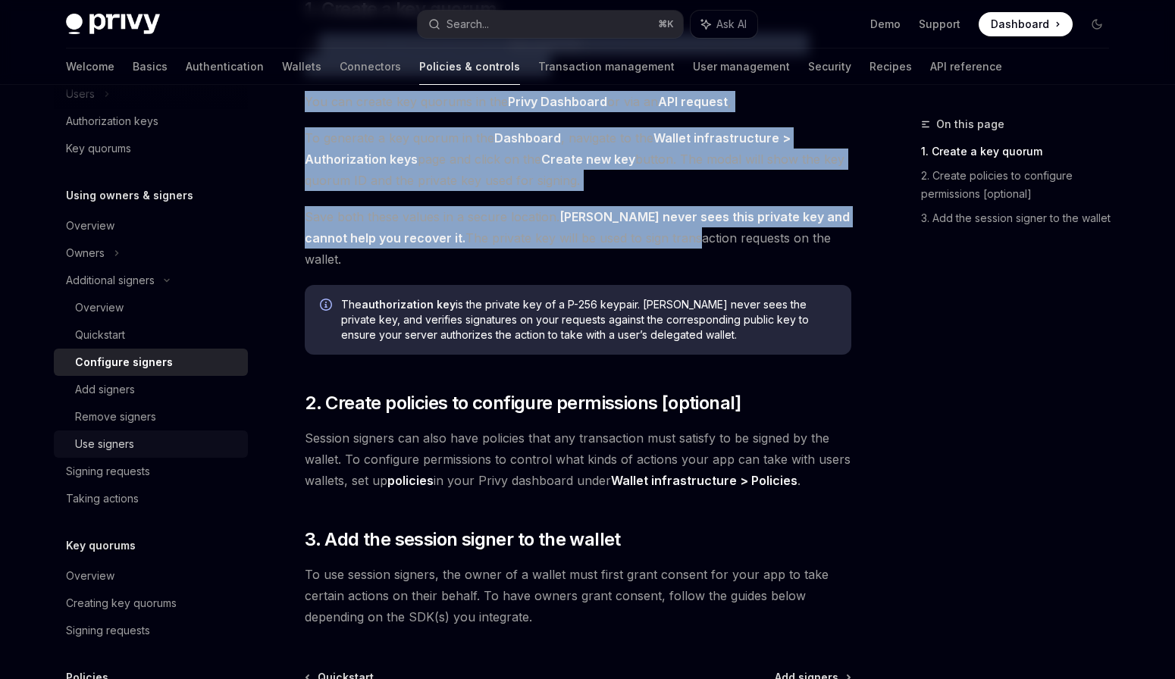
click at [184, 437] on div "Use signers" at bounding box center [157, 444] width 164 height 18
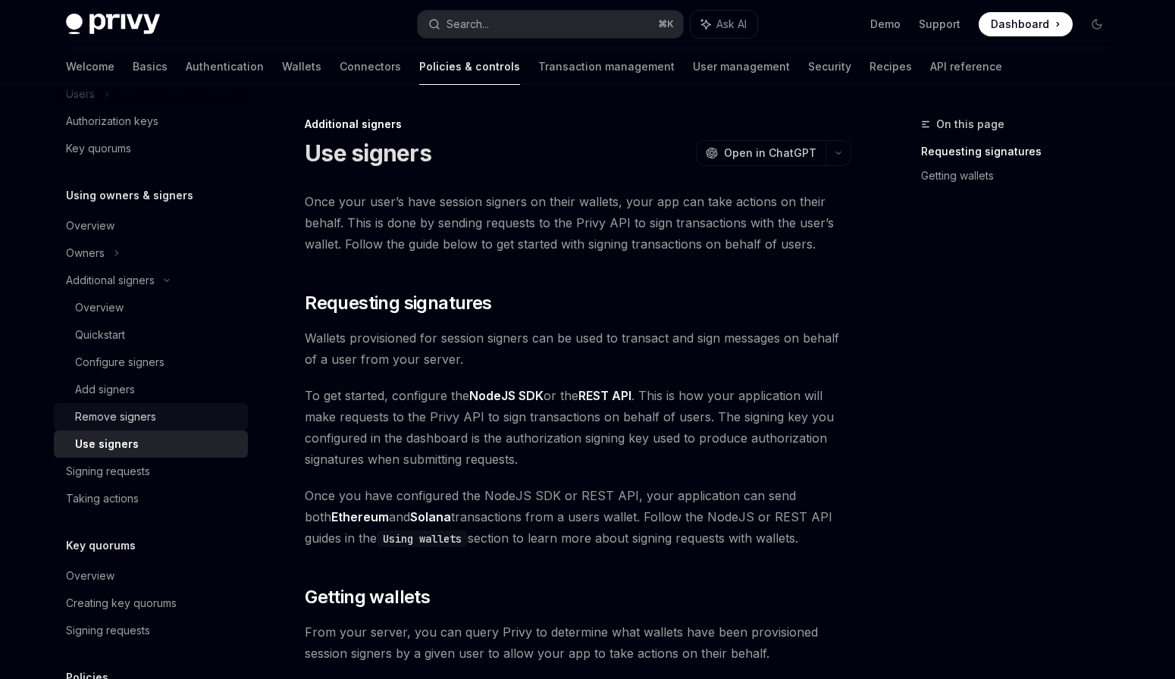
click at [184, 418] on div "Remove signers" at bounding box center [157, 417] width 164 height 18
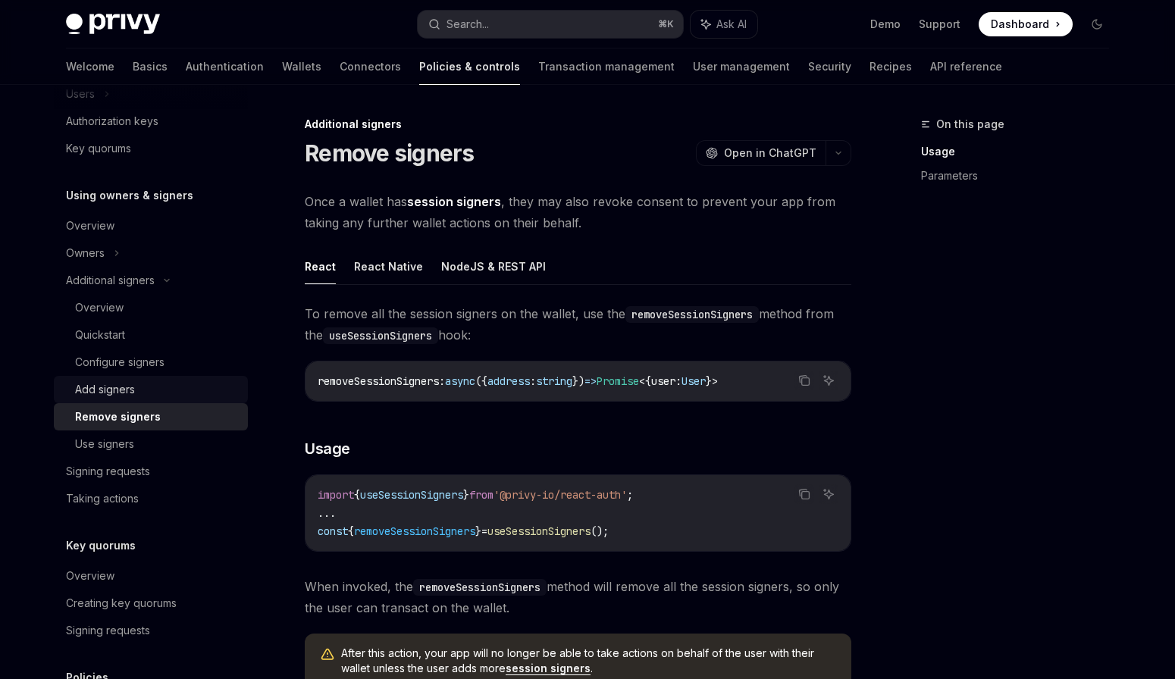
click at [179, 378] on link "Add signers" at bounding box center [151, 389] width 194 height 27
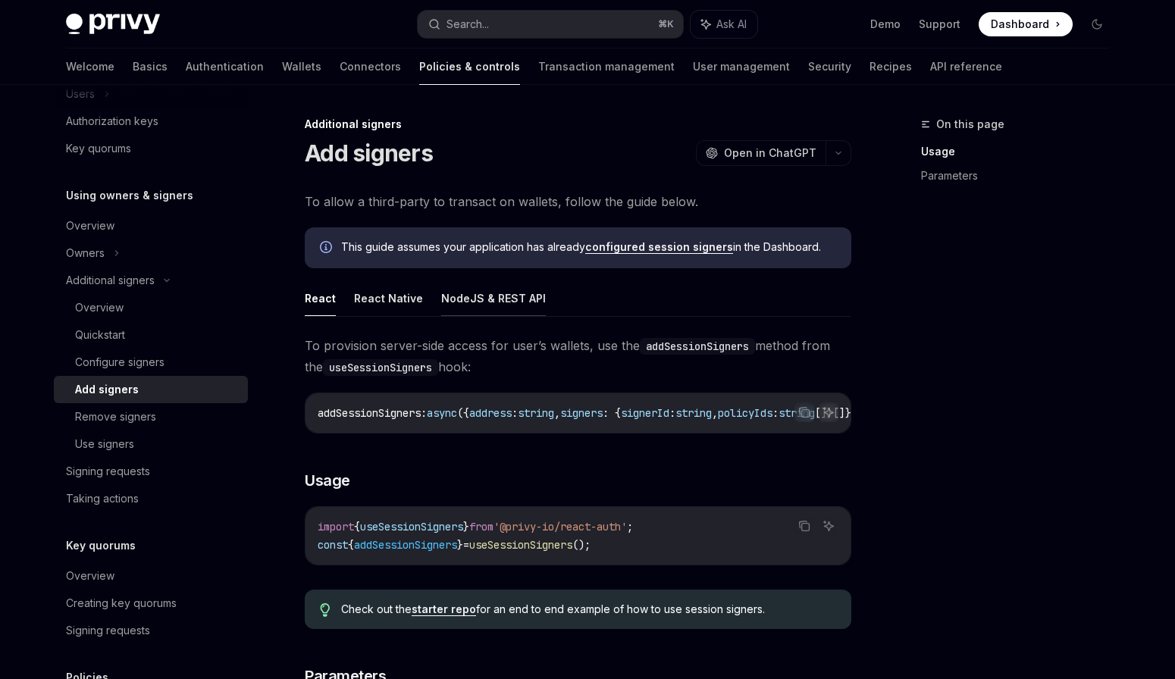
click at [469, 309] on button "NodeJS & REST API" at bounding box center [493, 299] width 105 height 36
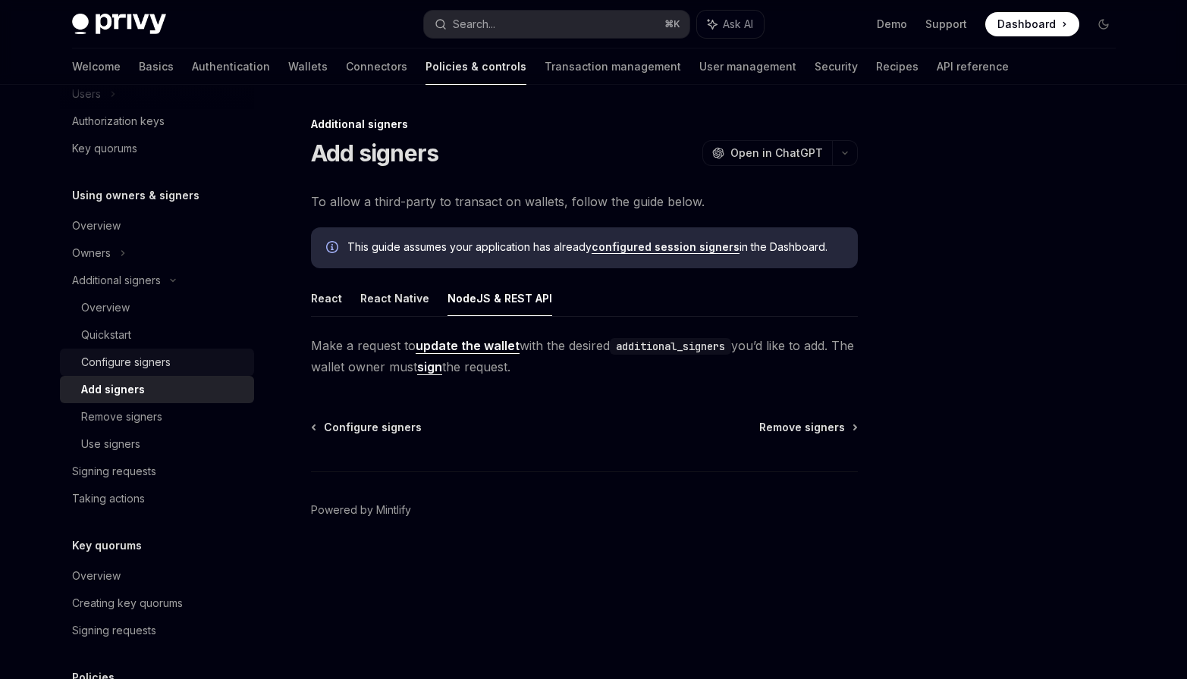
click at [165, 366] on div "Configure signers" at bounding box center [125, 362] width 89 height 18
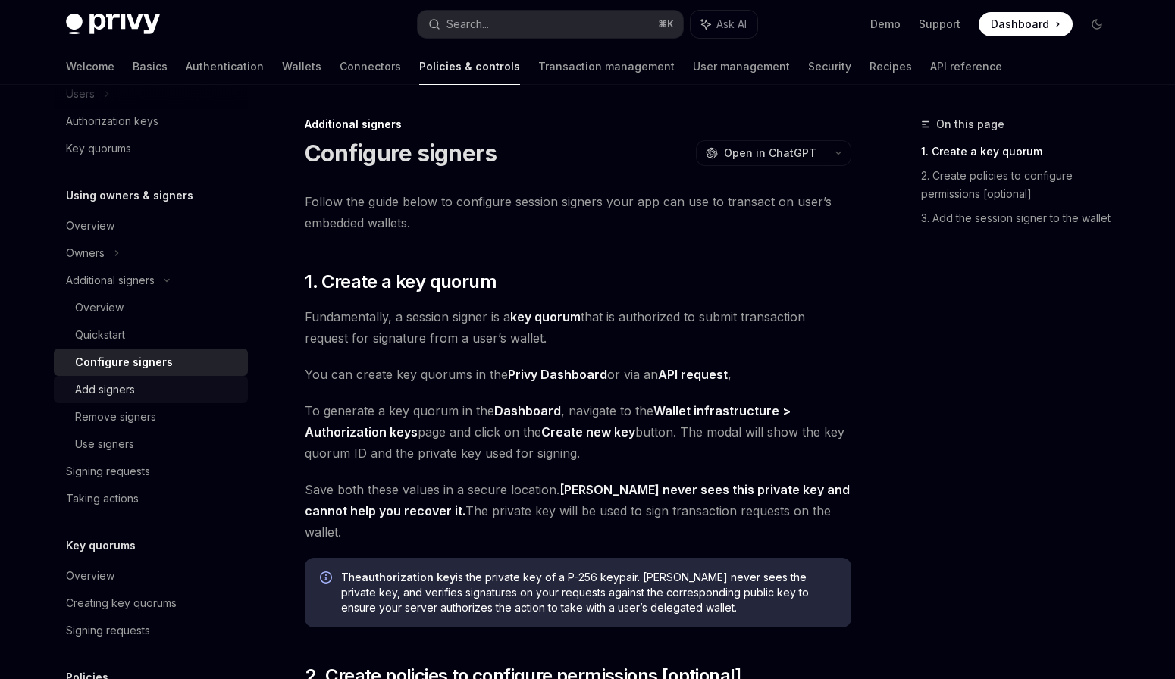
click at [166, 379] on link "Add signers" at bounding box center [151, 389] width 194 height 27
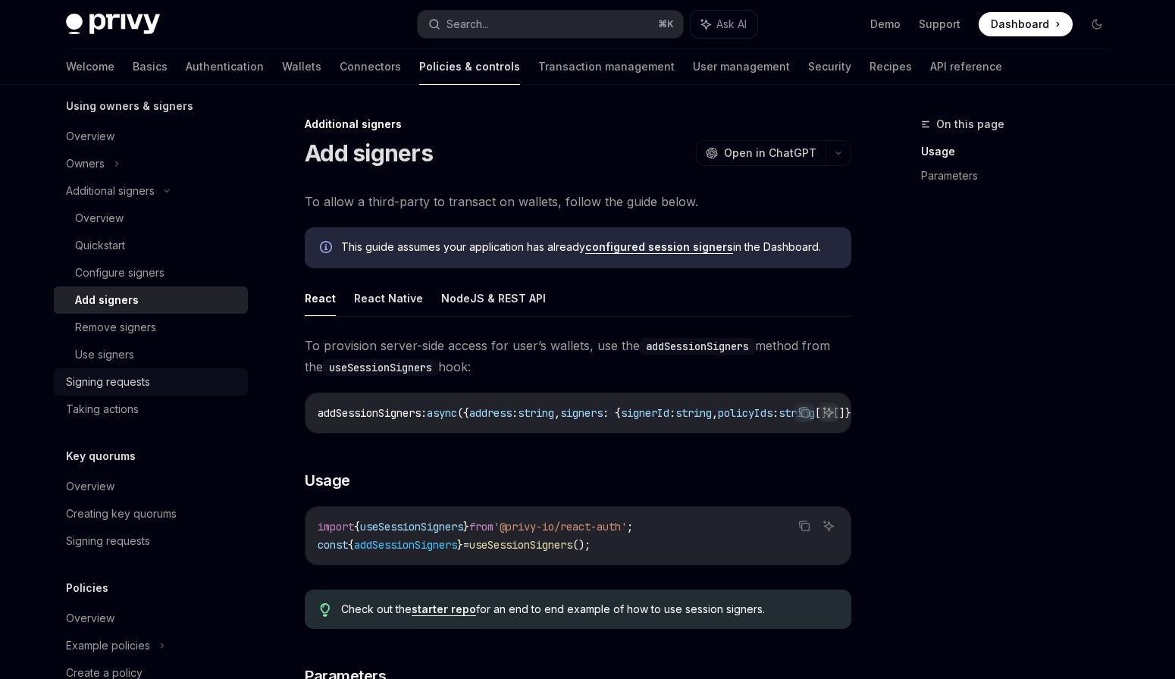
scroll to position [461, 0]
click at [170, 350] on div "Use signers" at bounding box center [157, 353] width 164 height 18
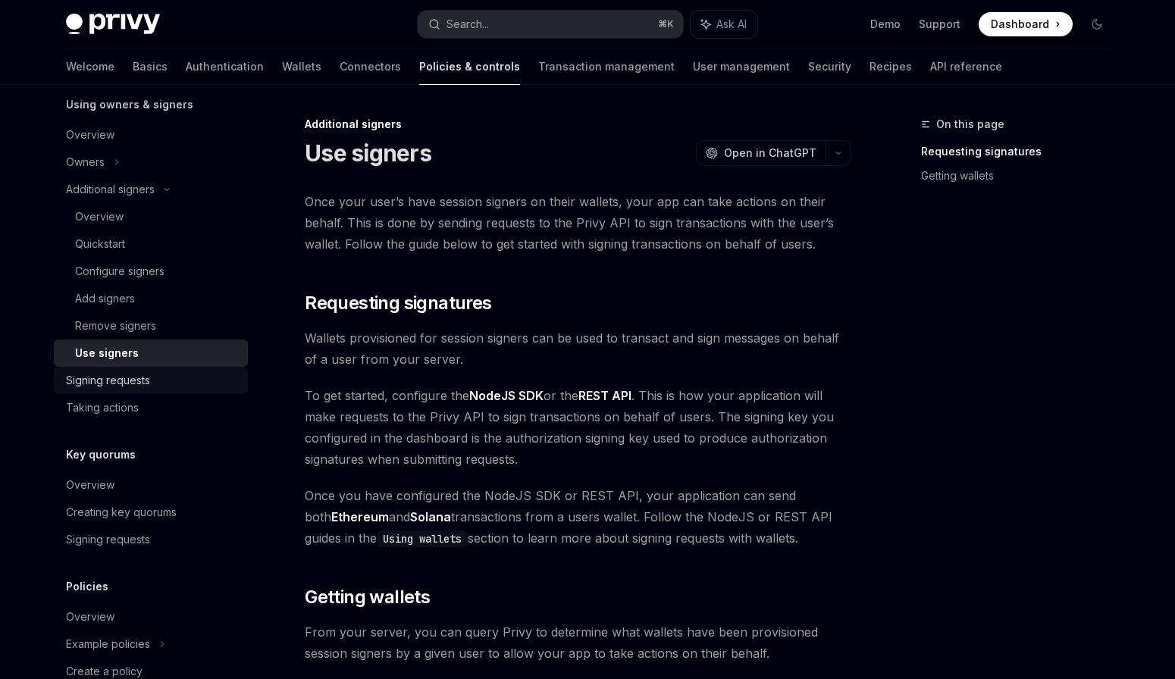
click at [173, 381] on div "Signing requests" at bounding box center [152, 381] width 173 height 18
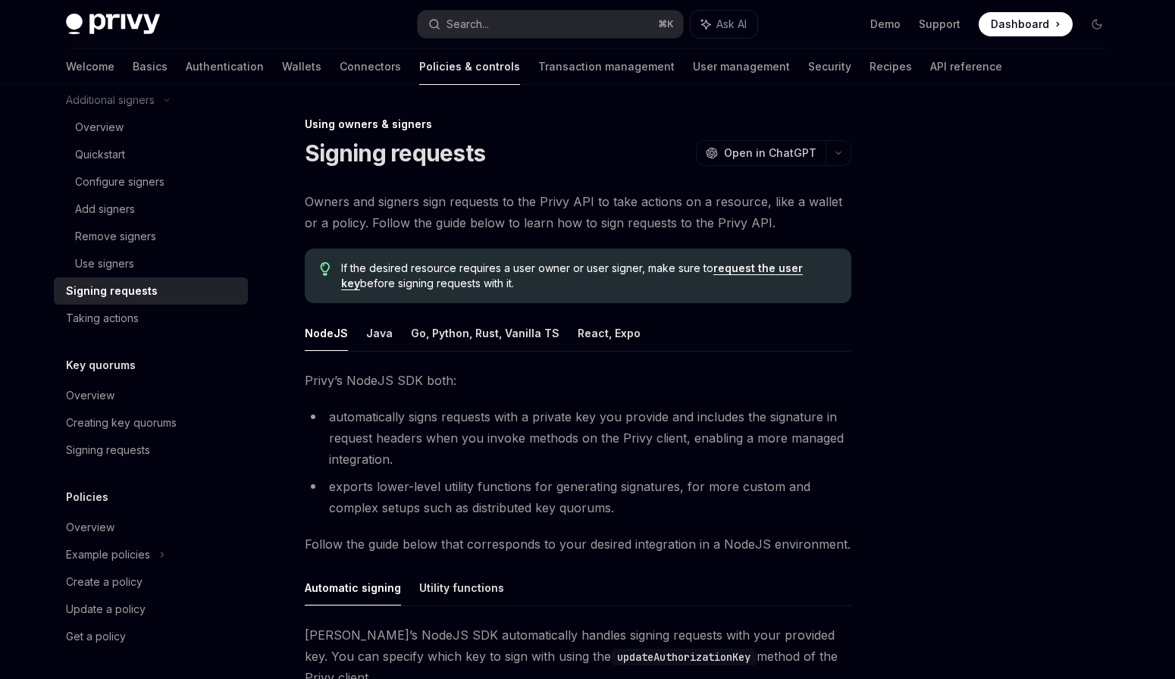
scroll to position [552, 0]
click at [173, 322] on div "Taking actions" at bounding box center [152, 317] width 173 height 18
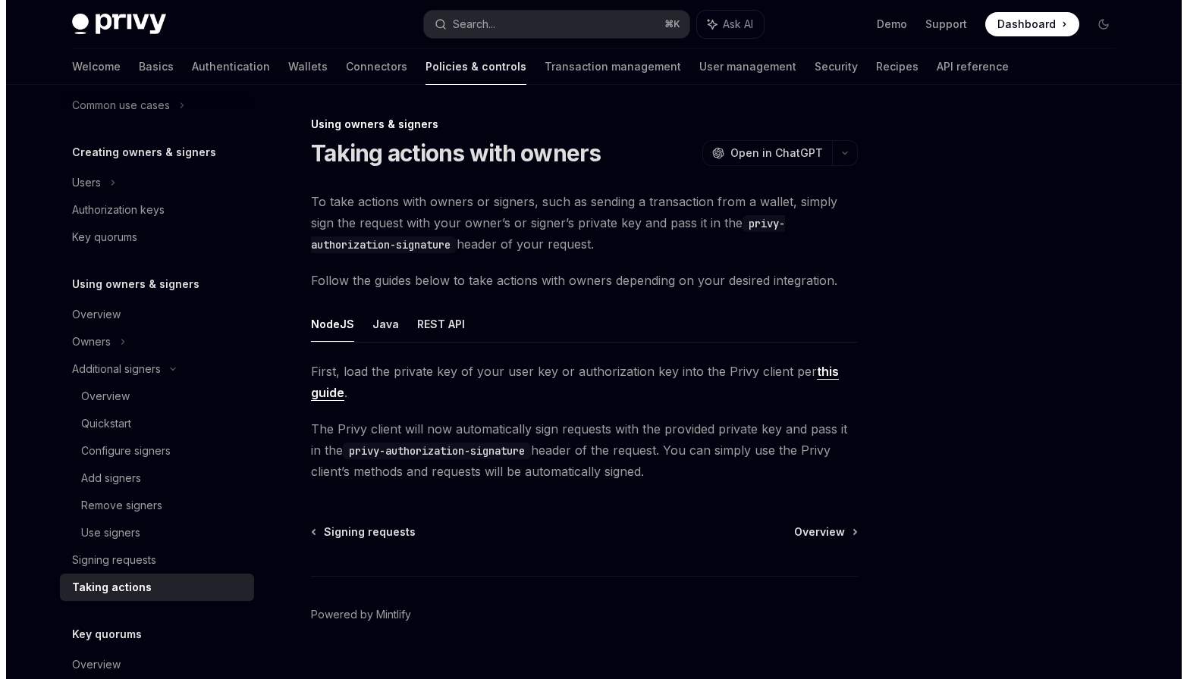
scroll to position [279, 0]
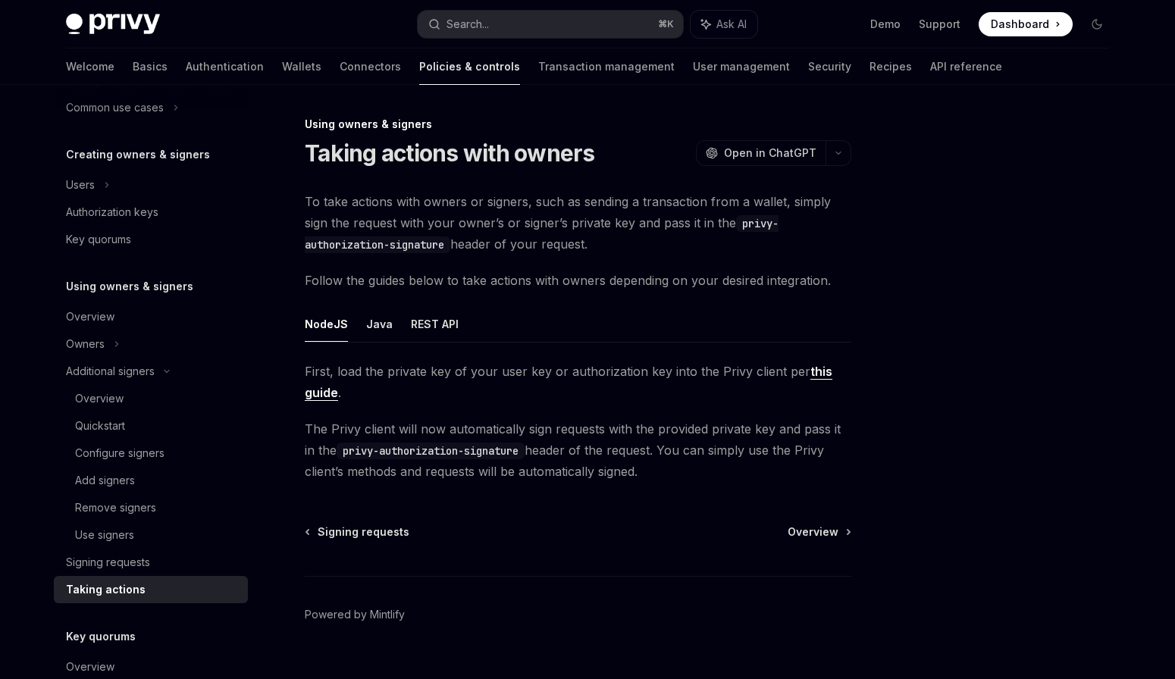
click at [173, 322] on div "Overview" at bounding box center [152, 317] width 173 height 18
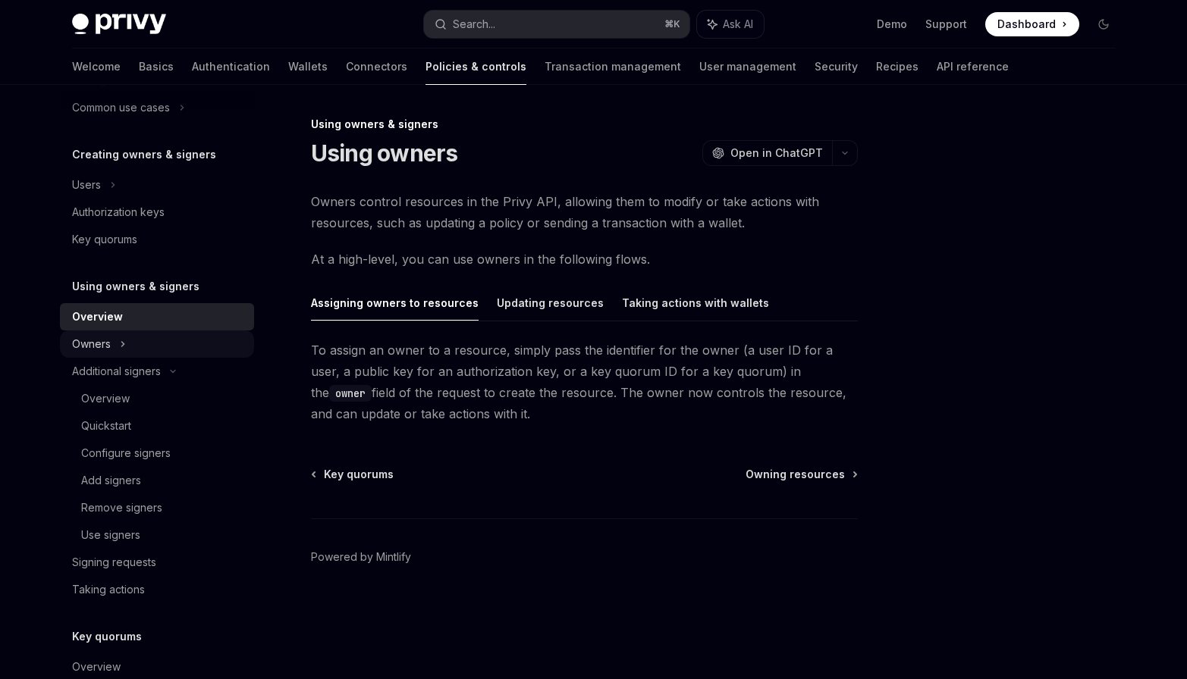
click at [165, 67] on div "Owners" at bounding box center [157, 52] width 194 height 27
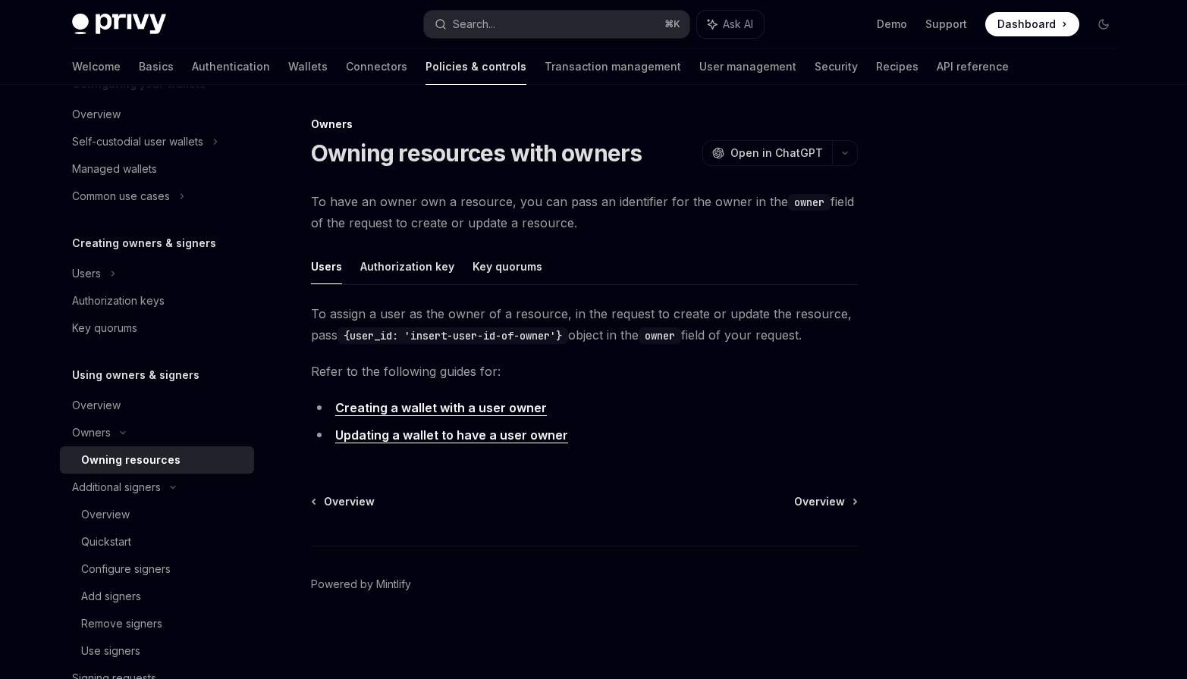
scroll to position [188, 0]
click at [148, 158] on div "Owners" at bounding box center [157, 143] width 194 height 27
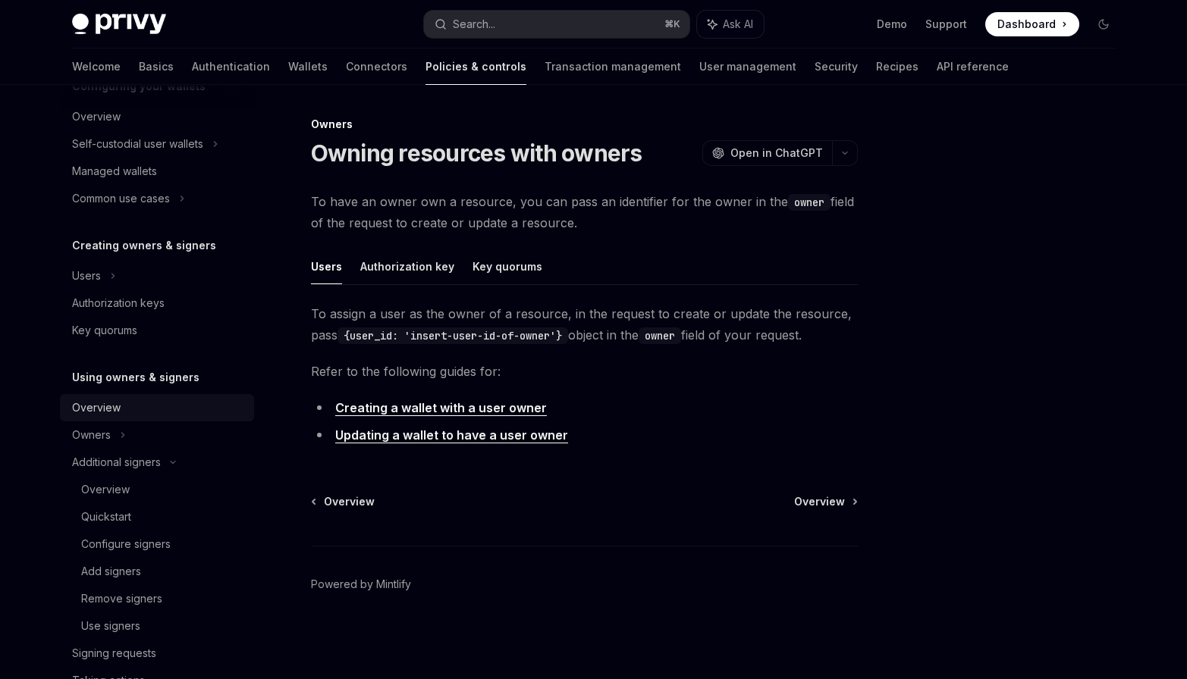
click at [157, 406] on div "Overview" at bounding box center [158, 408] width 173 height 18
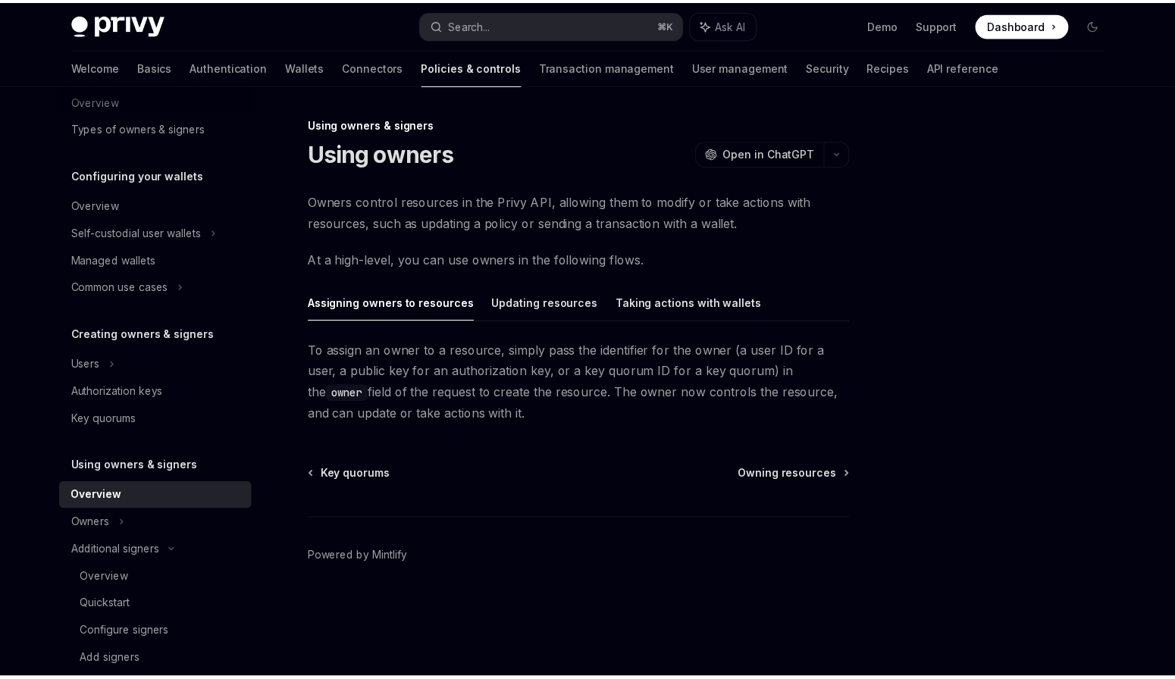
scroll to position [97, 0]
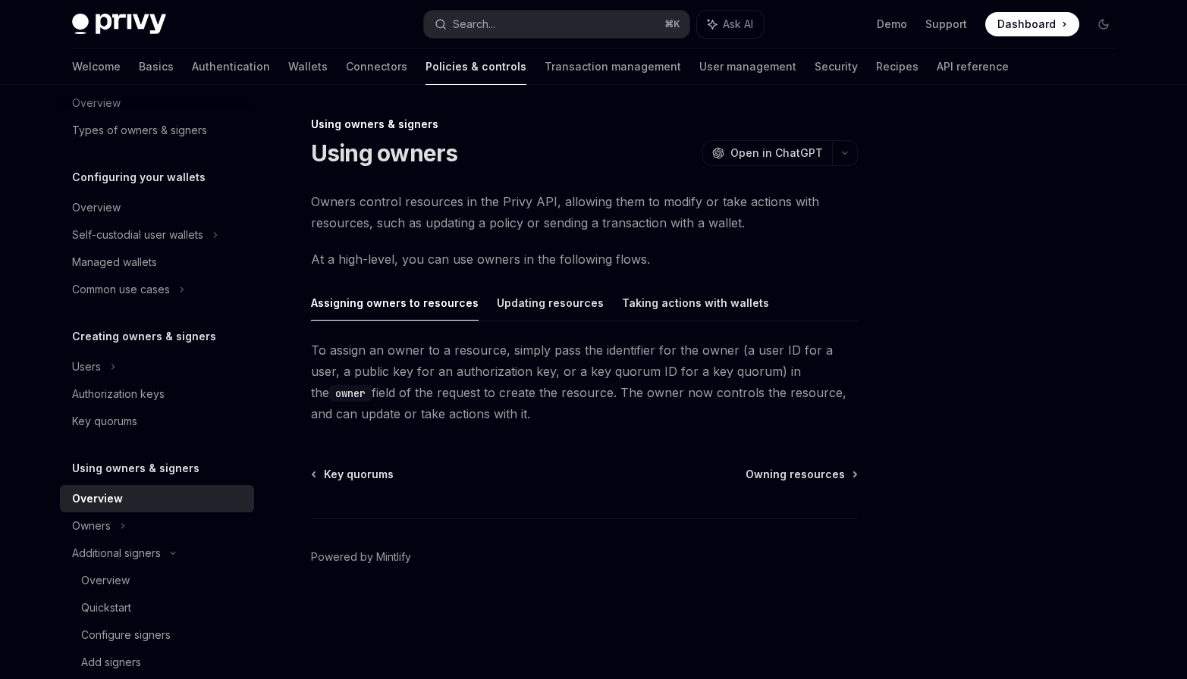
click at [158, 405] on link "Authorization keys" at bounding box center [157, 394] width 194 height 27
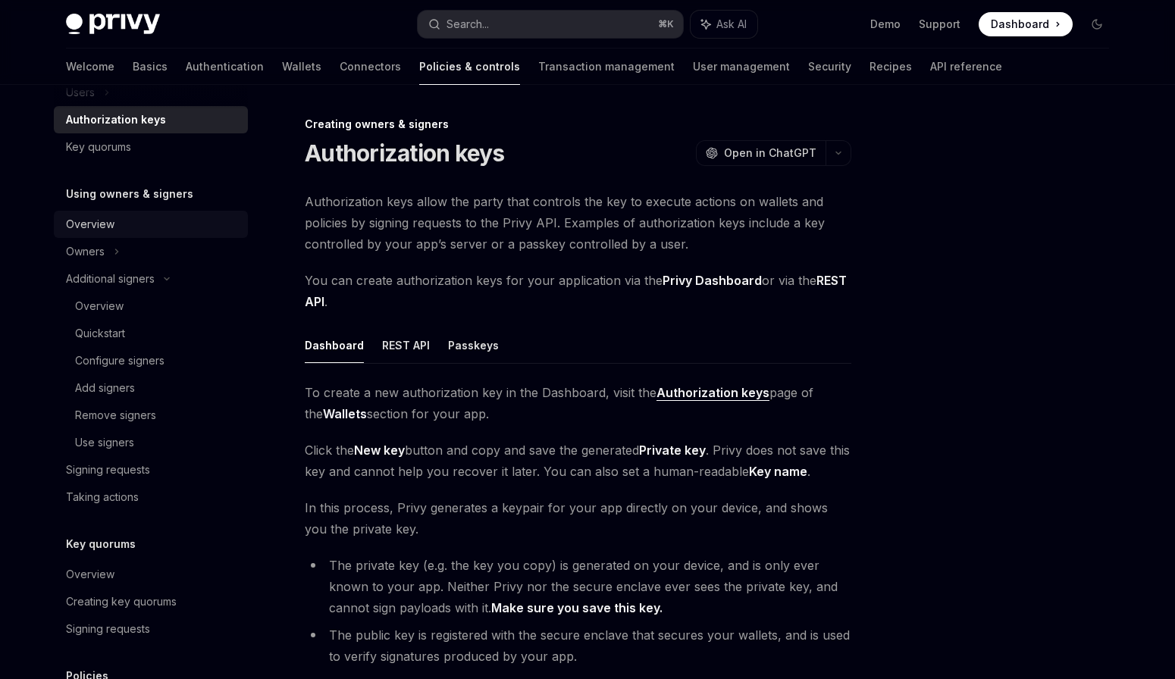
scroll to position [370, 0]
click at [158, 405] on link "Remove signers" at bounding box center [151, 416] width 194 height 27
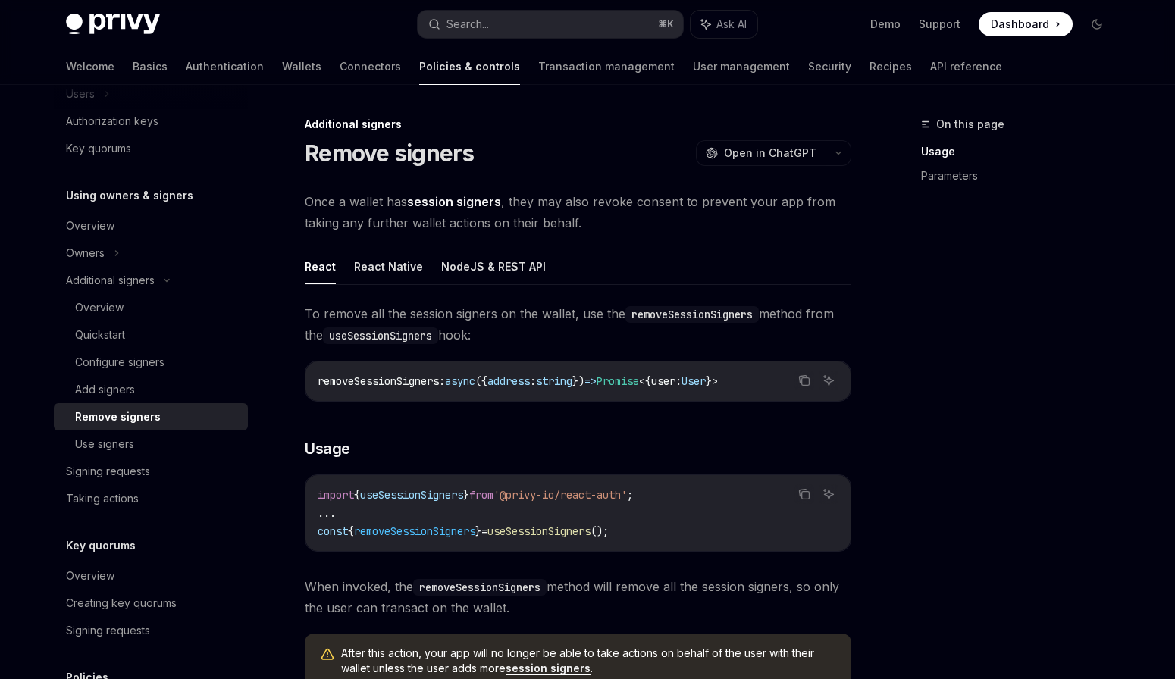
click at [526, 305] on span "To remove all the session signers on the wallet, use the removeSessionSigners m…" at bounding box center [578, 324] width 547 height 42
click at [157, 389] on div "Add signers" at bounding box center [157, 390] width 164 height 18
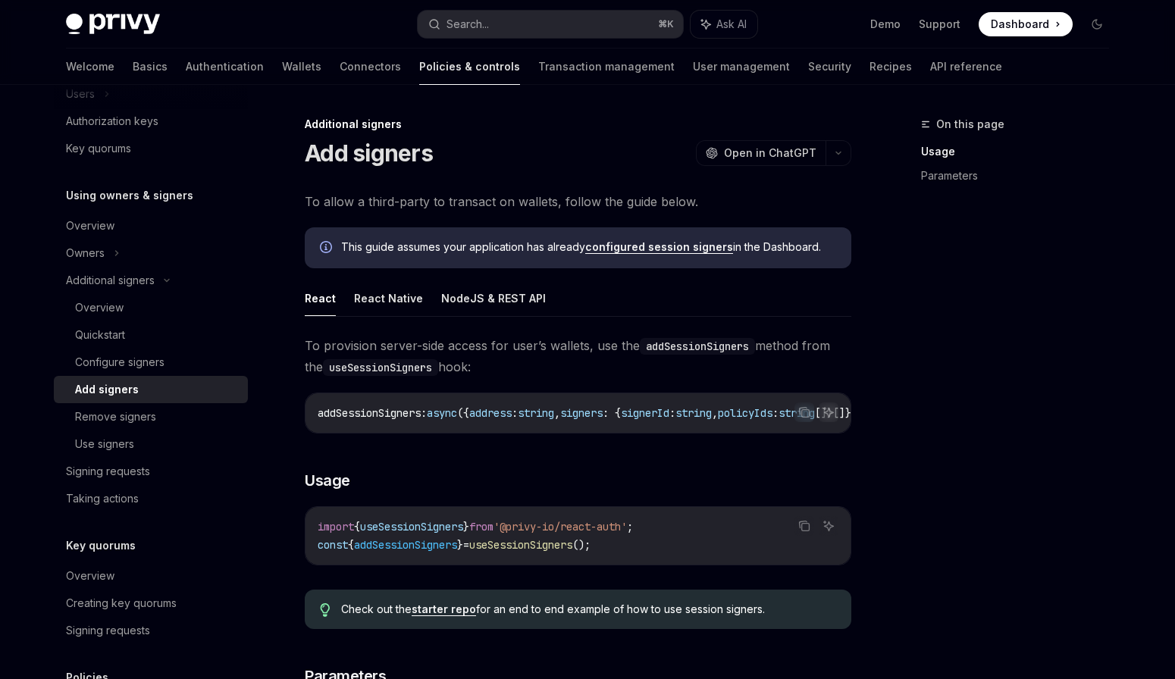
click at [453, 375] on span "To provision server-side access for user’s wallets, use the addSessionSigners m…" at bounding box center [578, 356] width 547 height 42
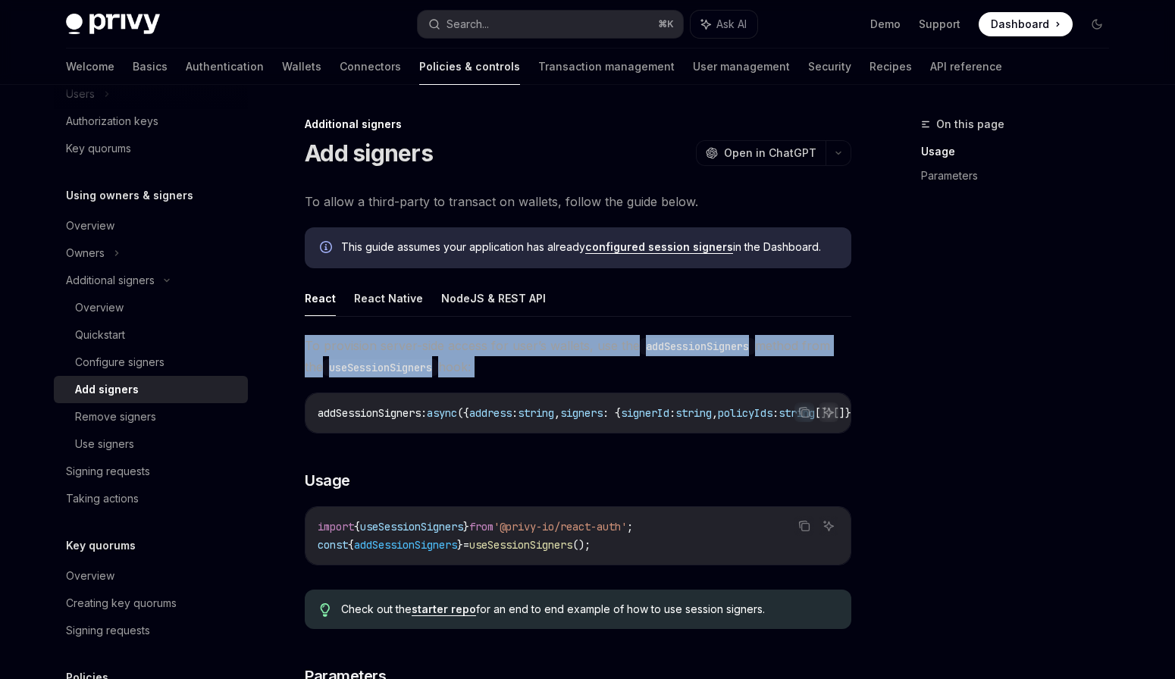
click at [453, 375] on span "To provision server-side access for user’s wallets, use the addSessionSigners m…" at bounding box center [578, 356] width 547 height 42
click at [465, 353] on span "To provision server-side access for user’s wallets, use the addSessionSigners m…" at bounding box center [578, 356] width 547 height 42
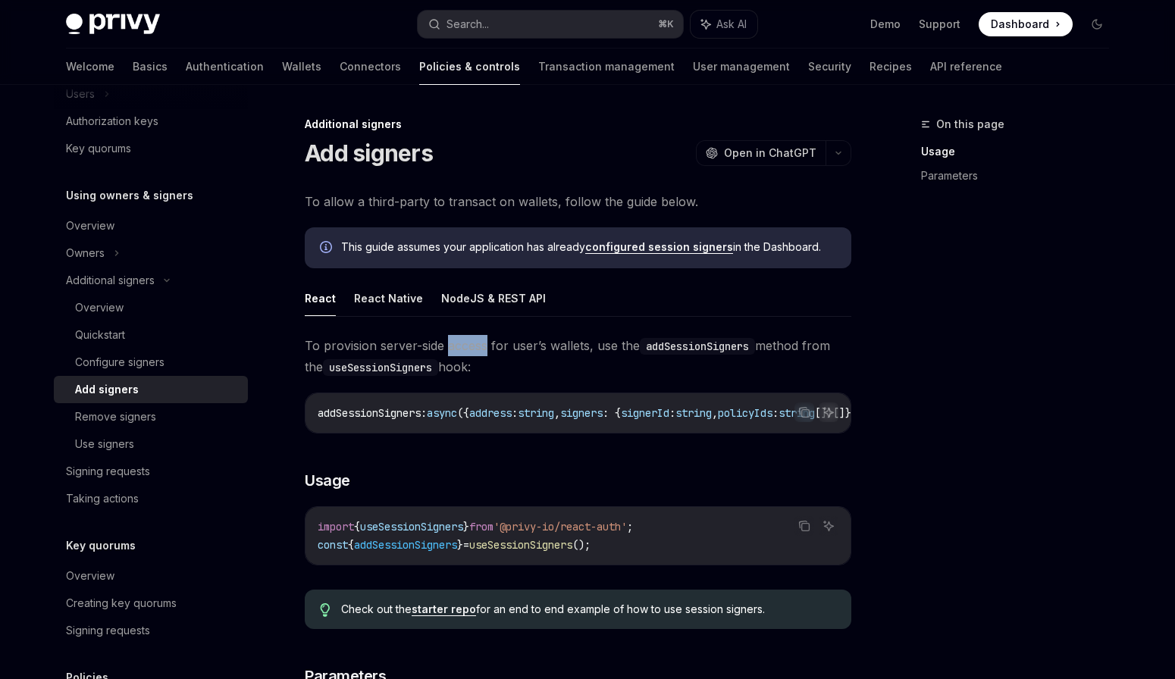
click at [465, 353] on span "To provision server-side access for user’s wallets, use the addSessionSigners m…" at bounding box center [578, 356] width 547 height 42
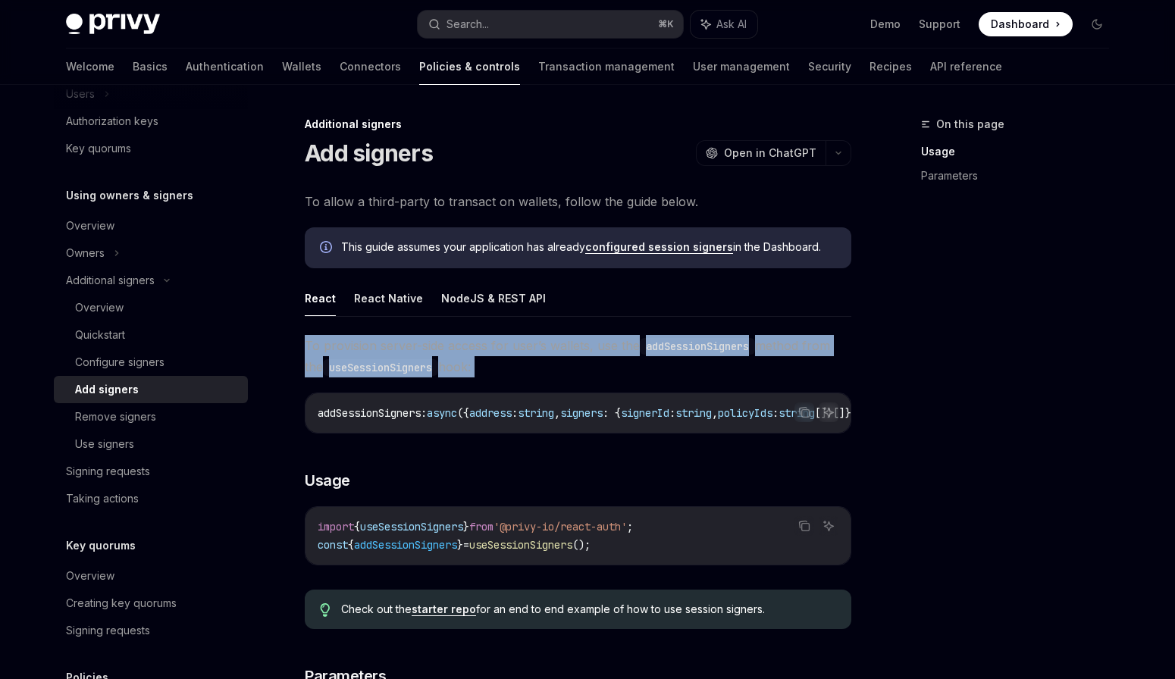
click at [465, 353] on span "To provision server-side access for user’s wallets, use the addSessionSigners m…" at bounding box center [578, 356] width 547 height 42
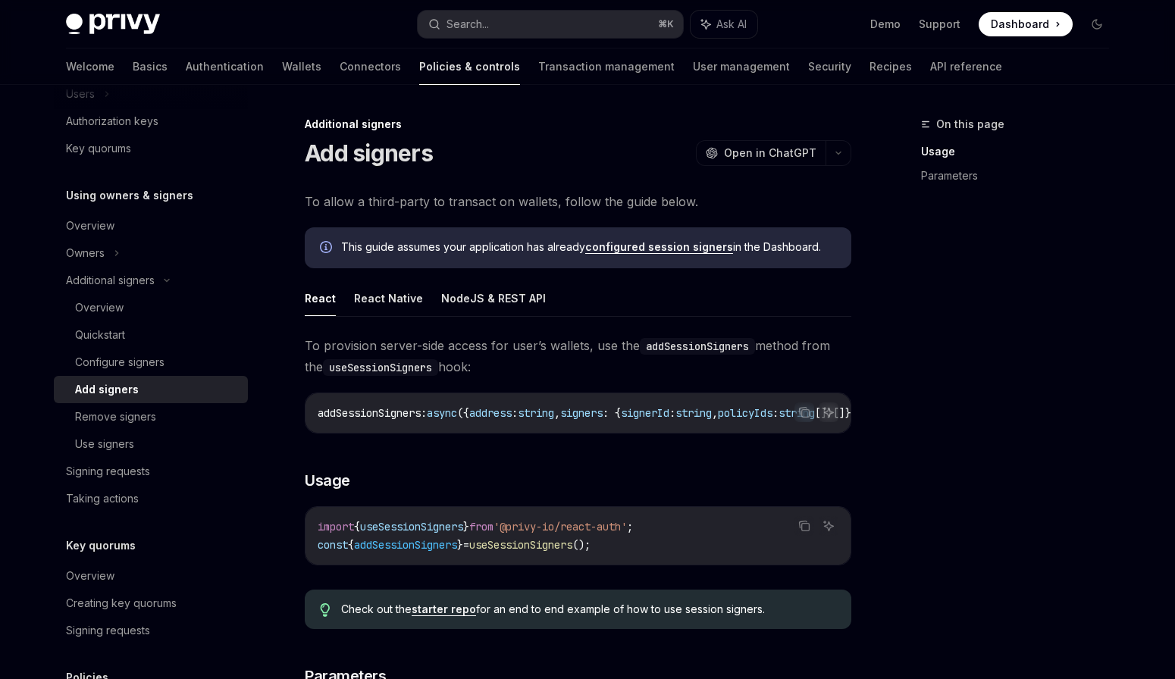
click at [418, 348] on span "To provision server-side access for user’s wallets, use the addSessionSigners m…" at bounding box center [578, 356] width 547 height 42
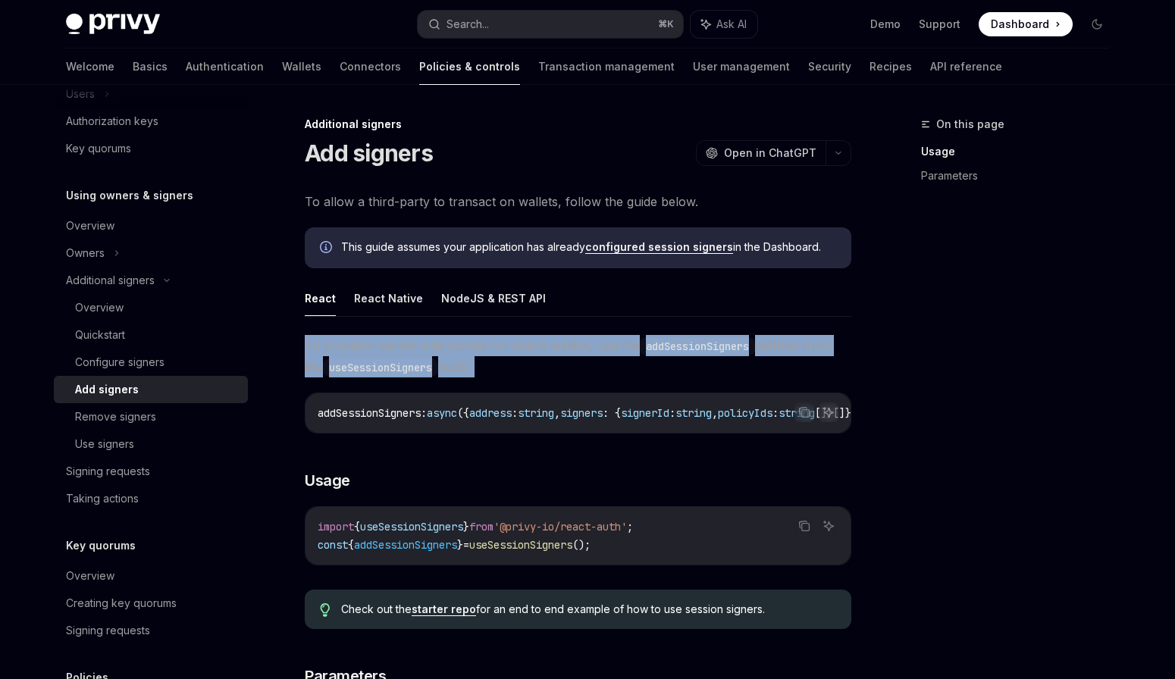
click at [418, 348] on span "To provision server-side access for user’s wallets, use the addSessionSigners m…" at bounding box center [578, 356] width 547 height 42
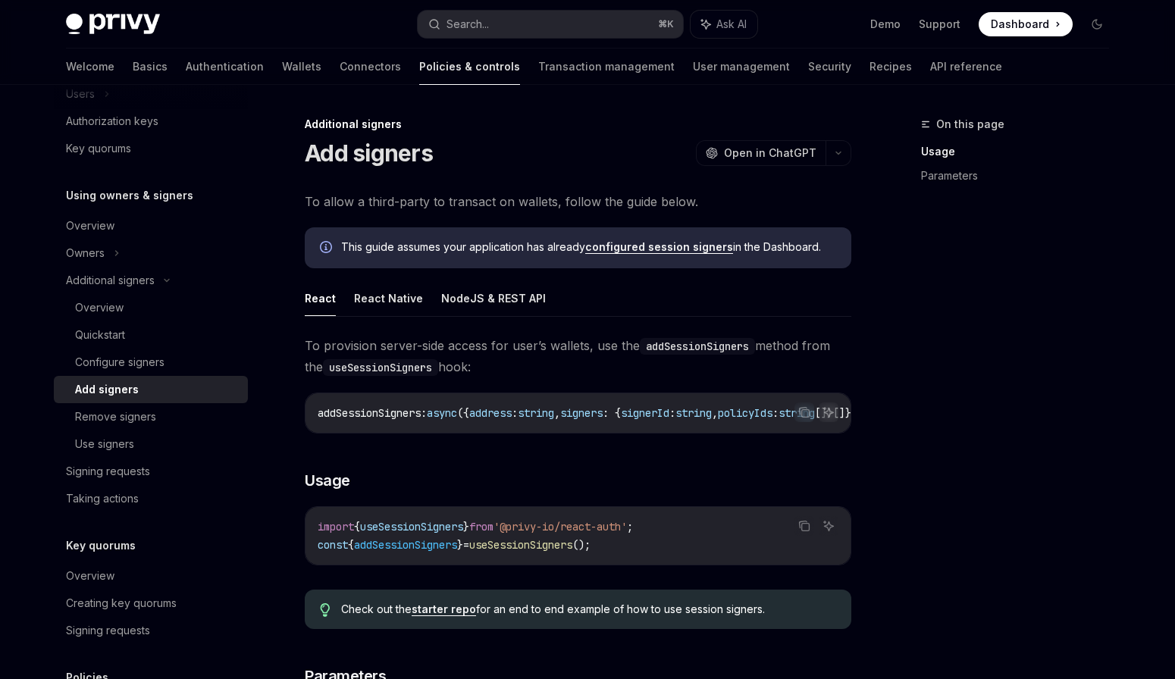
click at [398, 348] on span "To provision server-side access for user’s wallets, use the addSessionSigners m…" at bounding box center [578, 356] width 547 height 42
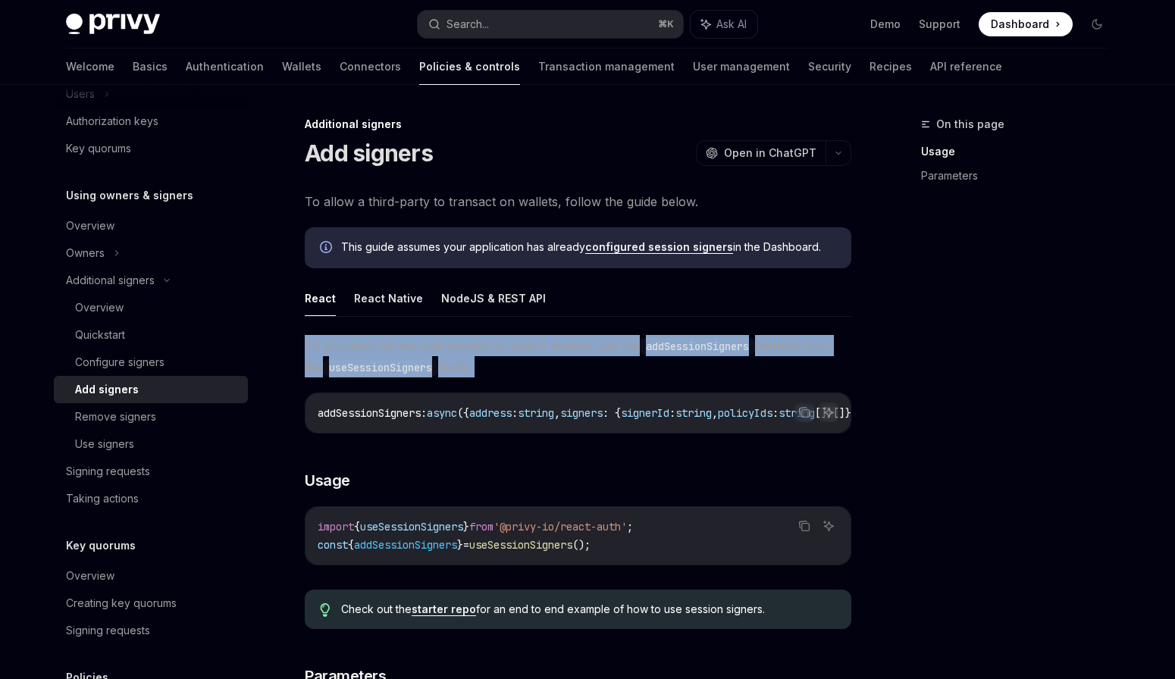
click at [398, 348] on span "To provision server-side access for user’s wallets, use the addSessionSigners m…" at bounding box center [578, 356] width 547 height 42
click at [407, 350] on span "To provision server-side access for user’s wallets, use the addSessionSigners m…" at bounding box center [578, 356] width 547 height 42
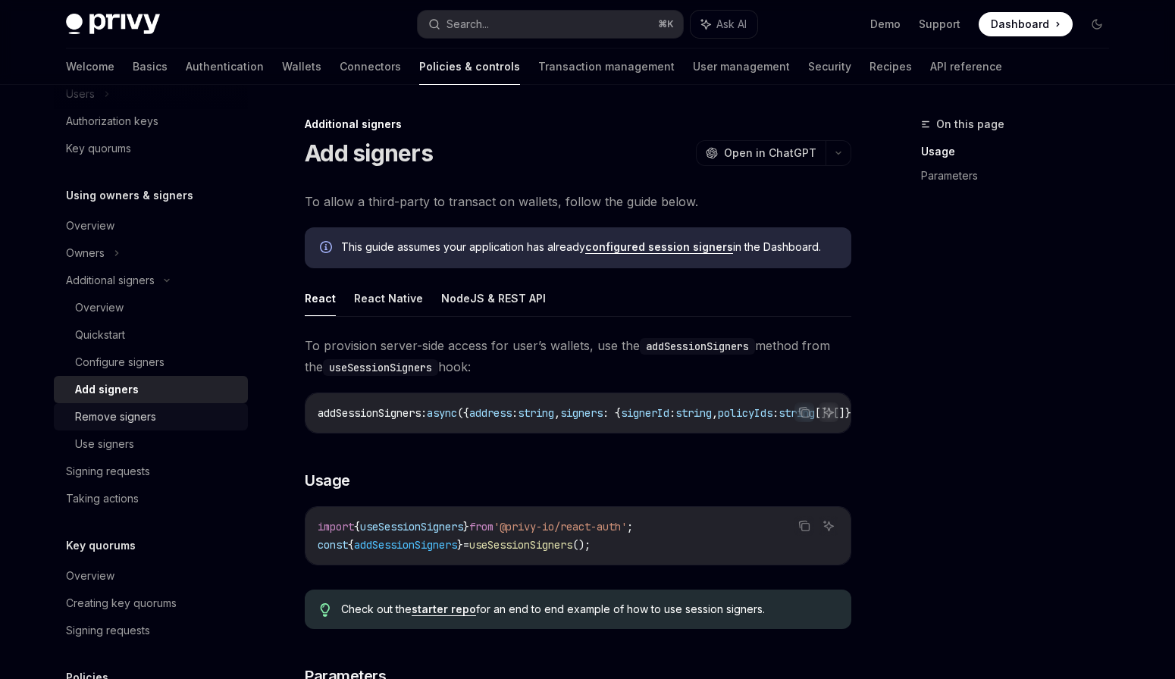
click at [164, 416] on div "Remove signers" at bounding box center [157, 417] width 164 height 18
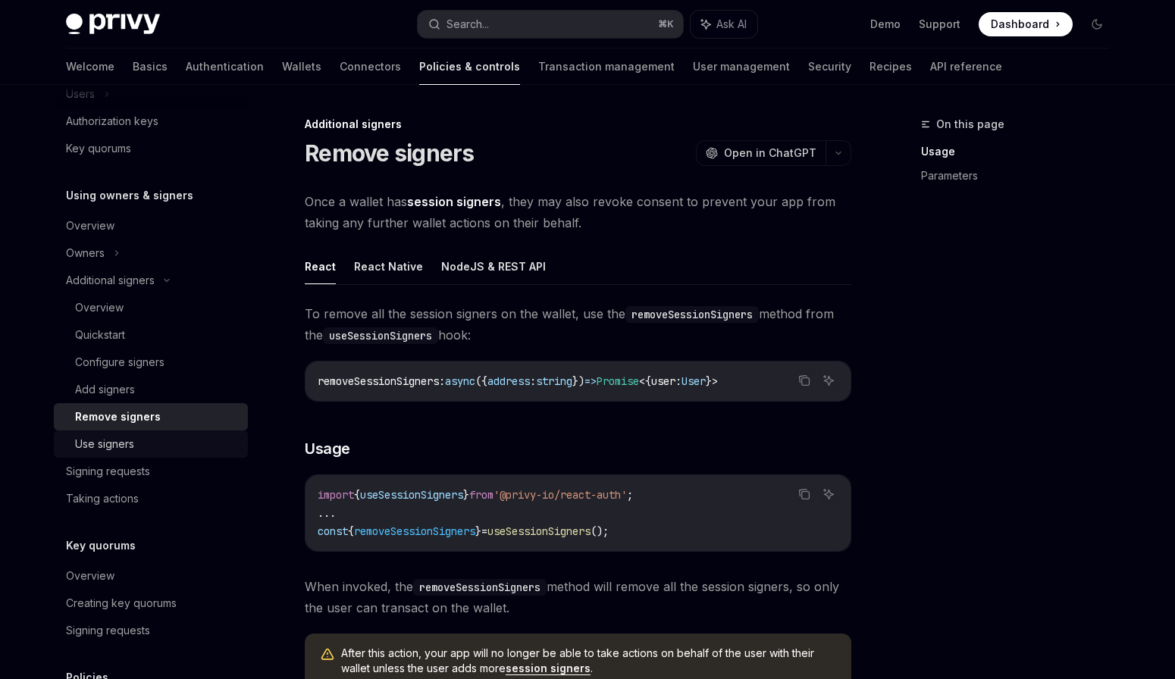
click at [167, 453] on div "Use signers" at bounding box center [157, 444] width 164 height 18
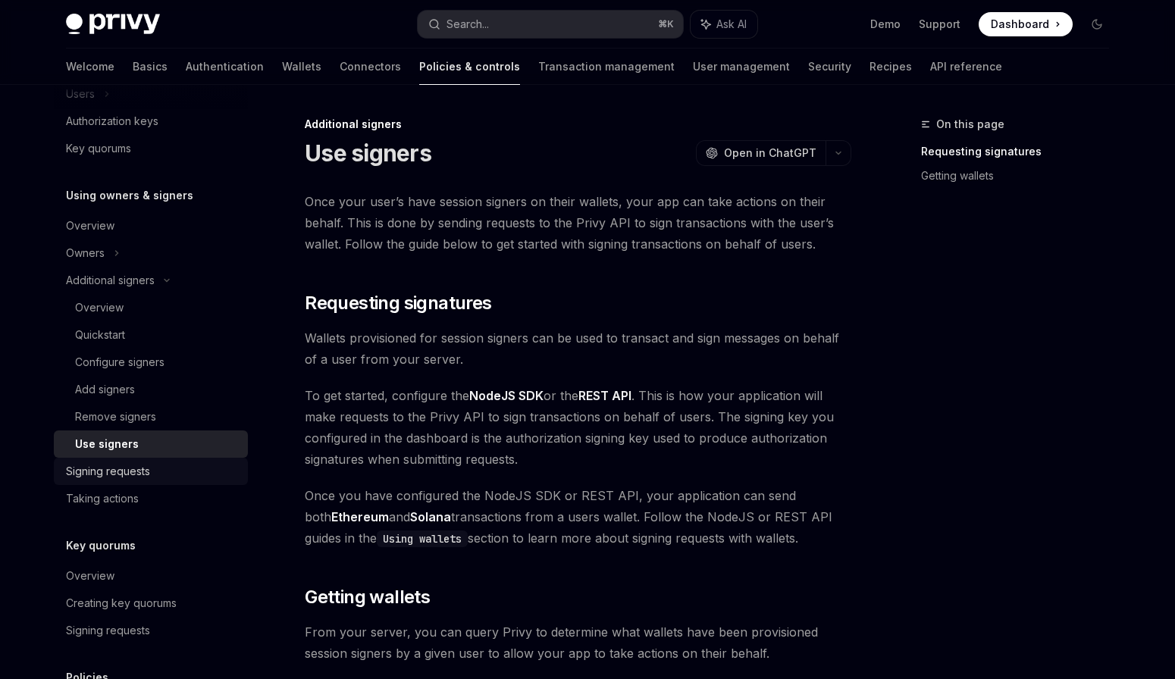
click at [180, 475] on div "Signing requests" at bounding box center [152, 472] width 173 height 18
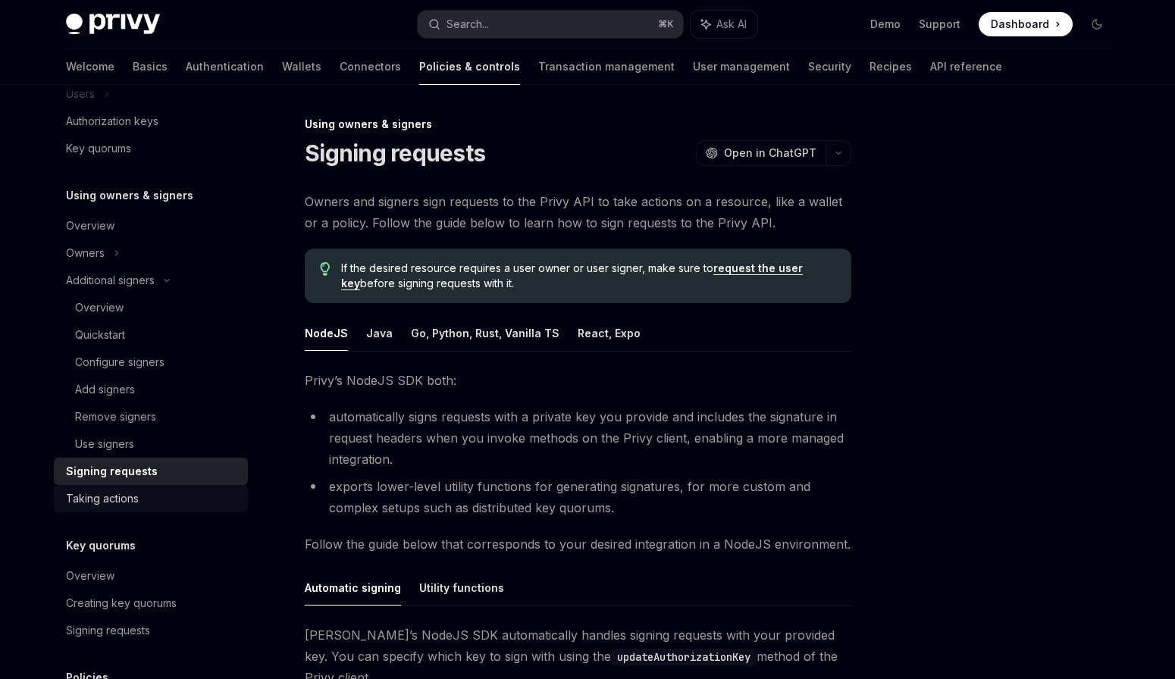
click at [177, 492] on div "Taking actions" at bounding box center [152, 499] width 173 height 18
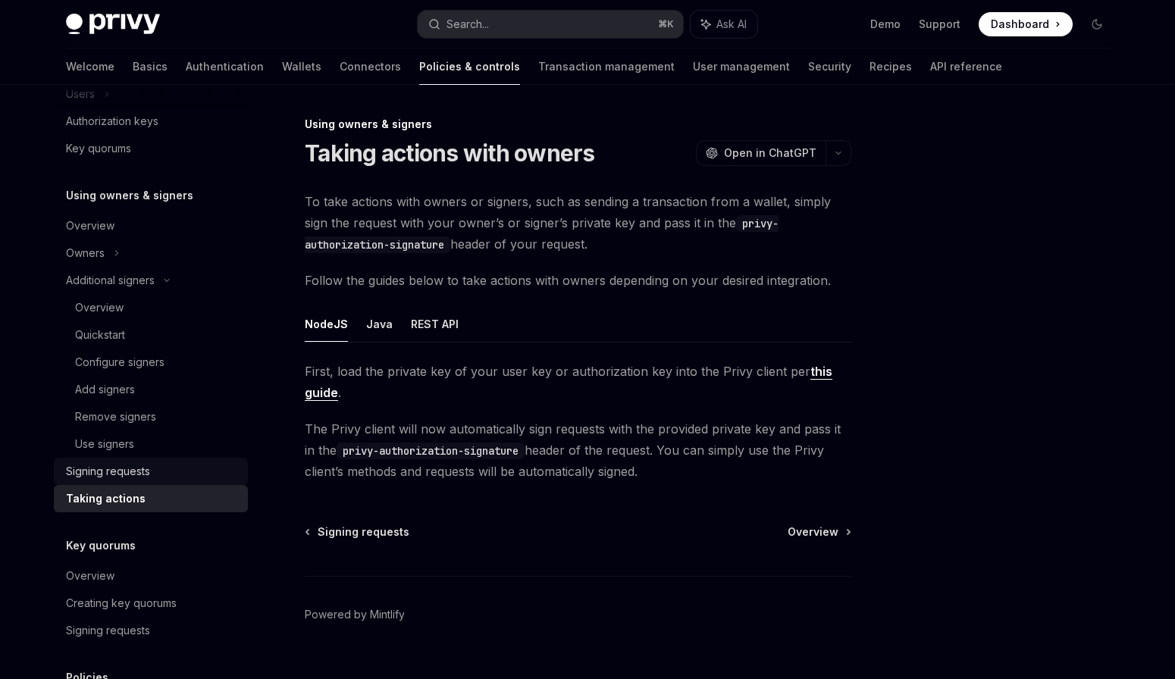
click at [190, 458] on link "Signing requests" at bounding box center [151, 471] width 194 height 27
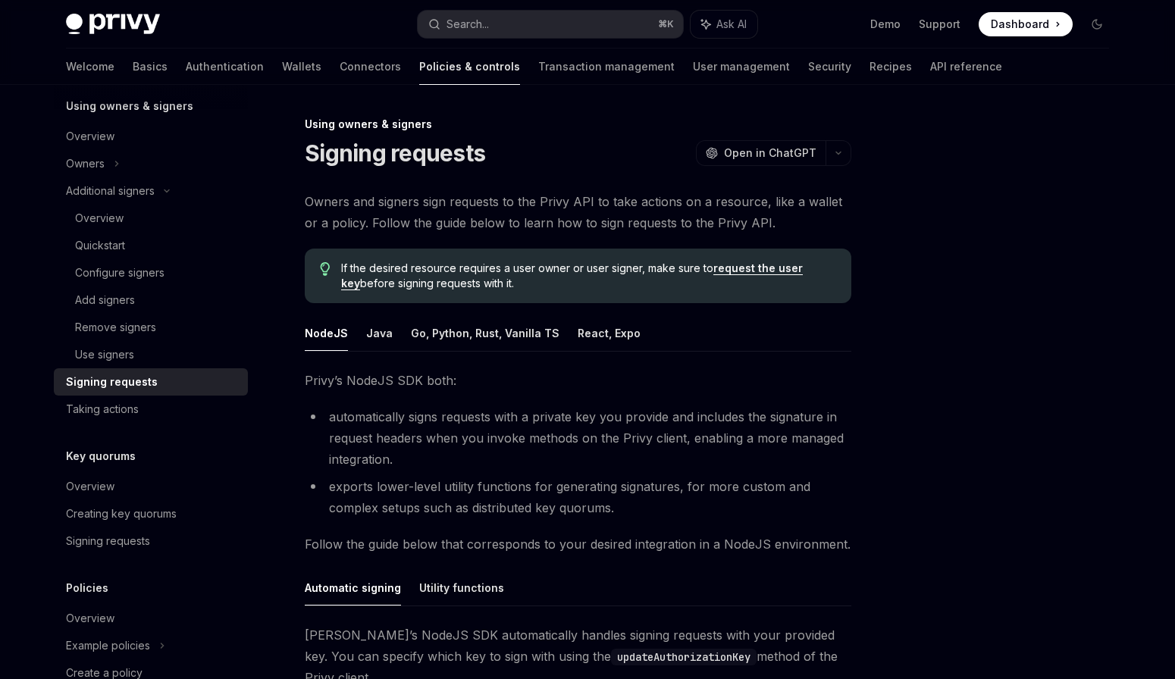
scroll to position [461, 0]
click at [187, 469] on div "Key quorums Overview Creating key quorums Signing requests" at bounding box center [151, 500] width 194 height 108
click at [183, 473] on link "Overview" at bounding box center [151, 485] width 194 height 27
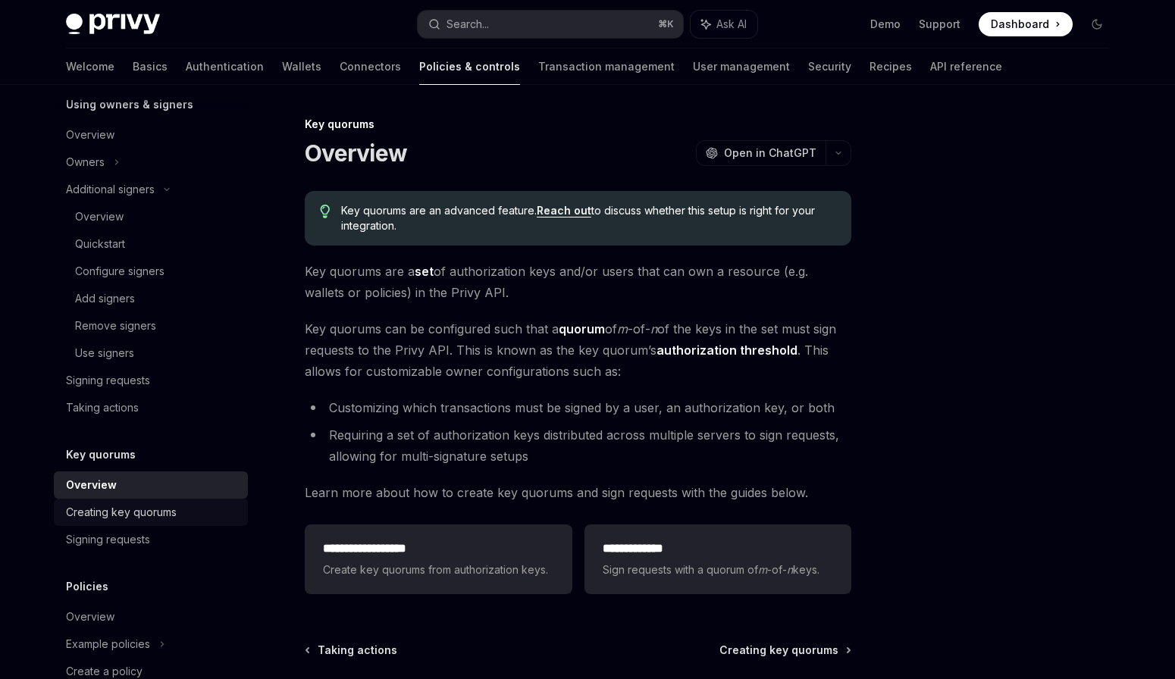
click at [184, 504] on div "Creating key quorums" at bounding box center [152, 513] width 173 height 18
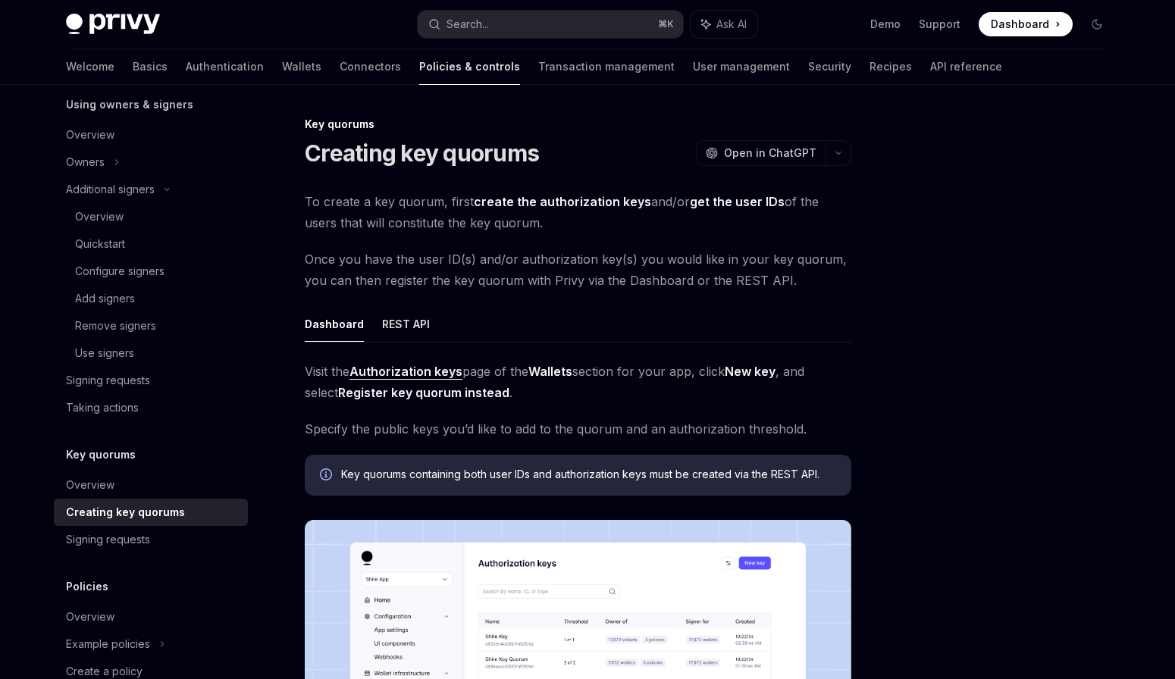
click at [839, 444] on div "Visit the Authorization keys page of the Wallets section for your app, click Ne…" at bounding box center [578, 648] width 547 height 574
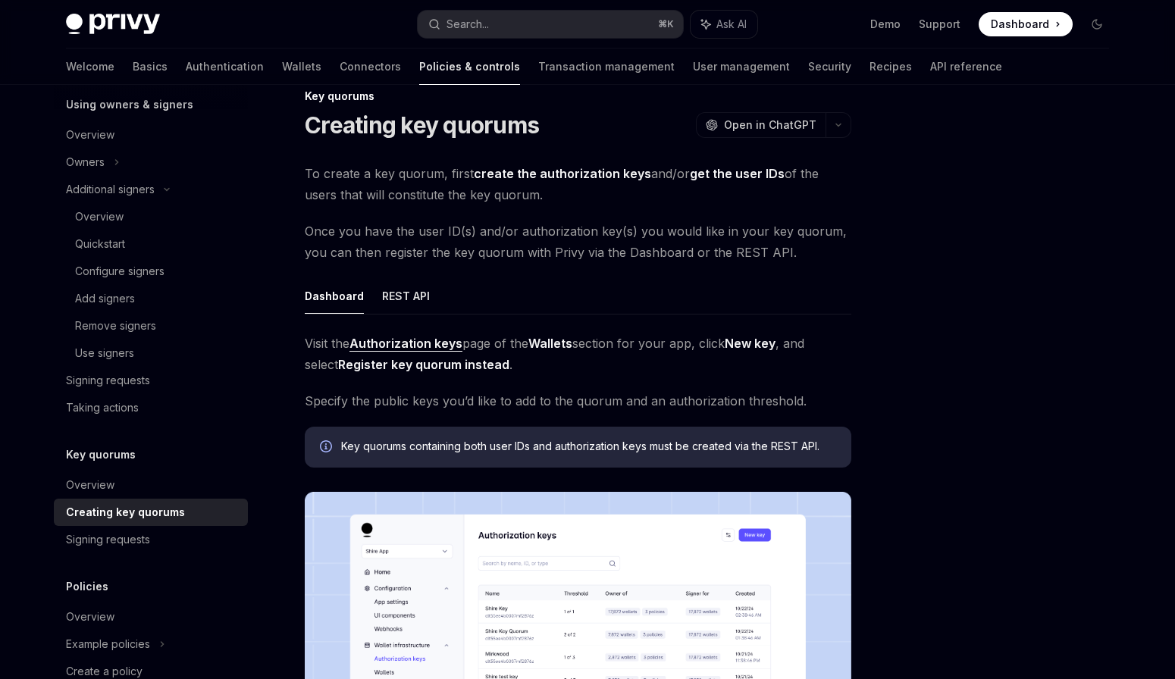
scroll to position [26, 0]
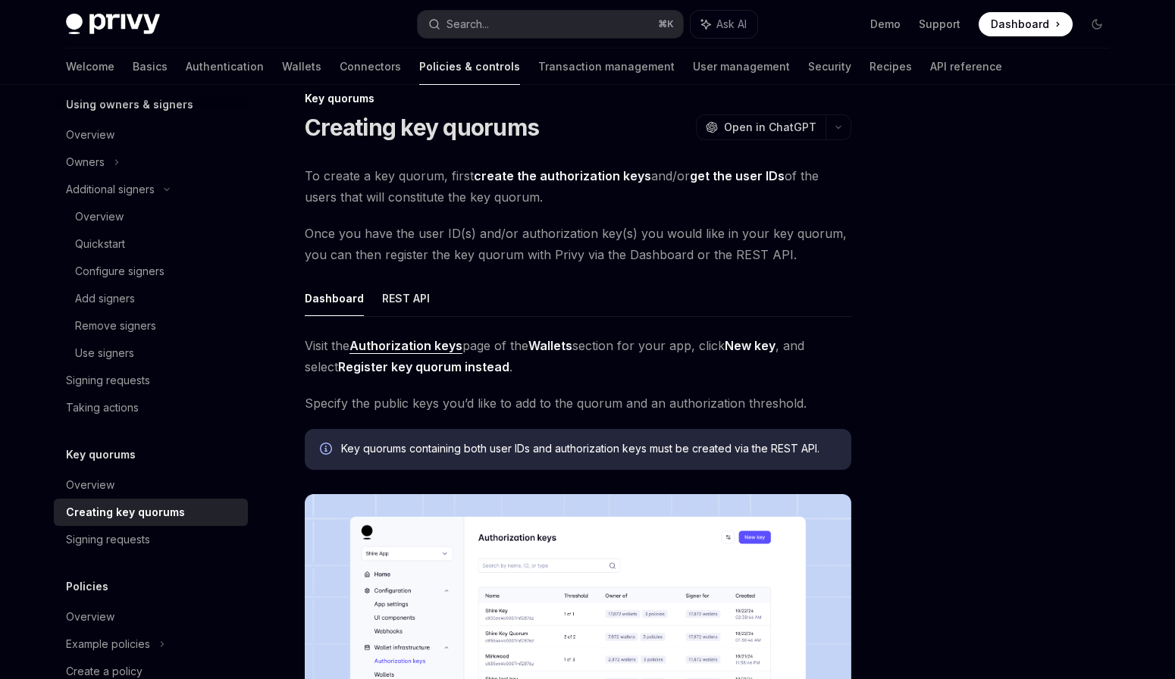
click at [680, 268] on div "To create a key quorum, first create the authorization keys and/or get the user…" at bounding box center [578, 537] width 547 height 744
click at [679, 245] on span "Once you have the user ID(s) and/or authorization key(s) you would like in your…" at bounding box center [578, 244] width 547 height 42
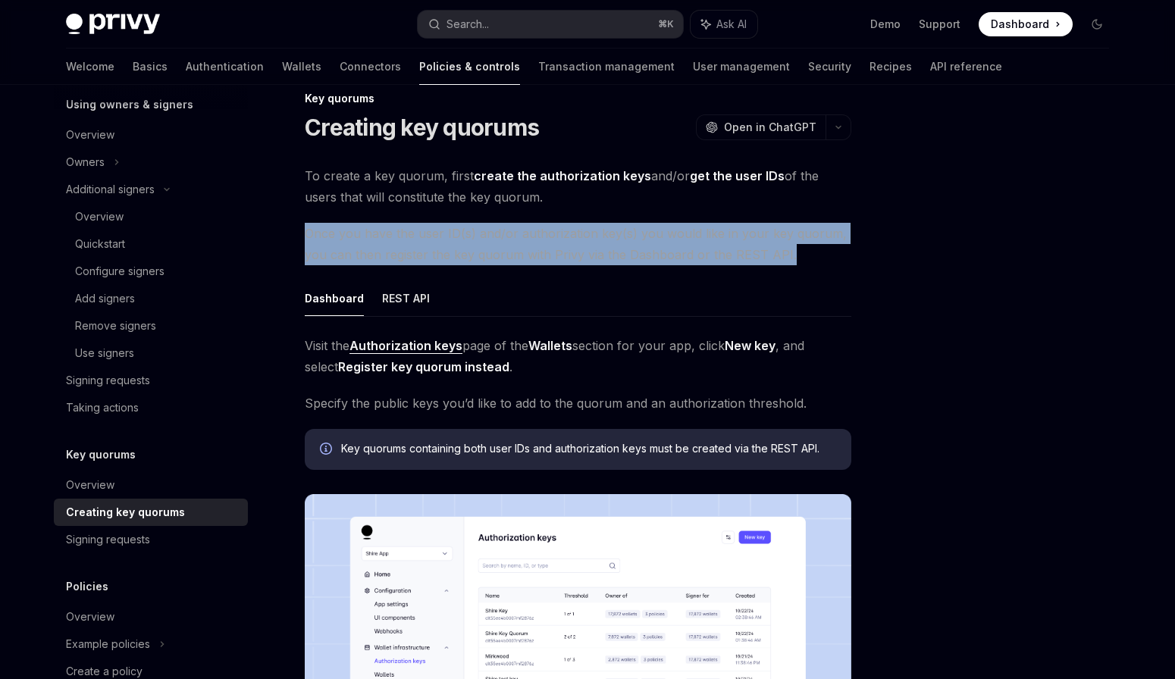
click at [679, 245] on span "Once you have the user ID(s) and/or authorization key(s) you would like in your…" at bounding box center [578, 244] width 547 height 42
click at [105, 529] on link "Signing requests" at bounding box center [151, 539] width 194 height 27
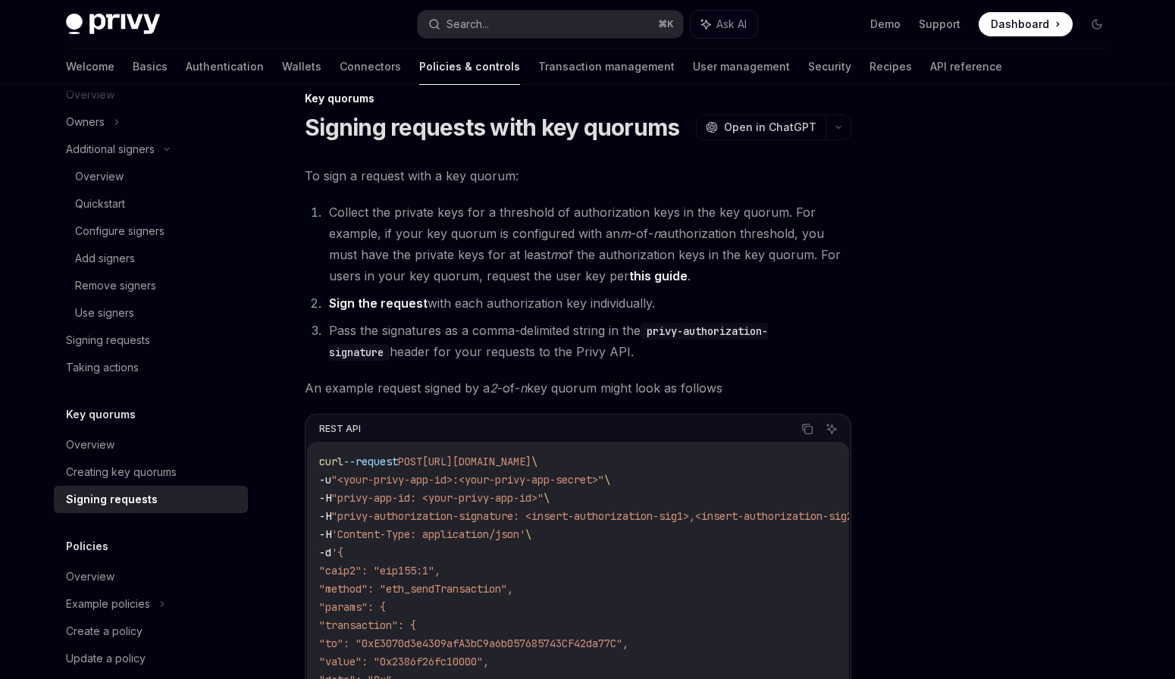
scroll to position [552, 0]
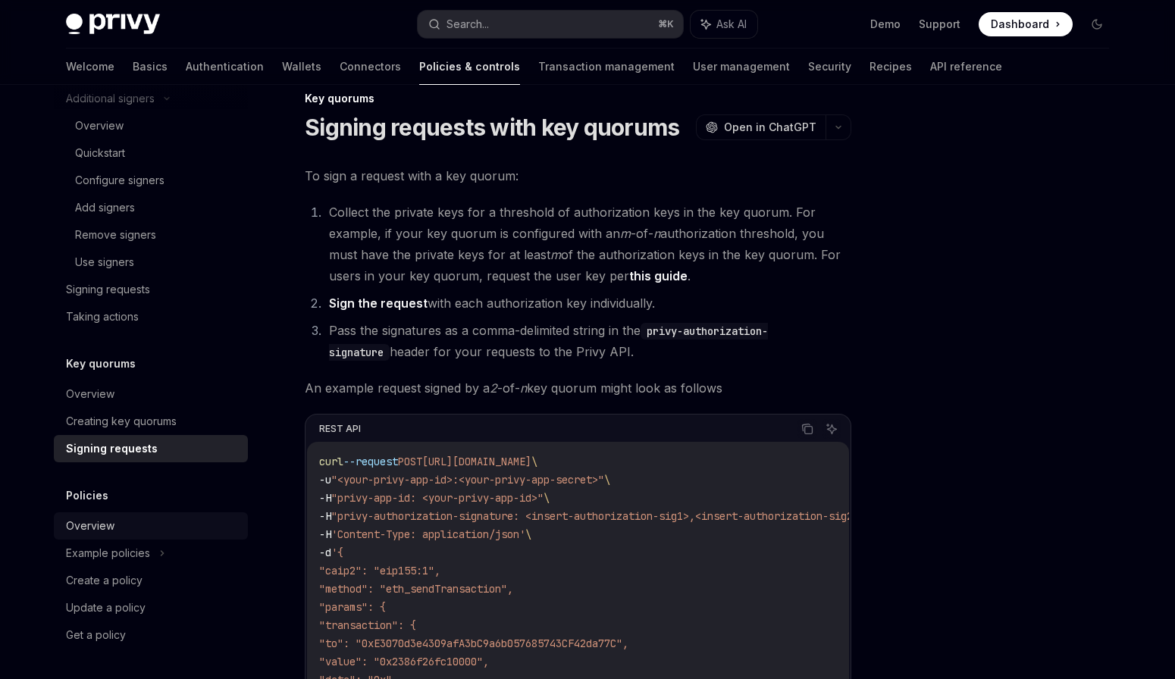
click at [106, 526] on div "Overview" at bounding box center [90, 526] width 49 height 18
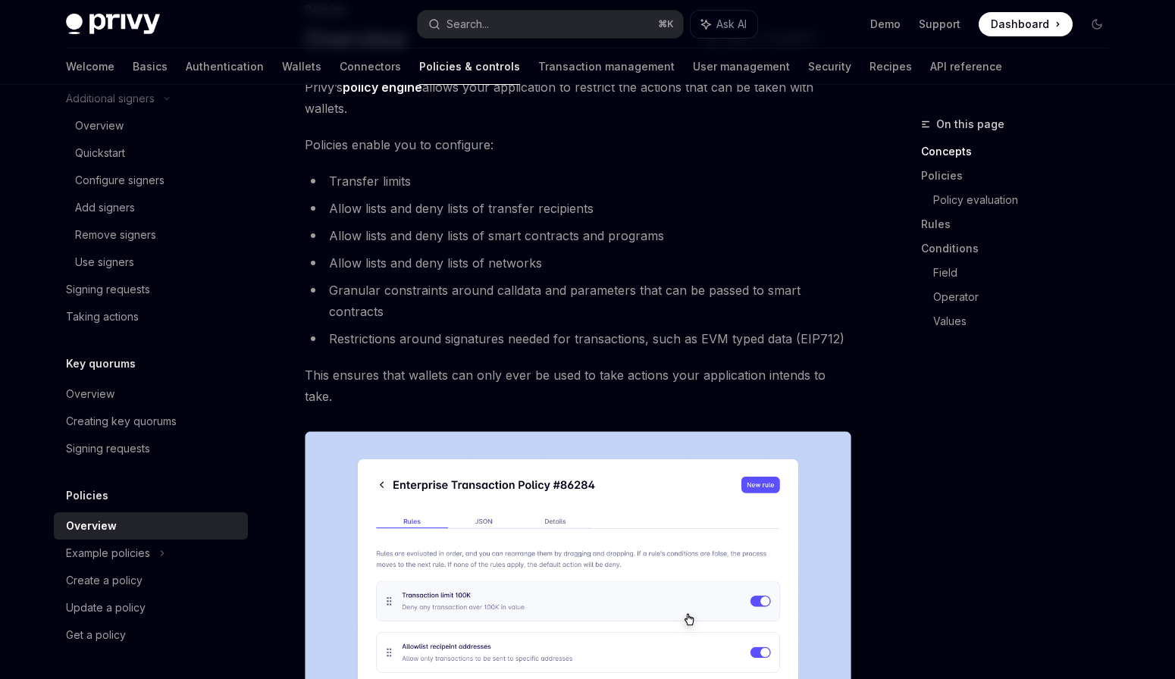
scroll to position [117, 0]
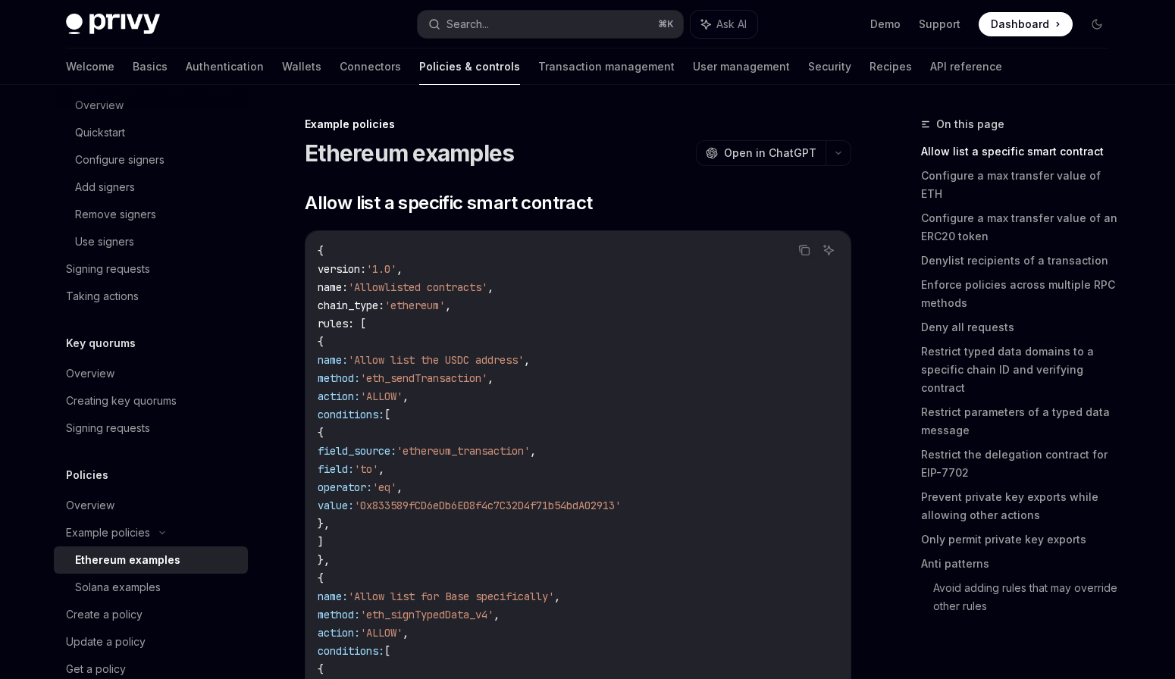
scroll to position [607, 0]
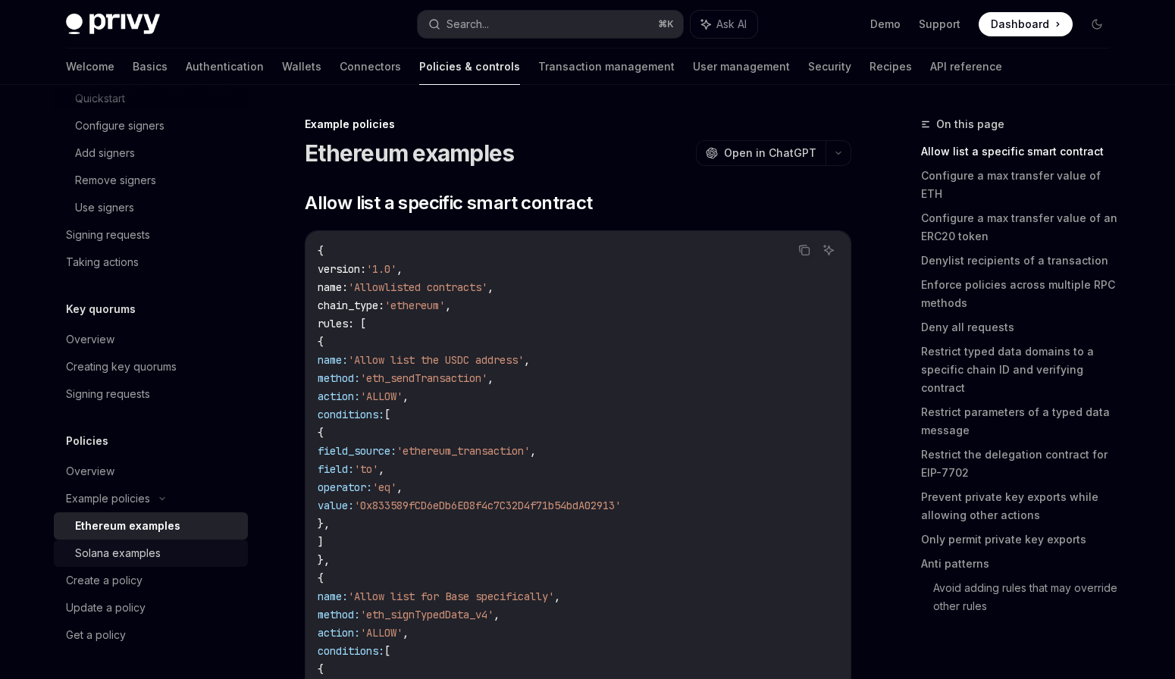
click at [135, 547] on div "Solana examples" at bounding box center [118, 553] width 86 height 18
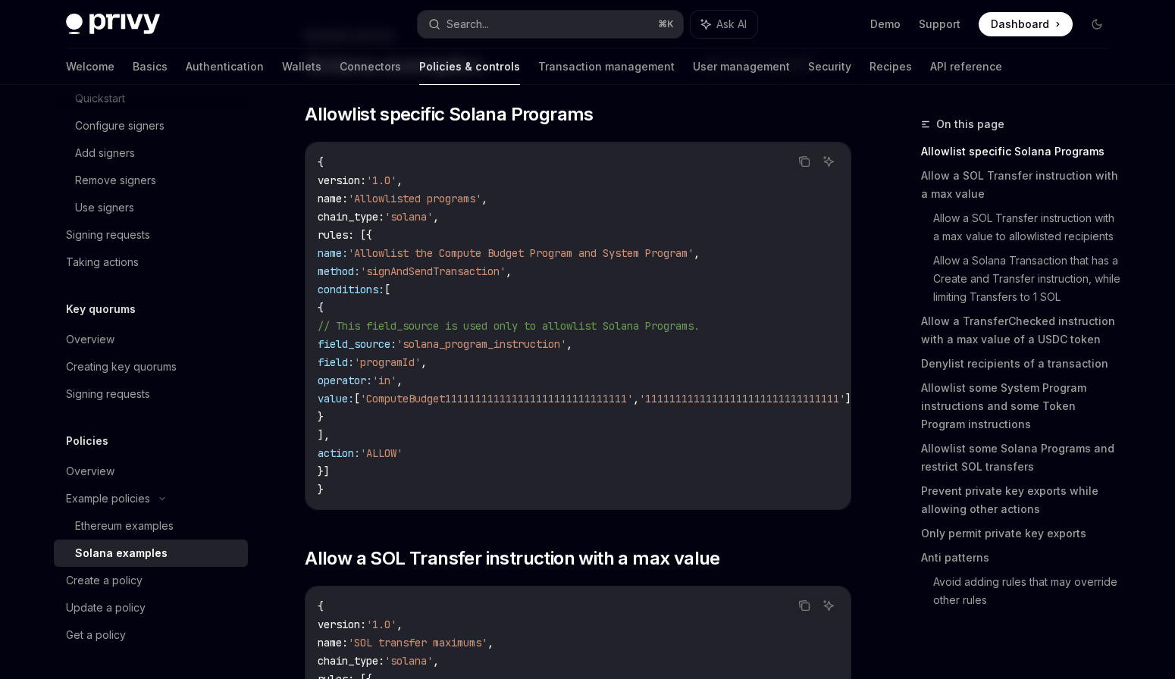
scroll to position [91, 0]
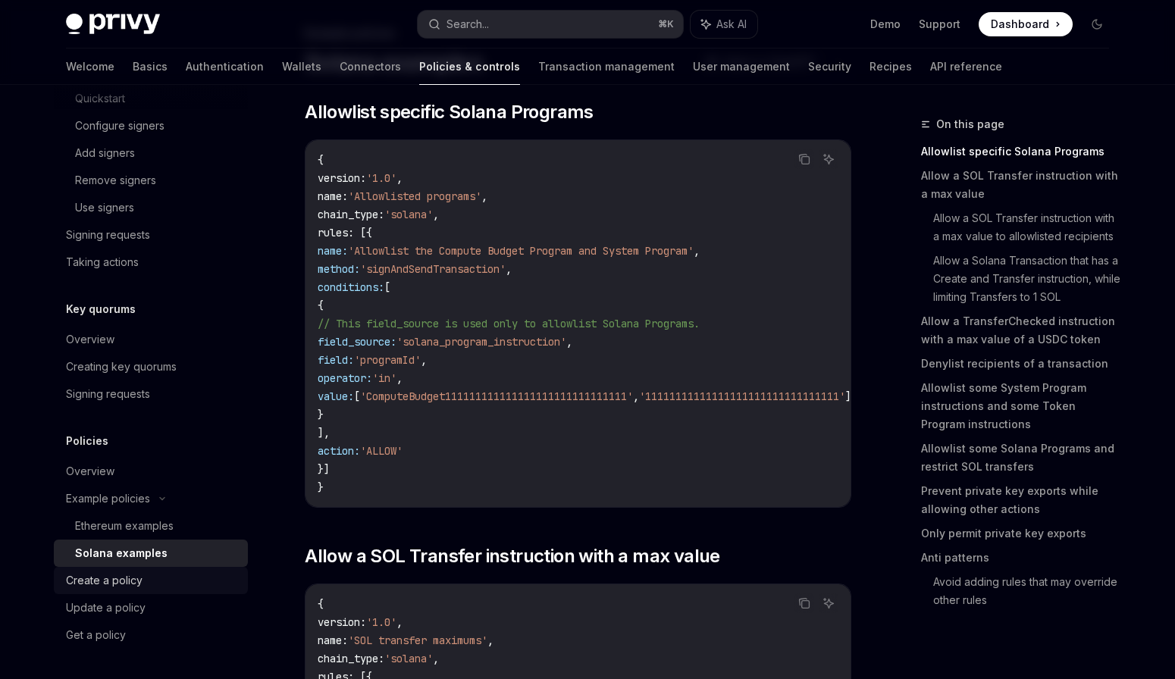
click at [145, 576] on div "Create a policy" at bounding box center [152, 581] width 173 height 18
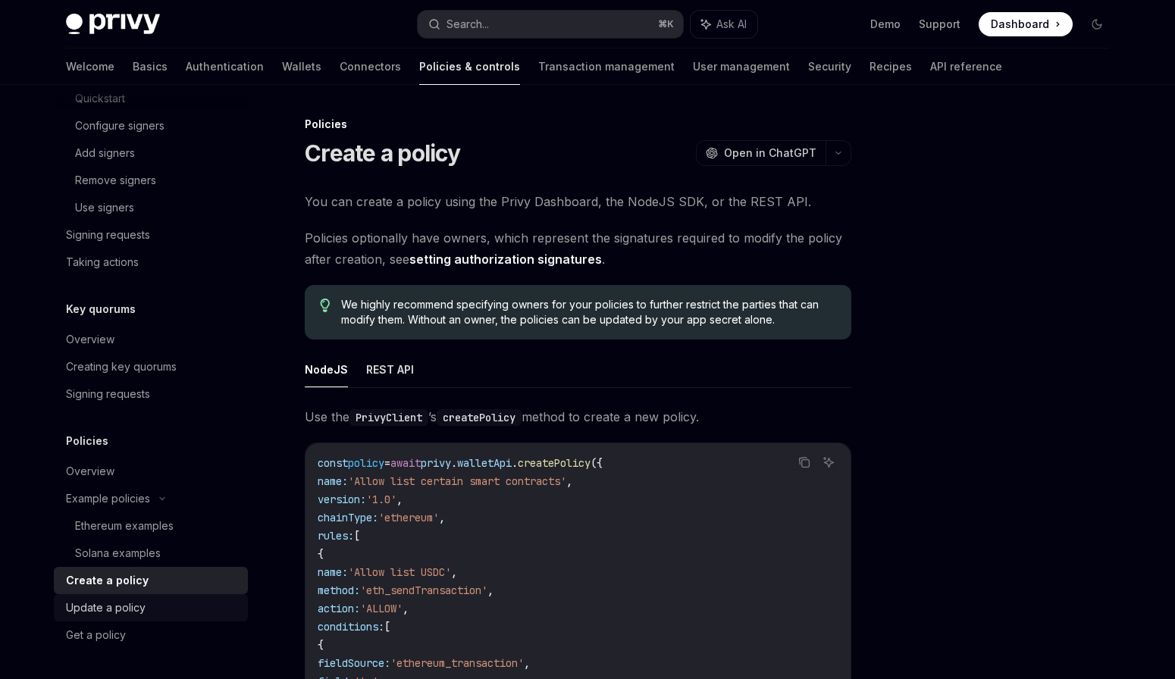
click at [134, 610] on div "Update a policy" at bounding box center [106, 608] width 80 height 18
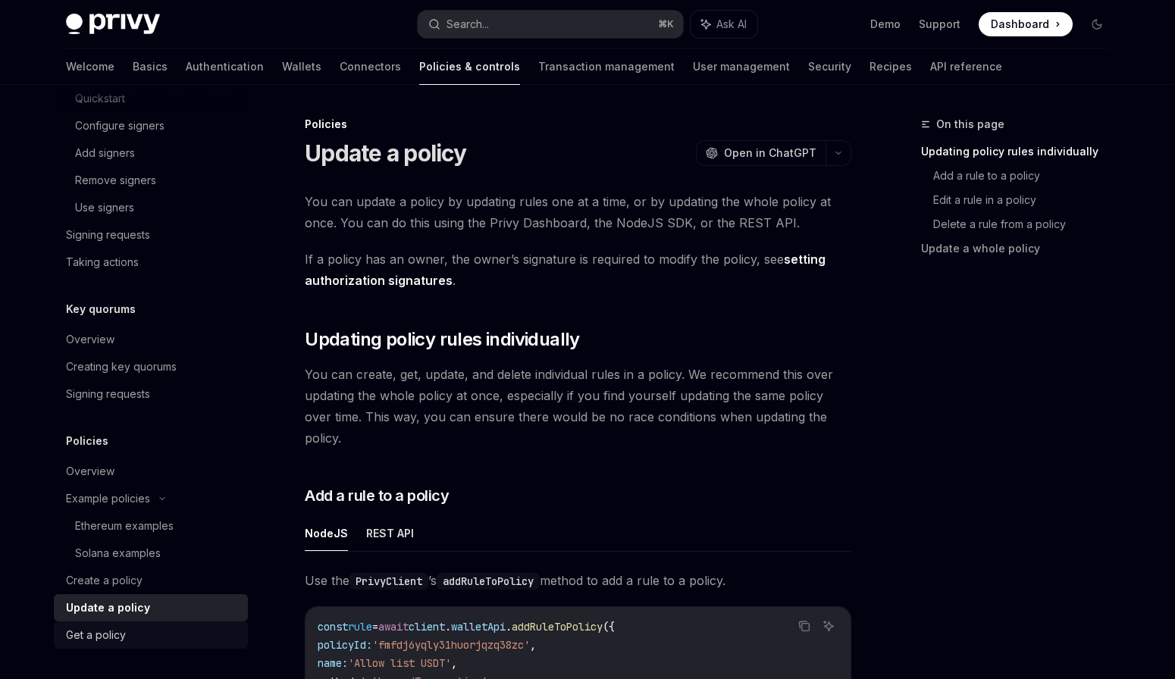
click at [124, 638] on div "Get a policy" at bounding box center [96, 635] width 60 height 18
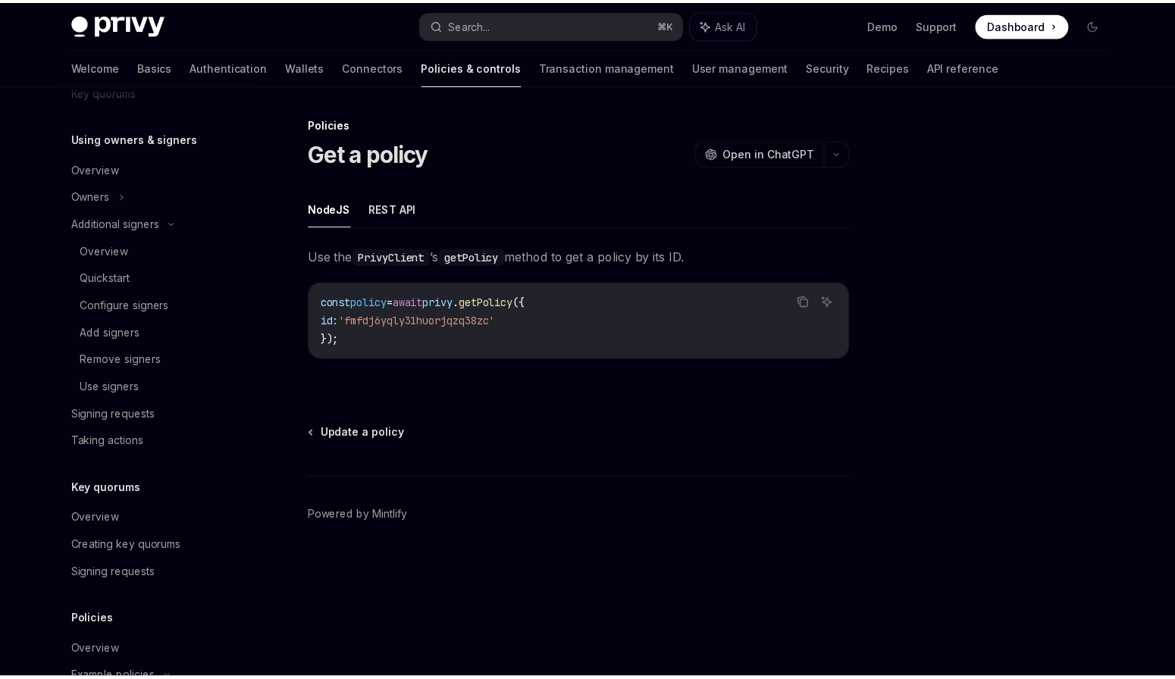
scroll to position [425, 0]
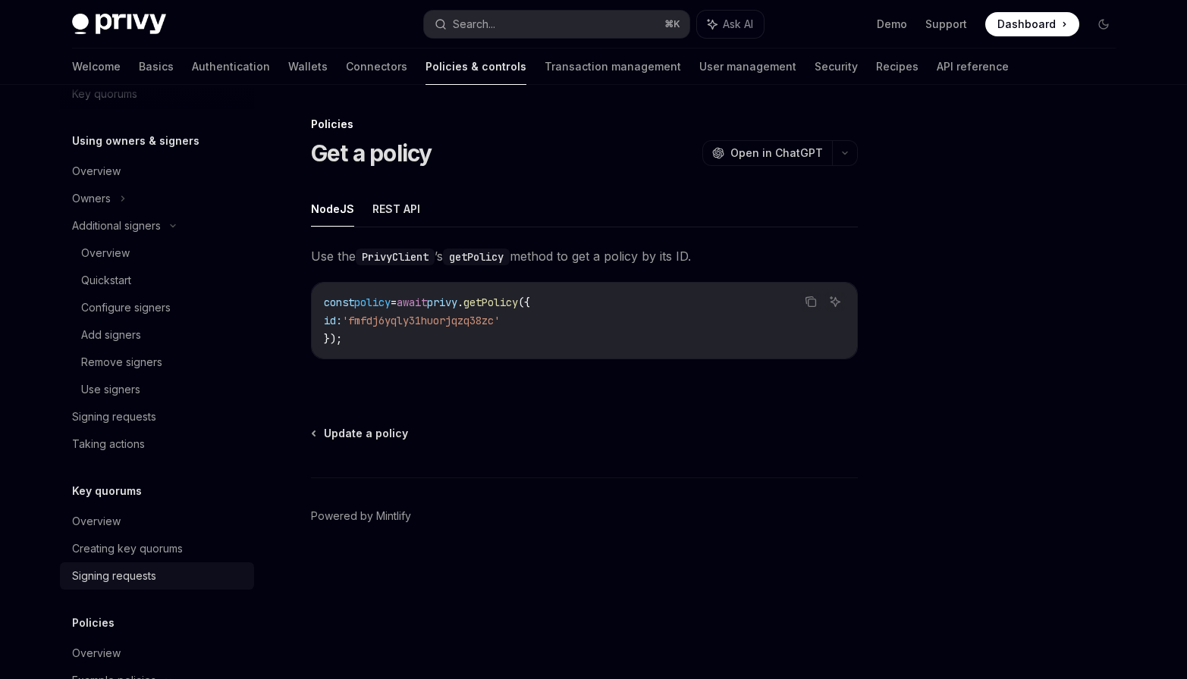
click at [111, 585] on div "Signing requests" at bounding box center [114, 576] width 84 height 18
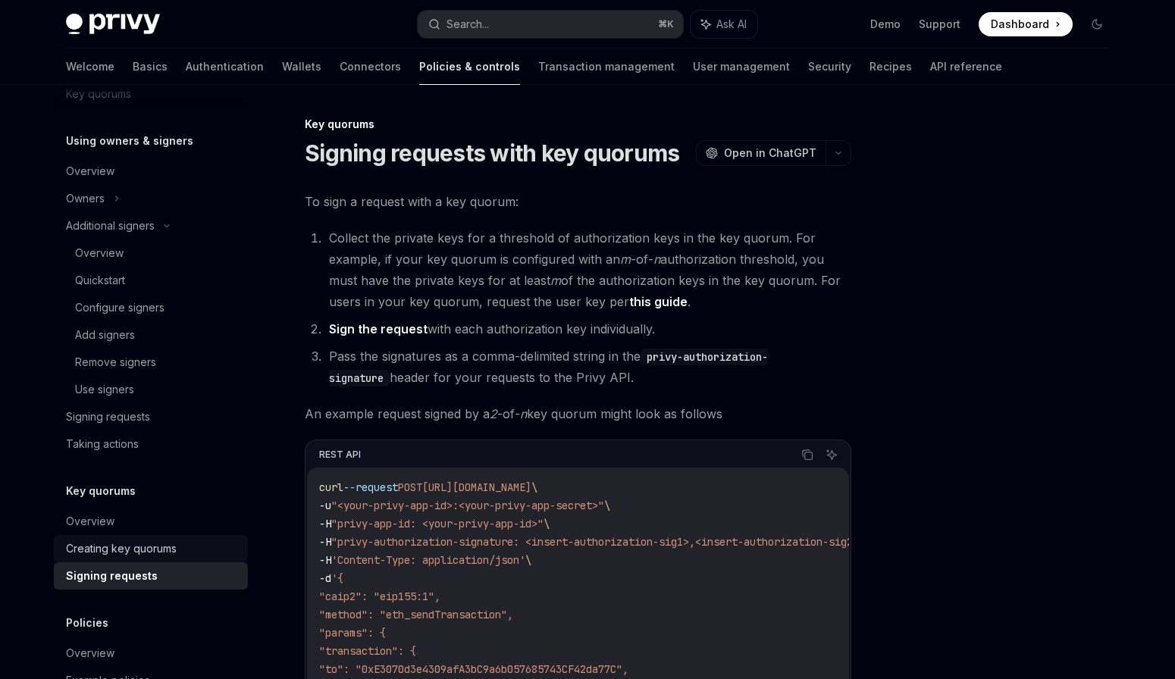
click at [113, 555] on div "Creating key quorums" at bounding box center [121, 549] width 111 height 18
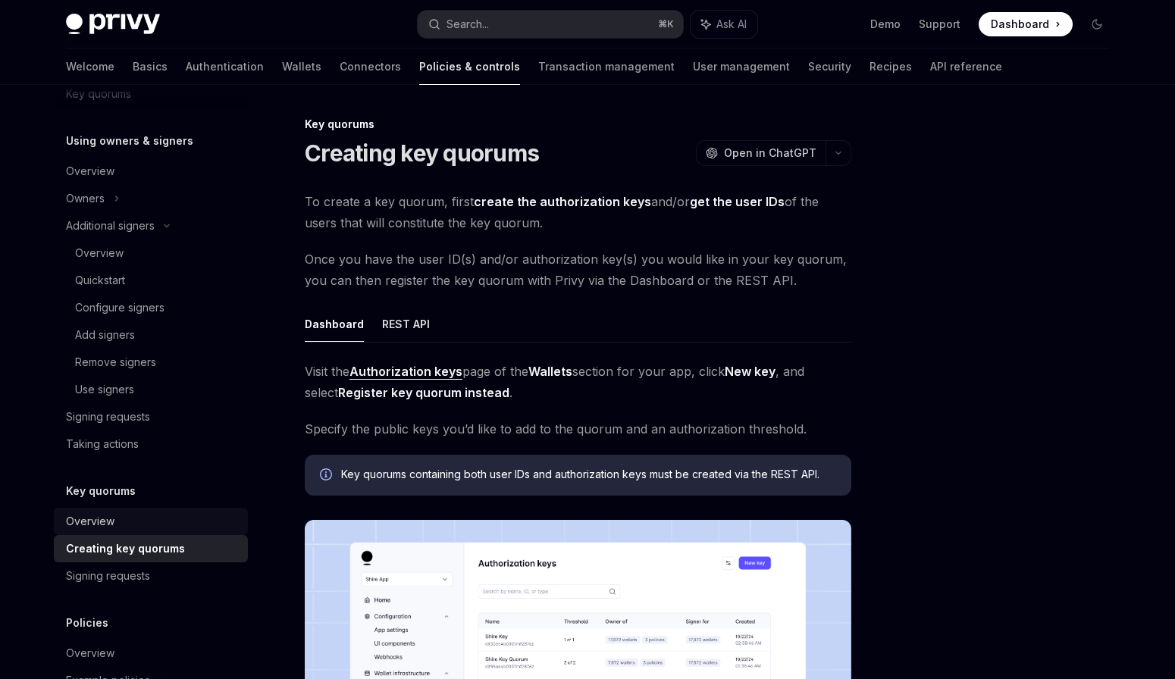
click at [114, 529] on div "Overview" at bounding box center [152, 522] width 173 height 18
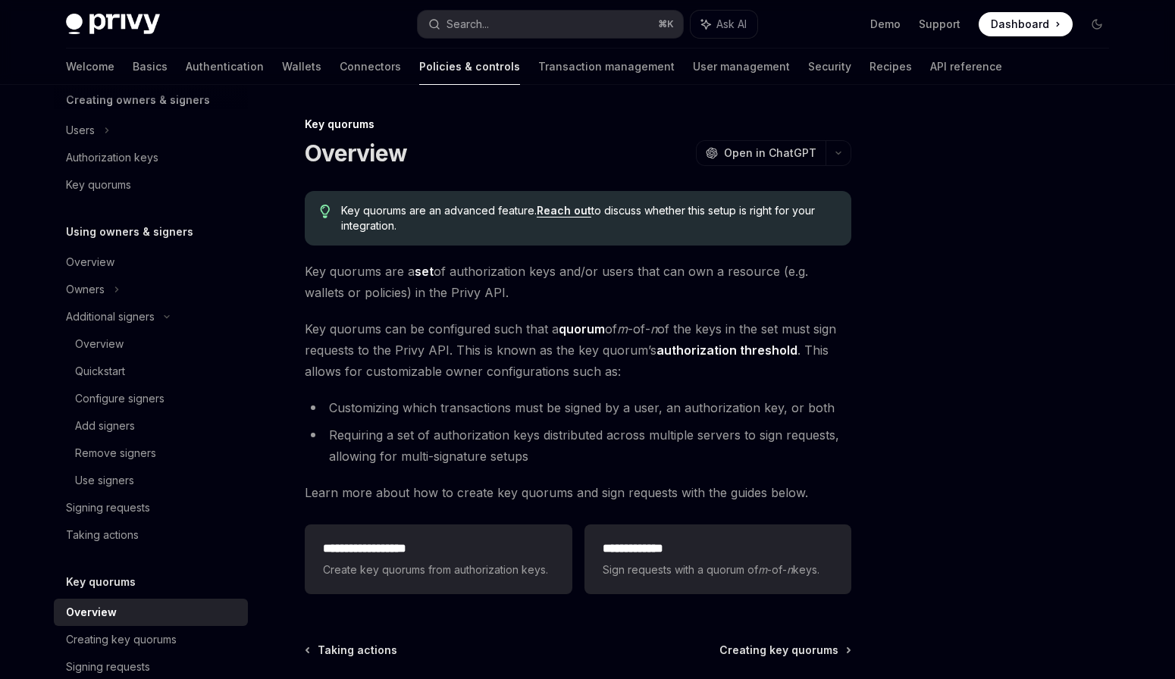
click at [114, 529] on div "Taking actions" at bounding box center [102, 535] width 73 height 18
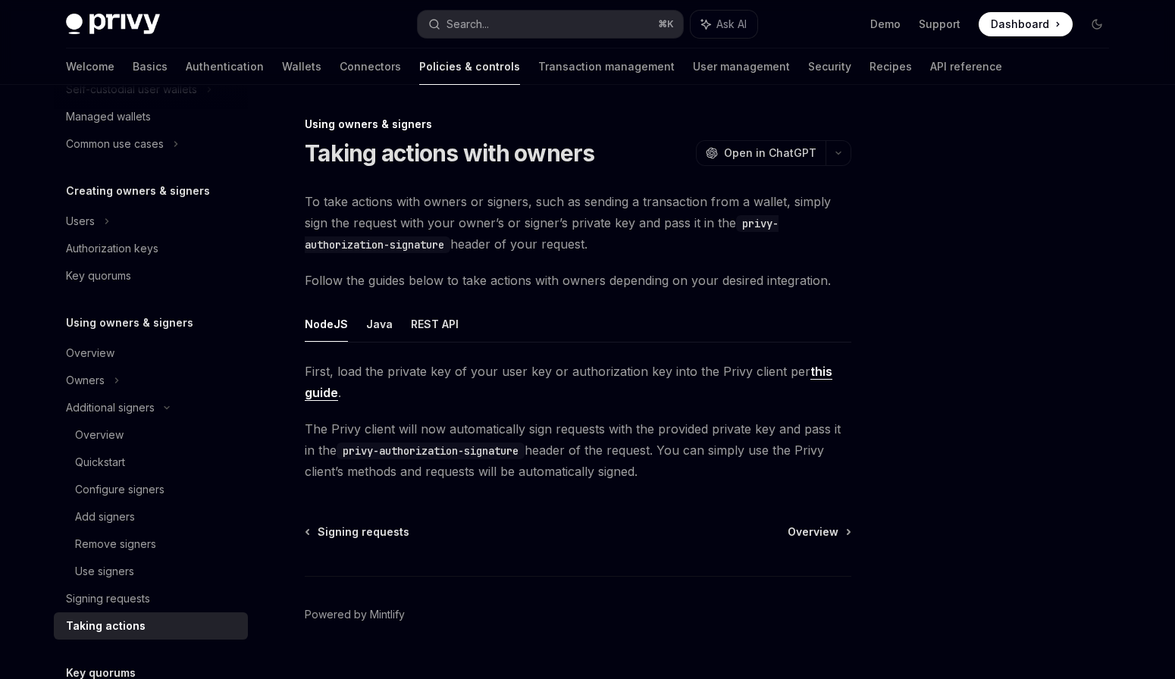
click at [114, 529] on link "Add signers" at bounding box center [151, 517] width 194 height 27
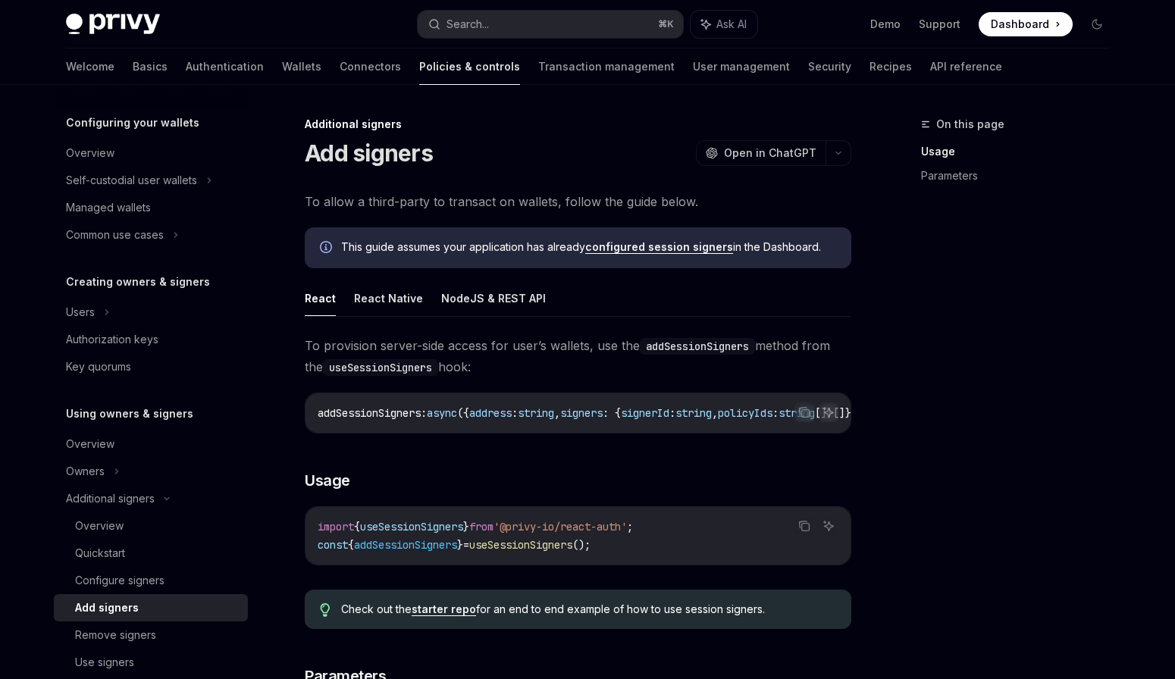
click at [114, 529] on div "Overview" at bounding box center [99, 526] width 49 height 18
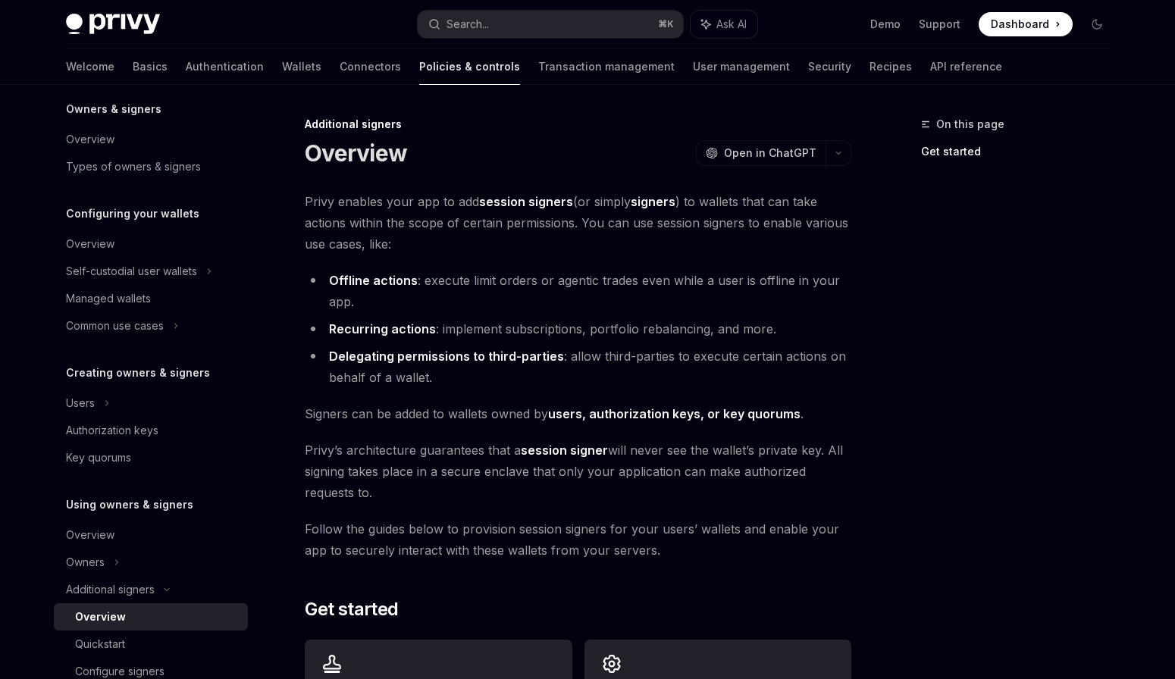
click at [114, 529] on div "Overview" at bounding box center [152, 535] width 173 height 18
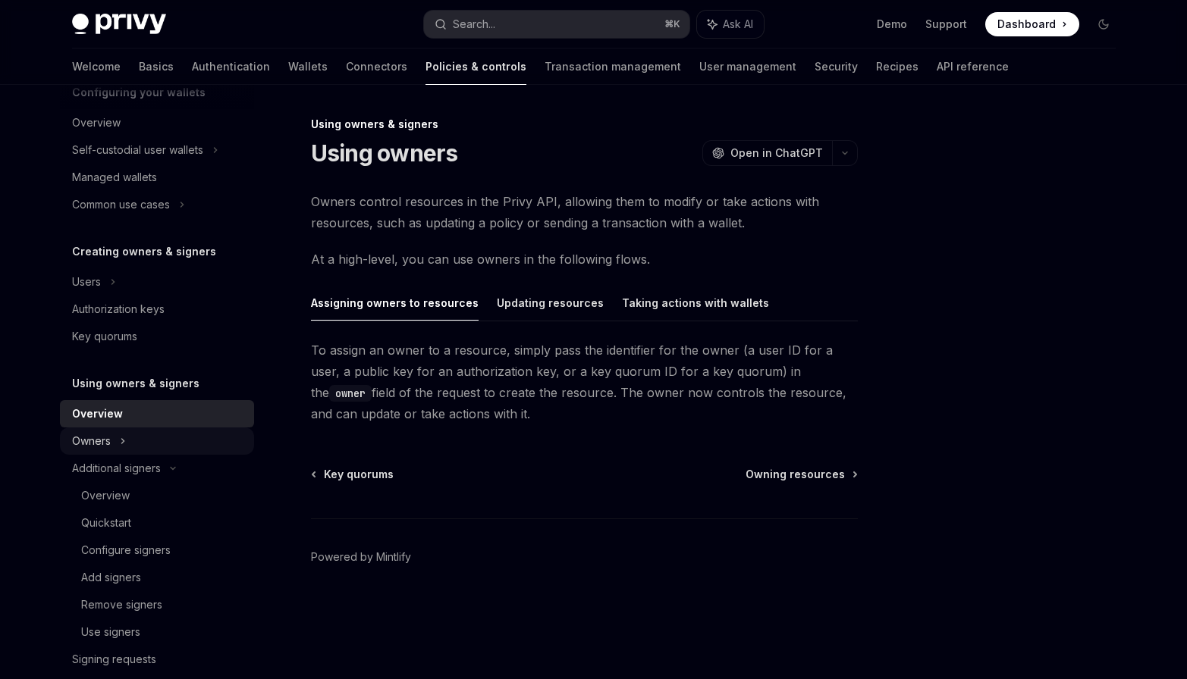
click at [115, 539] on link "Configure signers" at bounding box center [157, 550] width 194 height 27
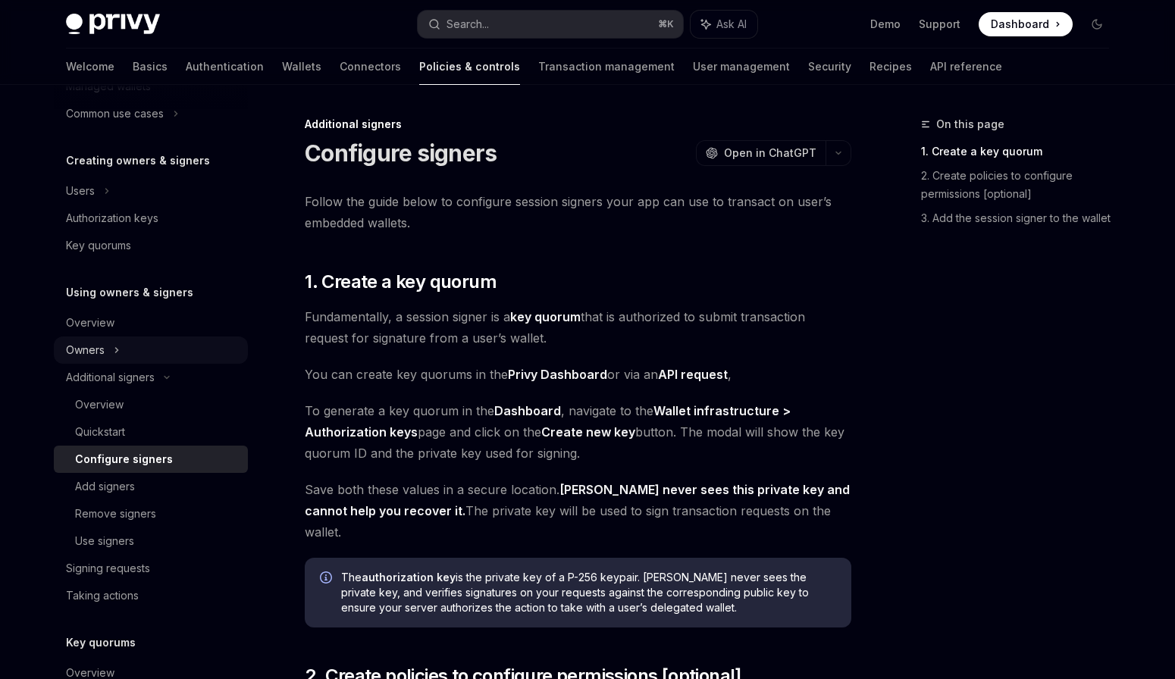
click at [115, 539] on div "Use signers" at bounding box center [104, 541] width 59 height 18
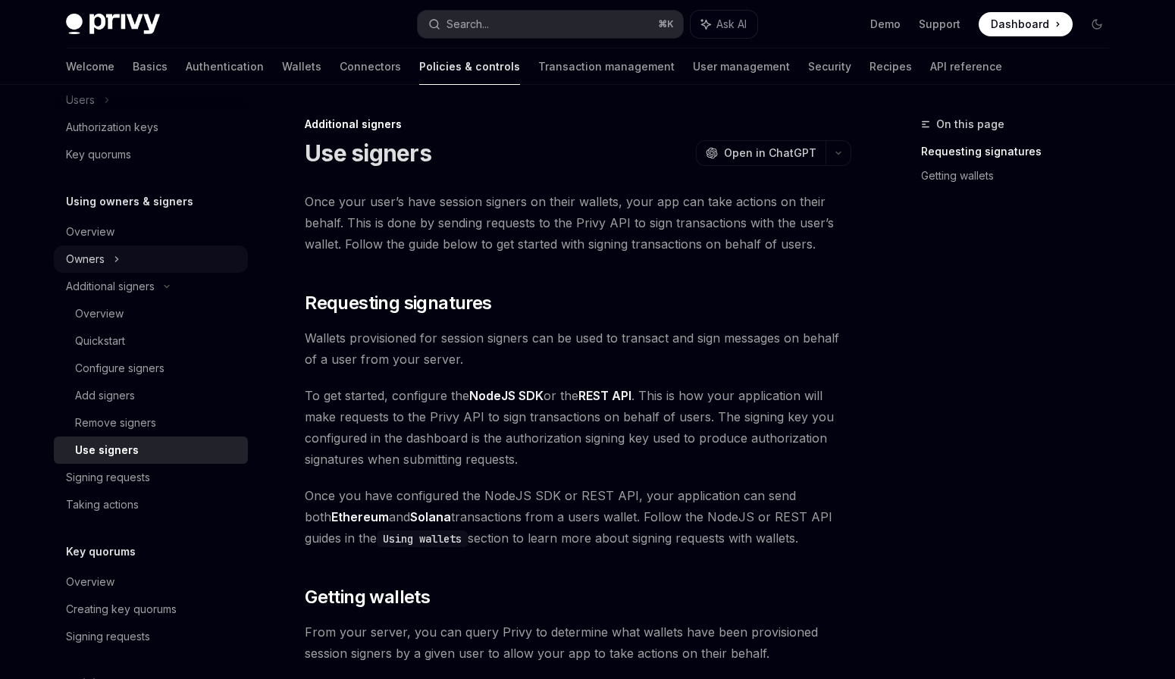
click at [115, 539] on div "Overview Owners & signers Overview Types of owners & signers Configuring your w…" at bounding box center [151, 318] width 194 height 1147
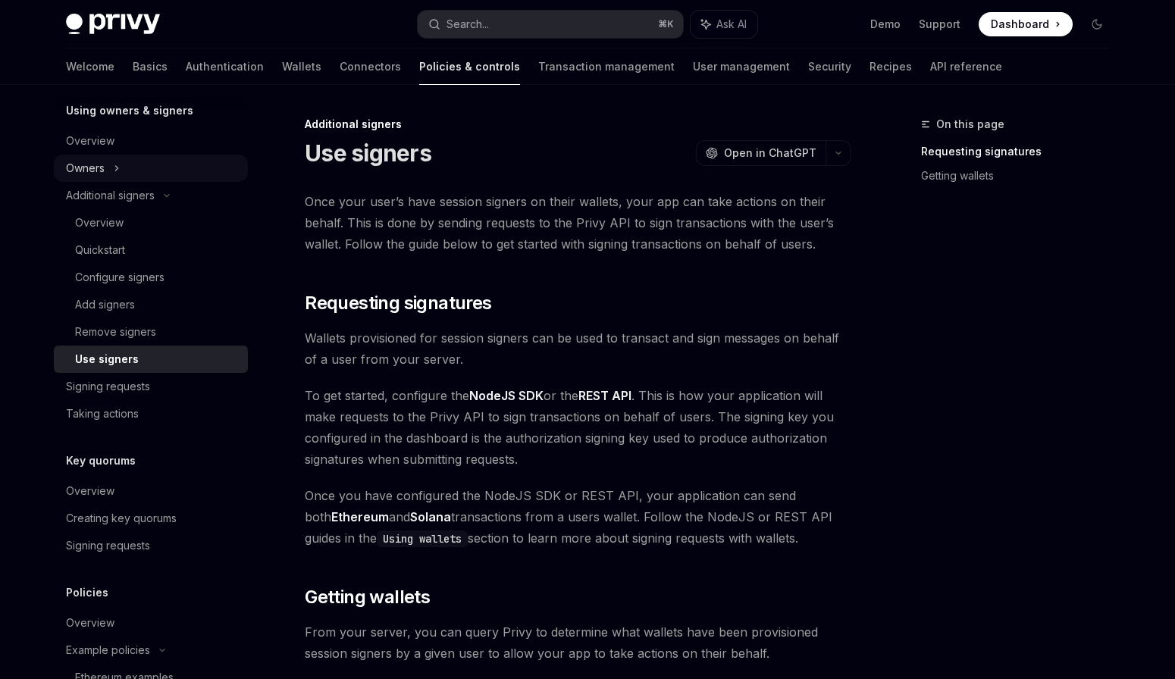
click at [115, 539] on div "Signing requests" at bounding box center [108, 546] width 84 height 18
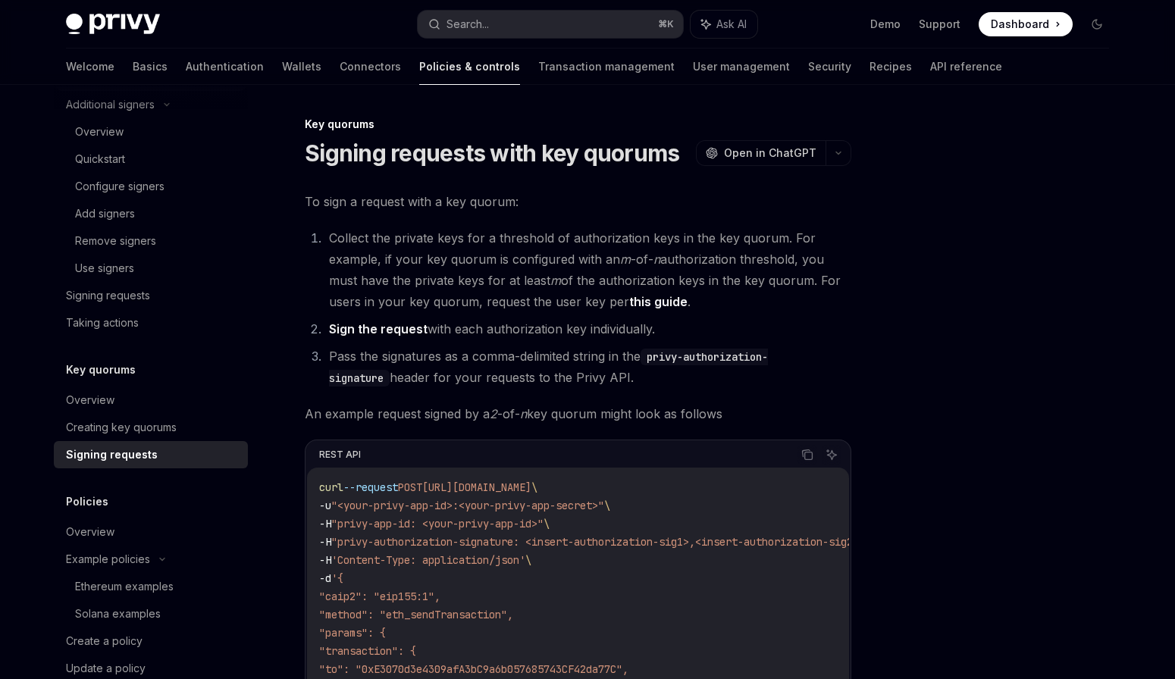
click at [115, 539] on div "Overview" at bounding box center [152, 532] width 173 height 18
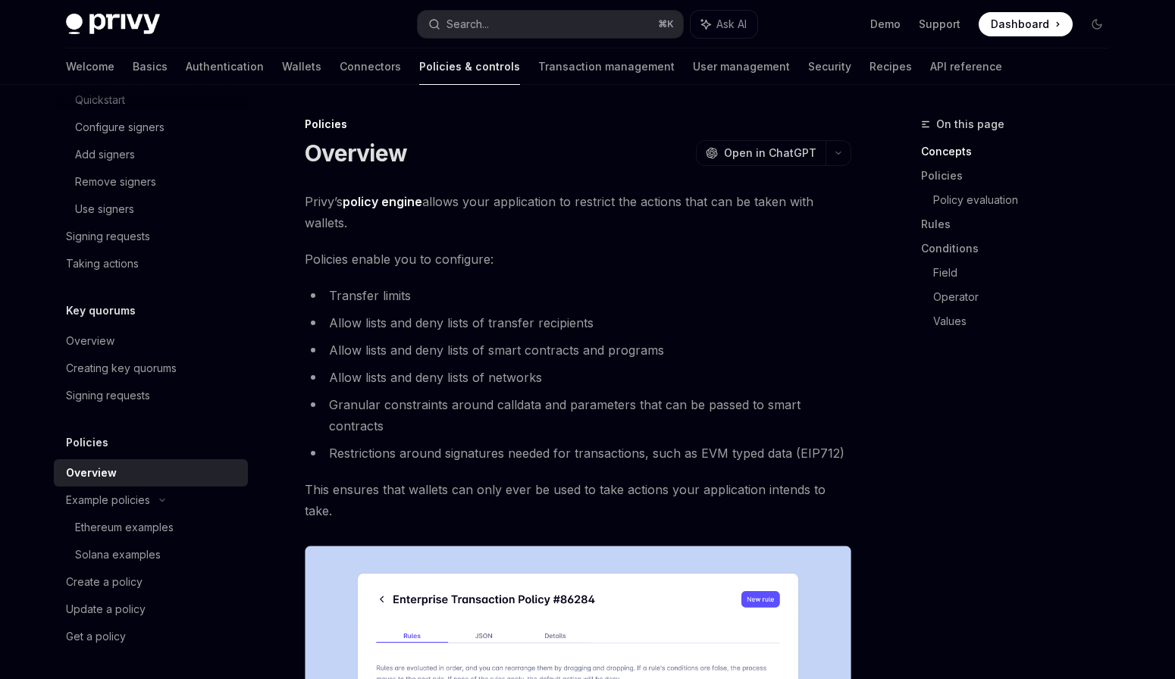
scroll to position [607, 0]
click at [115, 540] on link "Solana examples" at bounding box center [151, 553] width 194 height 27
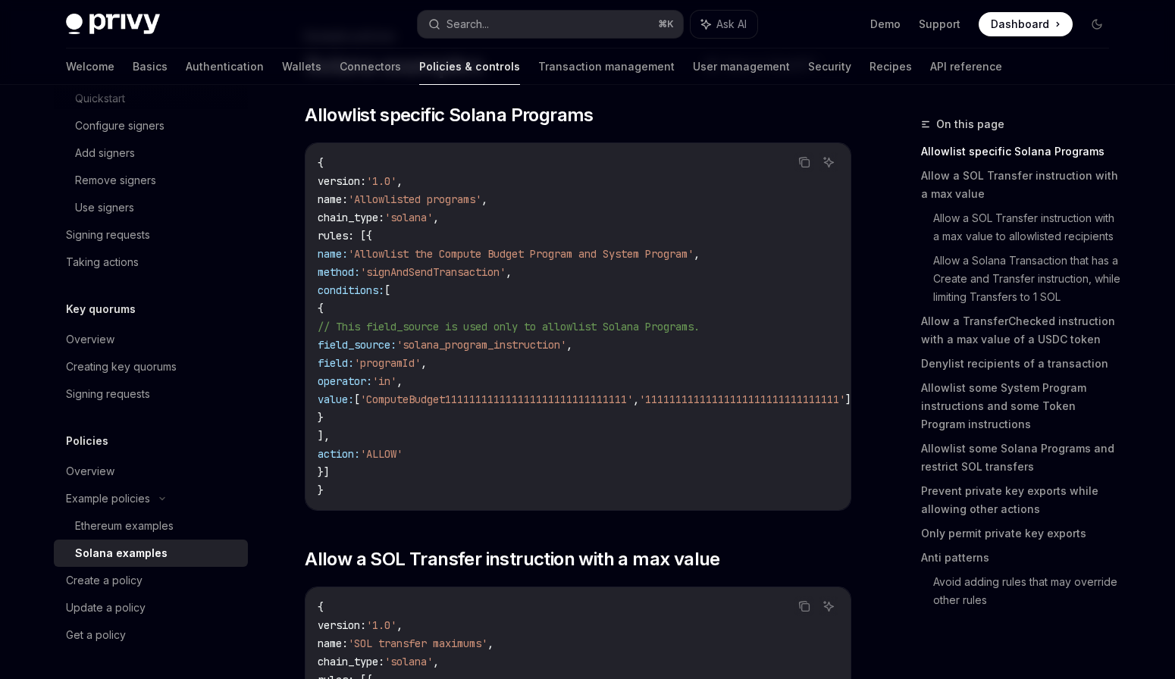
scroll to position [91, 0]
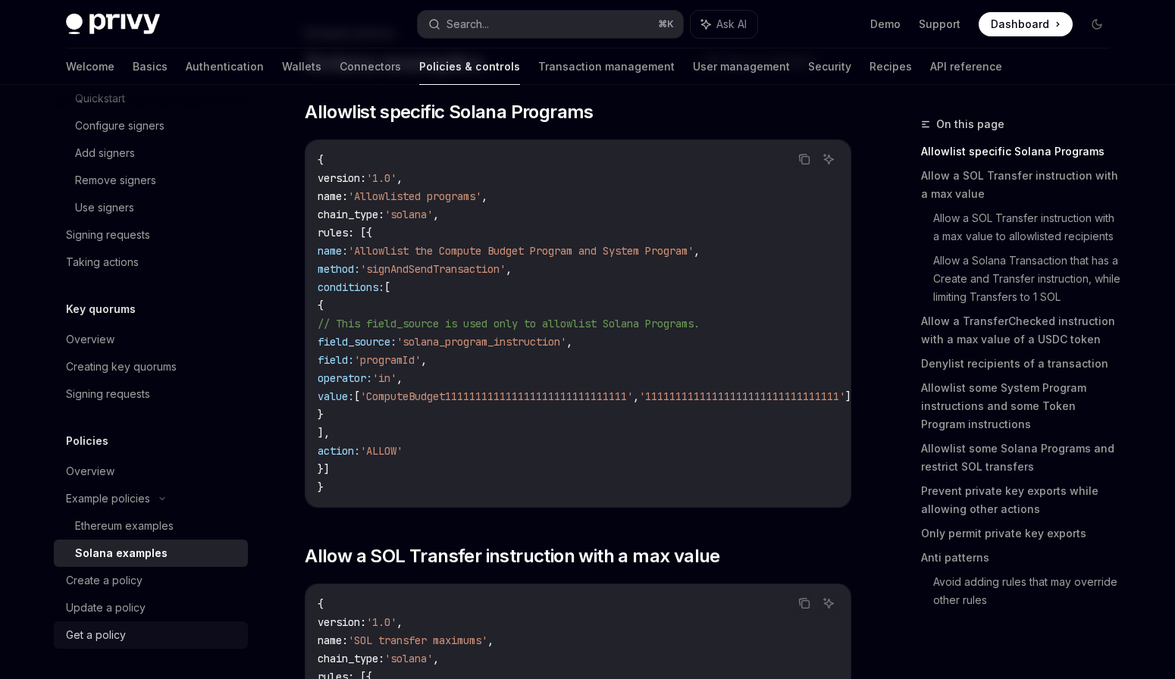
click at [117, 639] on div "Get a policy" at bounding box center [96, 635] width 60 height 18
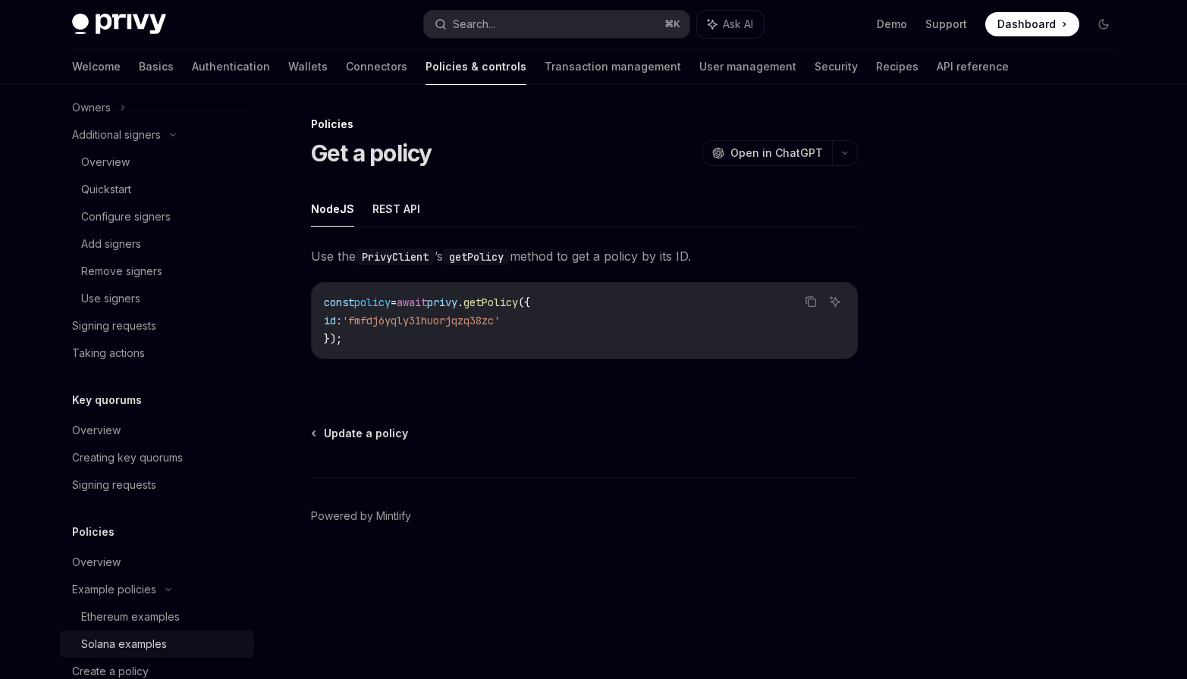
click at [117, 633] on link "Solana examples" at bounding box center [157, 644] width 194 height 27
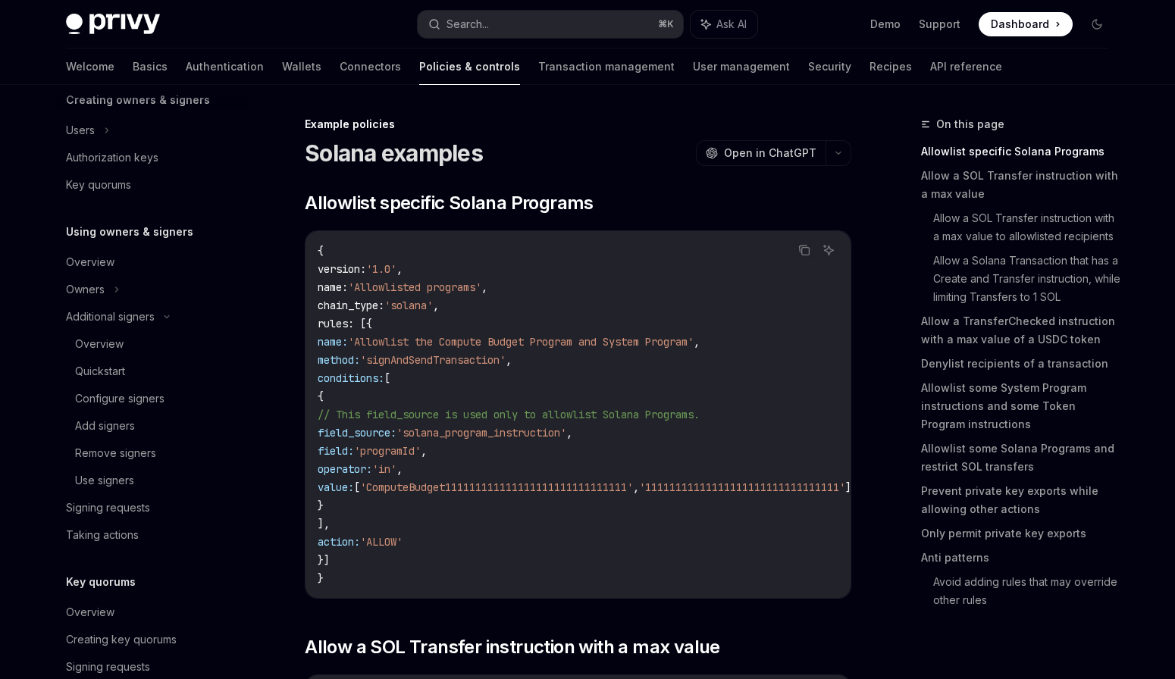
click at [117, 633] on div "Creating key quorums" at bounding box center [121, 640] width 111 height 18
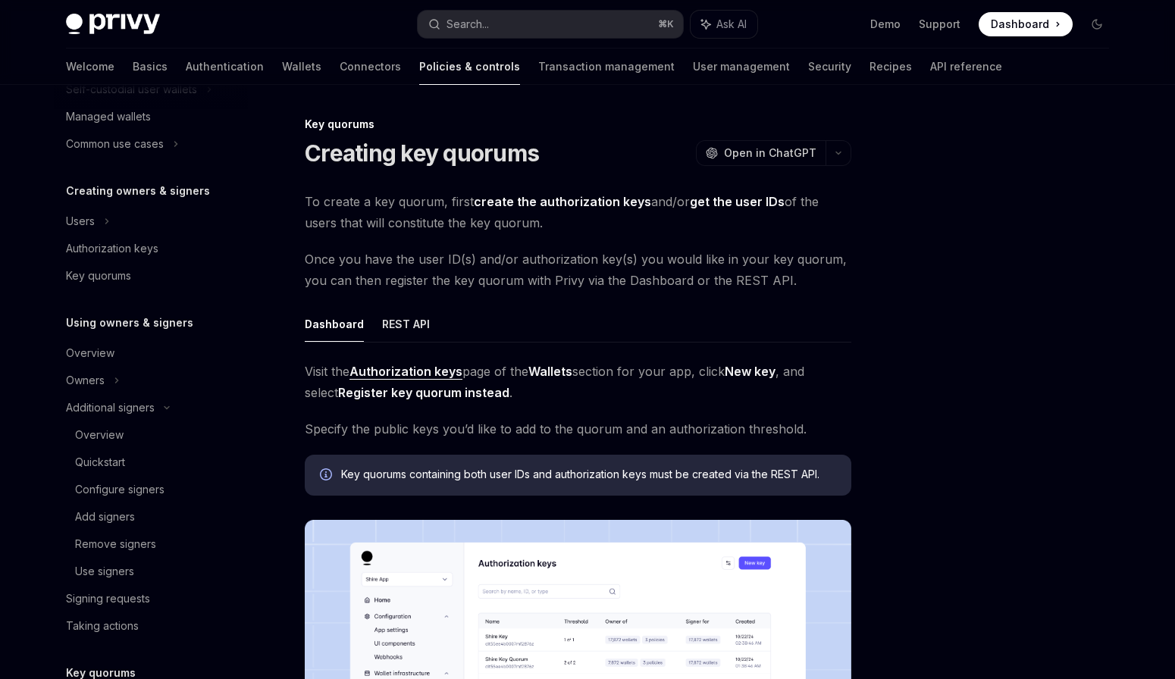
click at [117, 633] on div "Taking actions" at bounding box center [102, 626] width 73 height 18
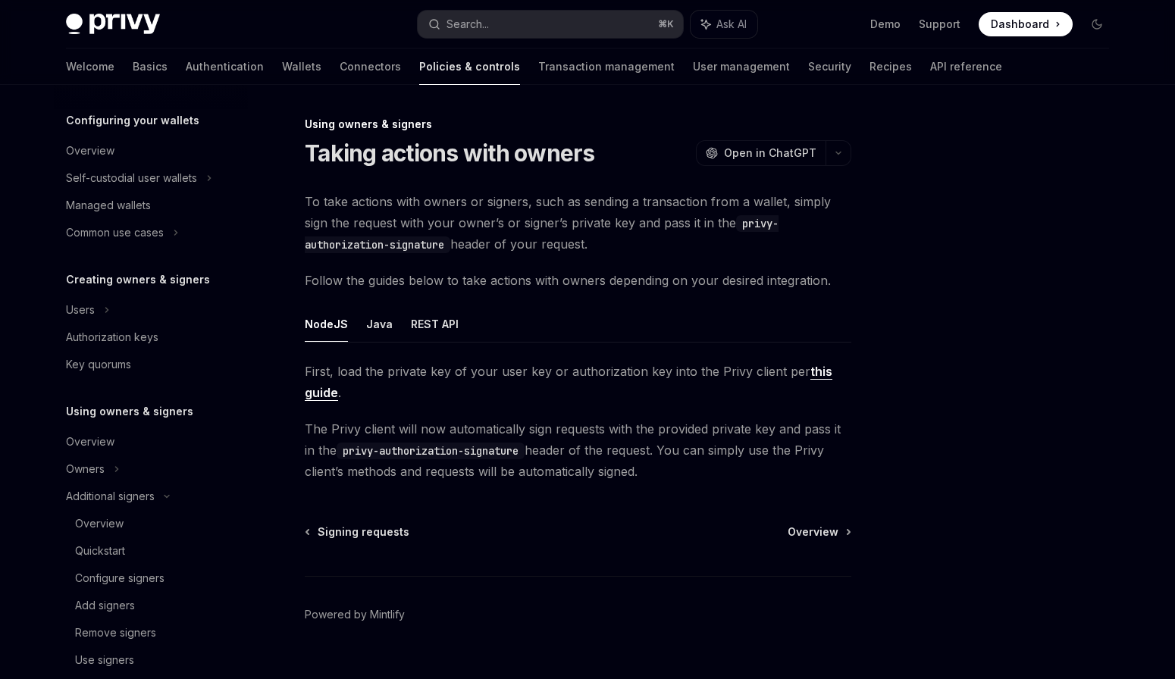
scroll to position [152, 0]
click at [114, 608] on div "Add signers" at bounding box center [105, 608] width 60 height 18
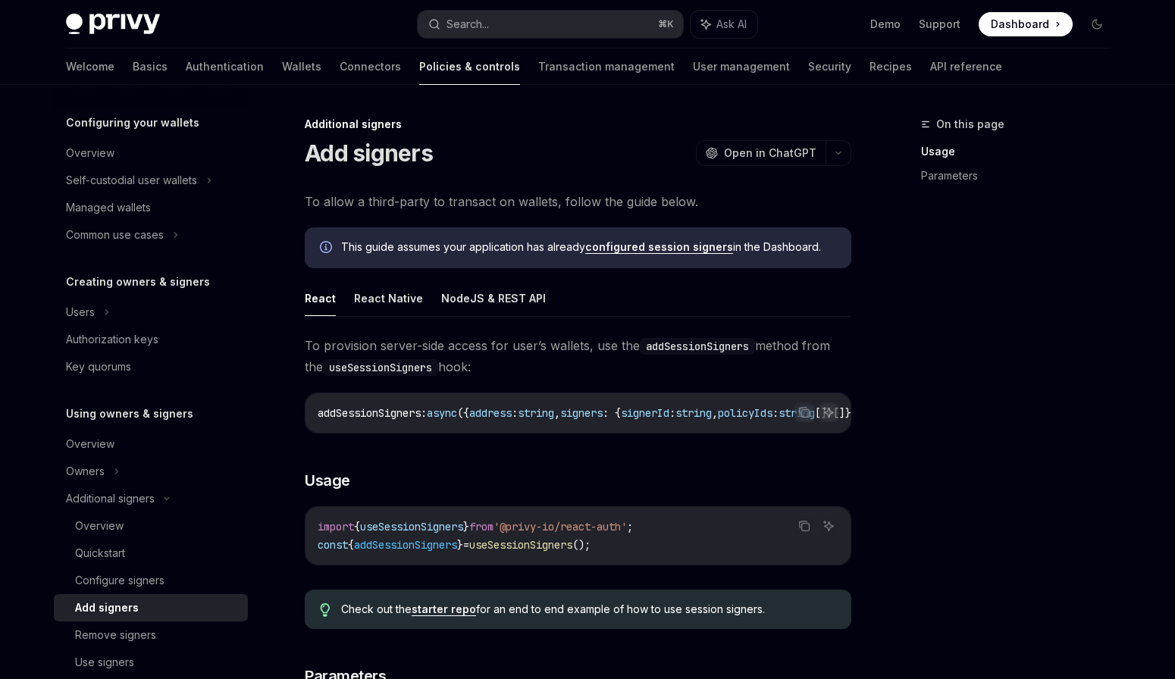
drag, startPoint x: 516, startPoint y: 438, endPoint x: 714, endPoint y: 435, distance: 197.2
click at [714, 433] on div "addSessionSigners : async ({ address : string , signers : { signerId : string ,…" at bounding box center [578, 413] width 545 height 39
drag, startPoint x: 642, startPoint y: 439, endPoint x: 761, endPoint y: 439, distance: 119.1
click at [761, 434] on div "Copy Ask AI addSessionSigners : async ({ address : string , signers : { signerI…" at bounding box center [578, 413] width 547 height 41
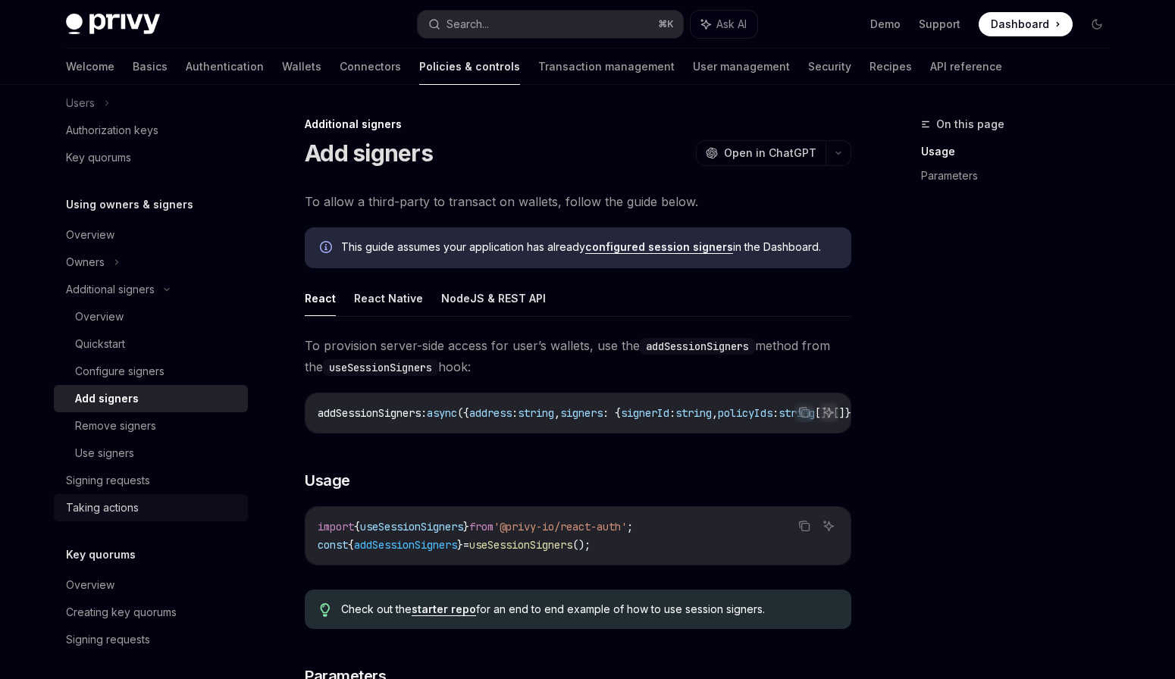
scroll to position [425, 0]
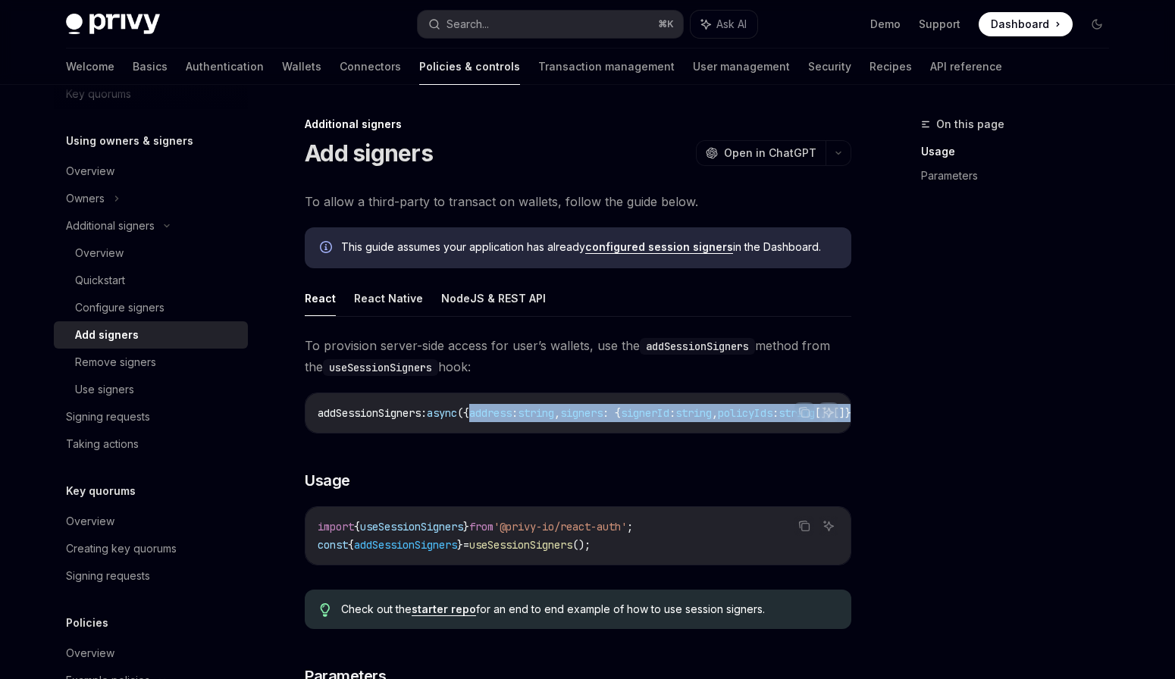
drag, startPoint x: 482, startPoint y: 422, endPoint x: 575, endPoint y: 423, distance: 93.3
click at [575, 423] on div "addSessionSigners : async ({ address : string , signers : { signerId : string ,…" at bounding box center [578, 413] width 545 height 39
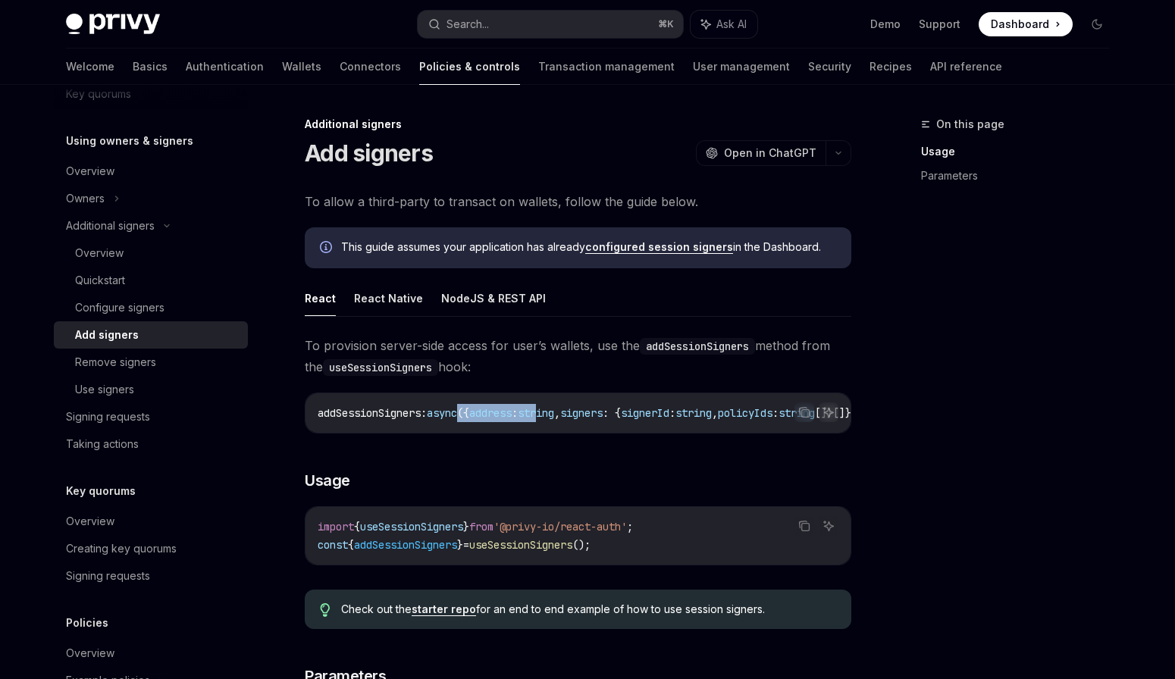
drag, startPoint x: 542, startPoint y: 417, endPoint x: 469, endPoint y: 420, distance: 73.6
click at [469, 420] on code "addSessionSigners : async ({ address : string , signers : { signerId : string ,…" at bounding box center [673, 413] width 710 height 18
click at [172, 370] on div "Remove signers" at bounding box center [157, 362] width 164 height 18
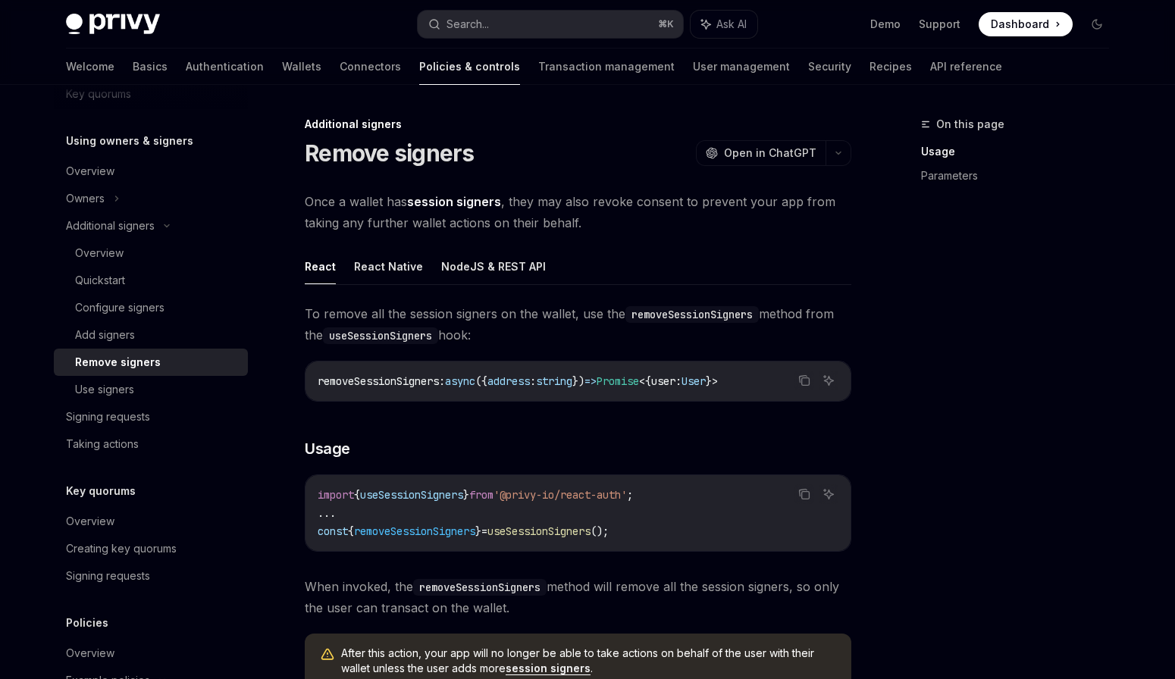
click at [491, 271] on button "NodeJS & REST API" at bounding box center [493, 267] width 105 height 36
type textarea "*"
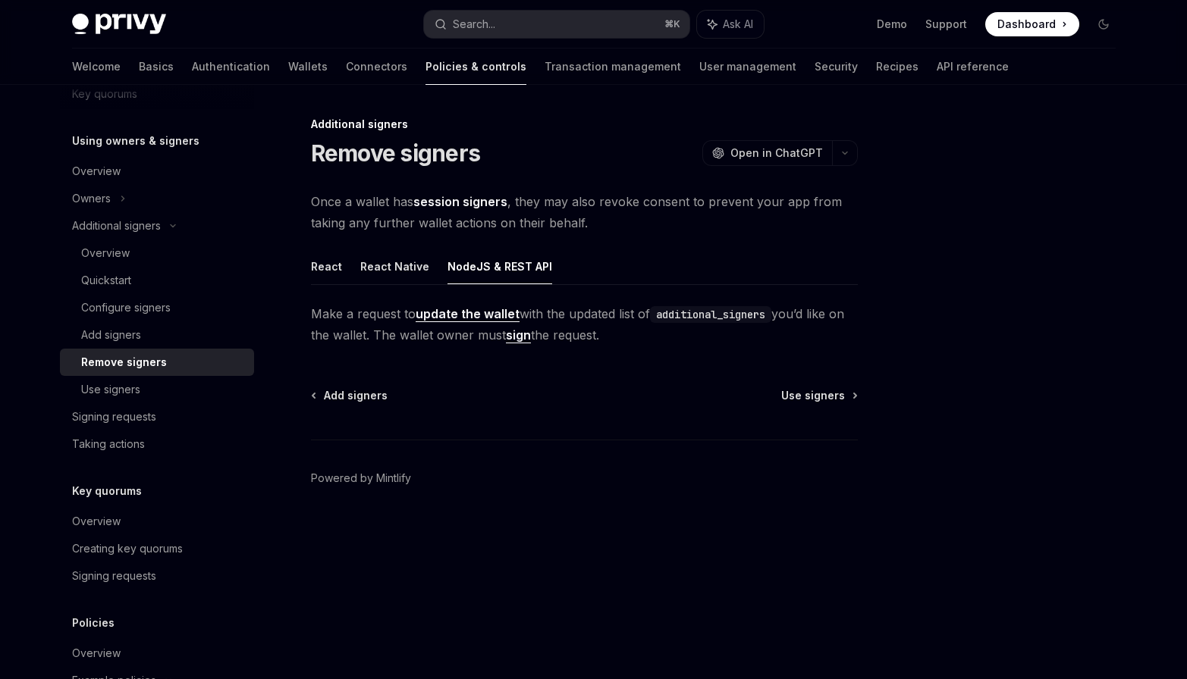
drag, startPoint x: 393, startPoint y: 335, endPoint x: 640, endPoint y: 338, distance: 247.2
click at [640, 338] on span "Make a request to update the wallet with the updated list of additional_signers…" at bounding box center [584, 324] width 547 height 42
click at [641, 372] on div "Additional signers Remove signers OpenAI Open in ChatGPT OpenAI Open in ChatGPT…" at bounding box center [442, 397] width 837 height 564
click at [967, 155] on div at bounding box center [1012, 397] width 231 height 564
